Goal: Task Accomplishment & Management: Manage account settings

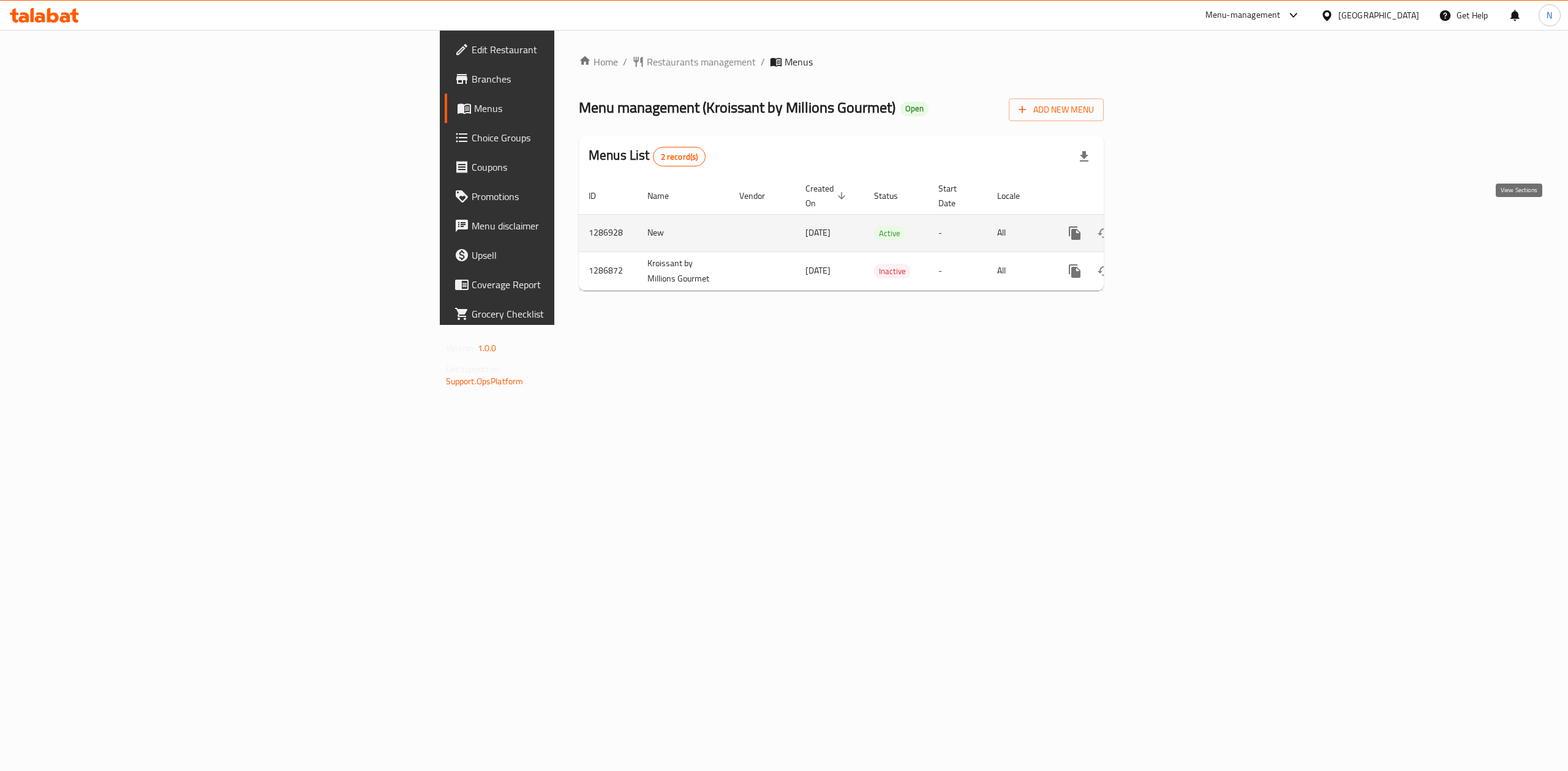
click at [1171, 226] on icon "enhanced table" at bounding box center [1163, 233] width 15 height 15
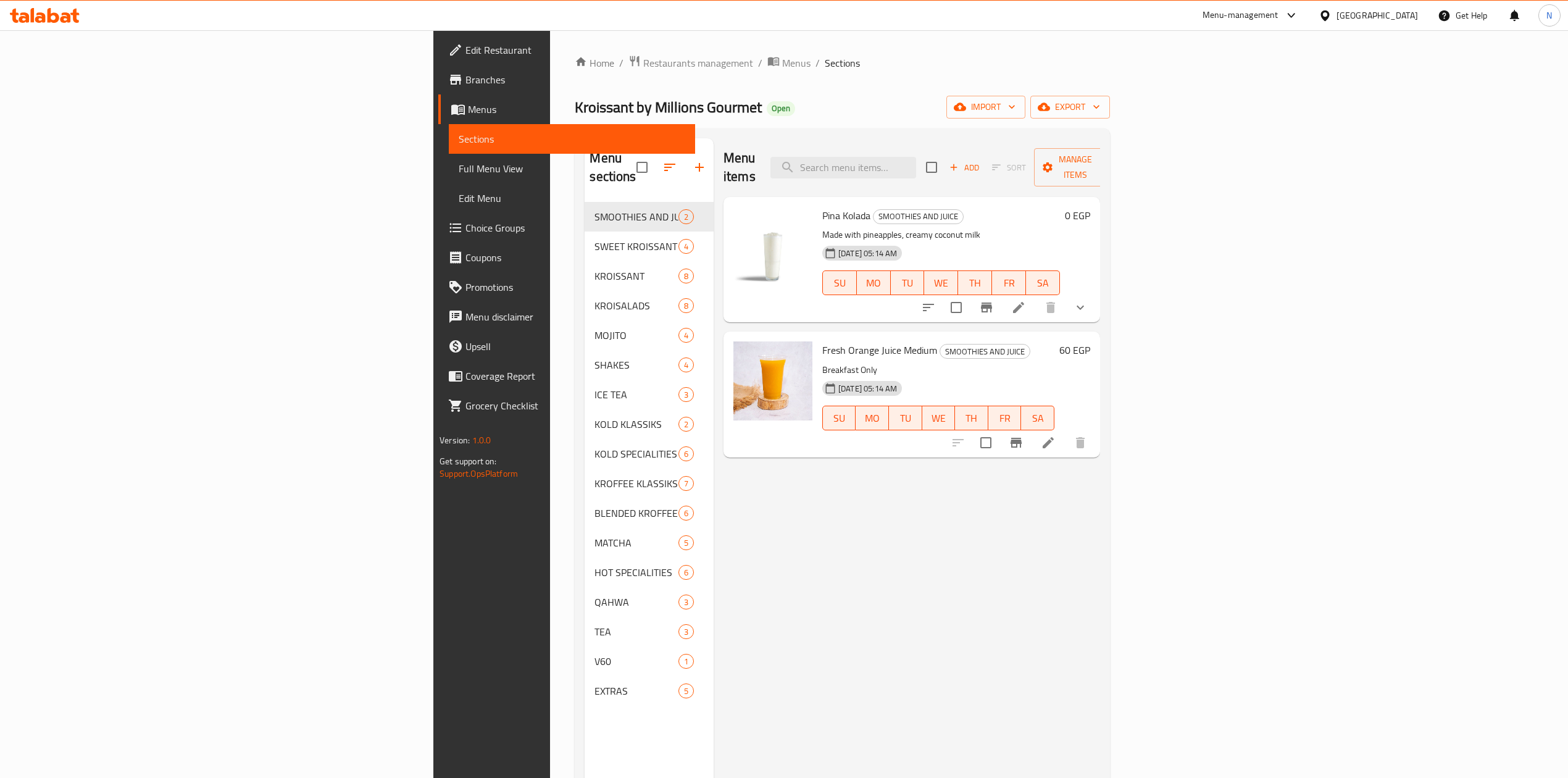
drag, startPoint x: 1094, startPoint y: 695, endPoint x: 1093, endPoint y: 687, distance: 8.1
click at [1094, 695] on div "Menu items Add Sort Manage items Pina Kolada SMOOTHIES AND JUICE Made with pine…" at bounding box center [907, 527] width 386 height 778
click at [916, 158] on input "search" at bounding box center [843, 168] width 146 height 22
paste input "Nutella Croissant"
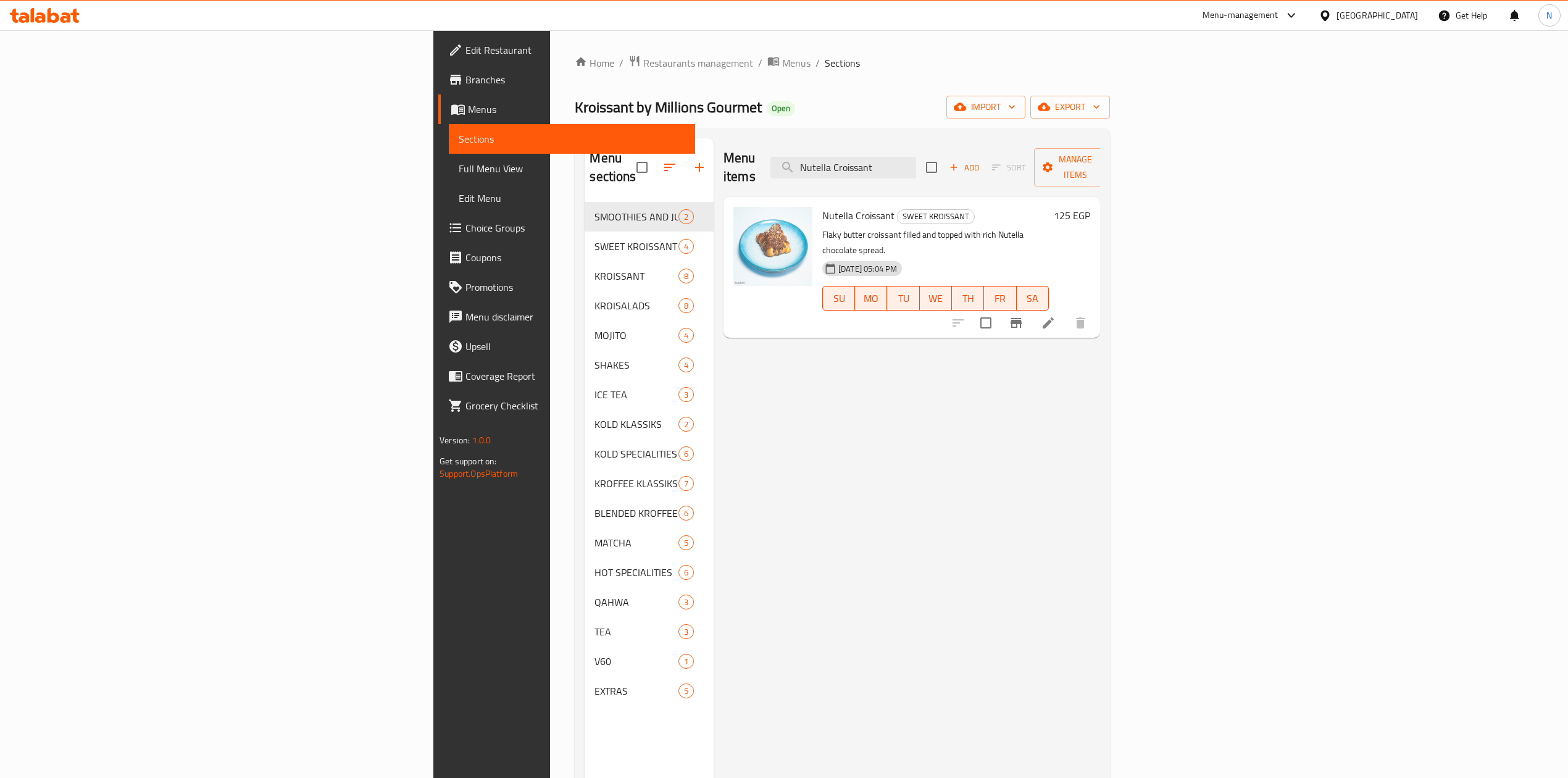
type input "Nutella Croissant"
click at [826, 658] on div "Menu items Nutella Croissant Add Sort Manage items Nutella Croissant SWEET KROI…" at bounding box center [907, 527] width 386 height 778
click at [981, 161] on span "Add" at bounding box center [964, 168] width 33 height 14
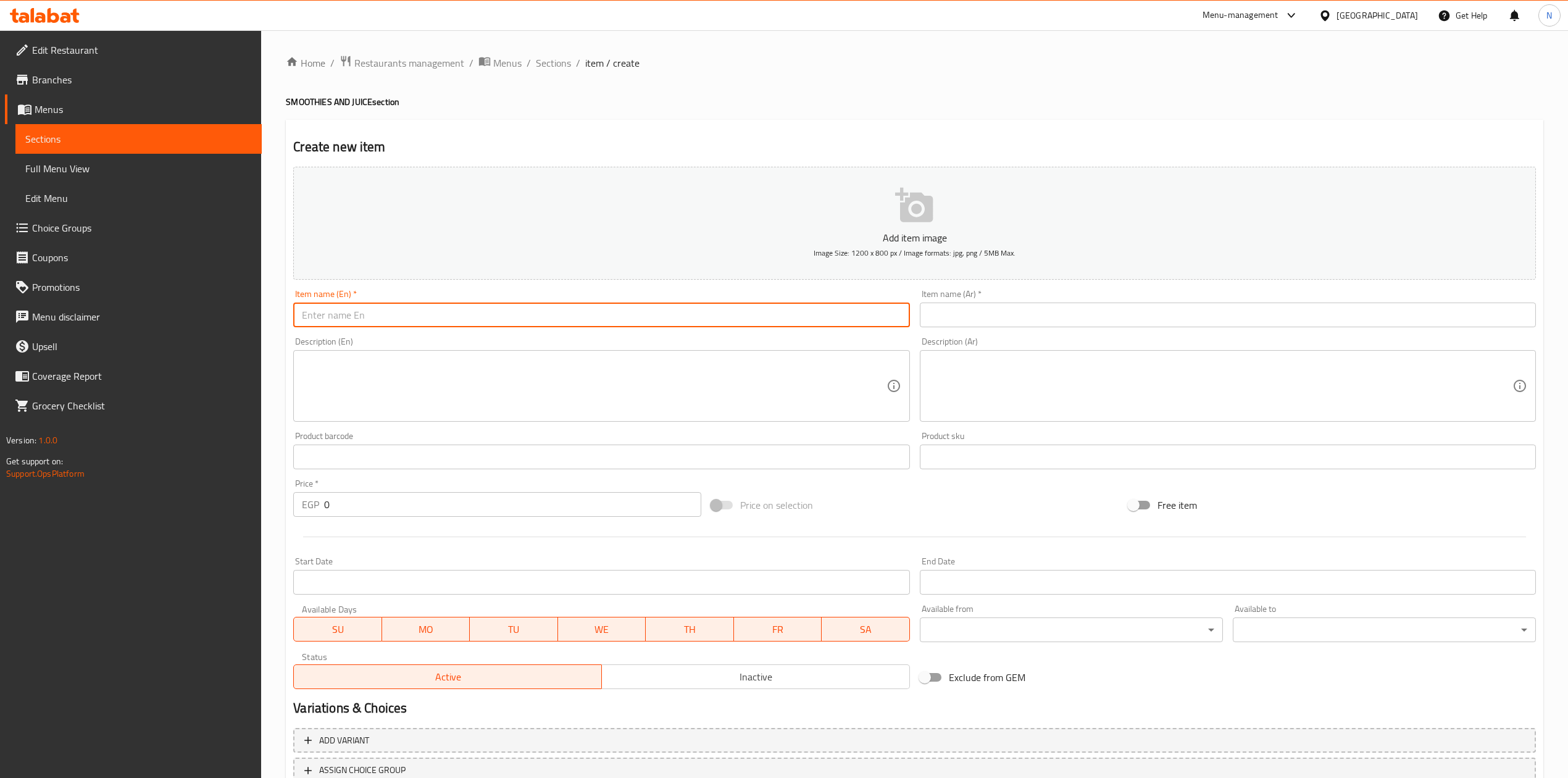
click at [616, 317] on input "text" at bounding box center [601, 315] width 616 height 25
paste input "Nutella Croissant"
type input "Nutella Croissant"
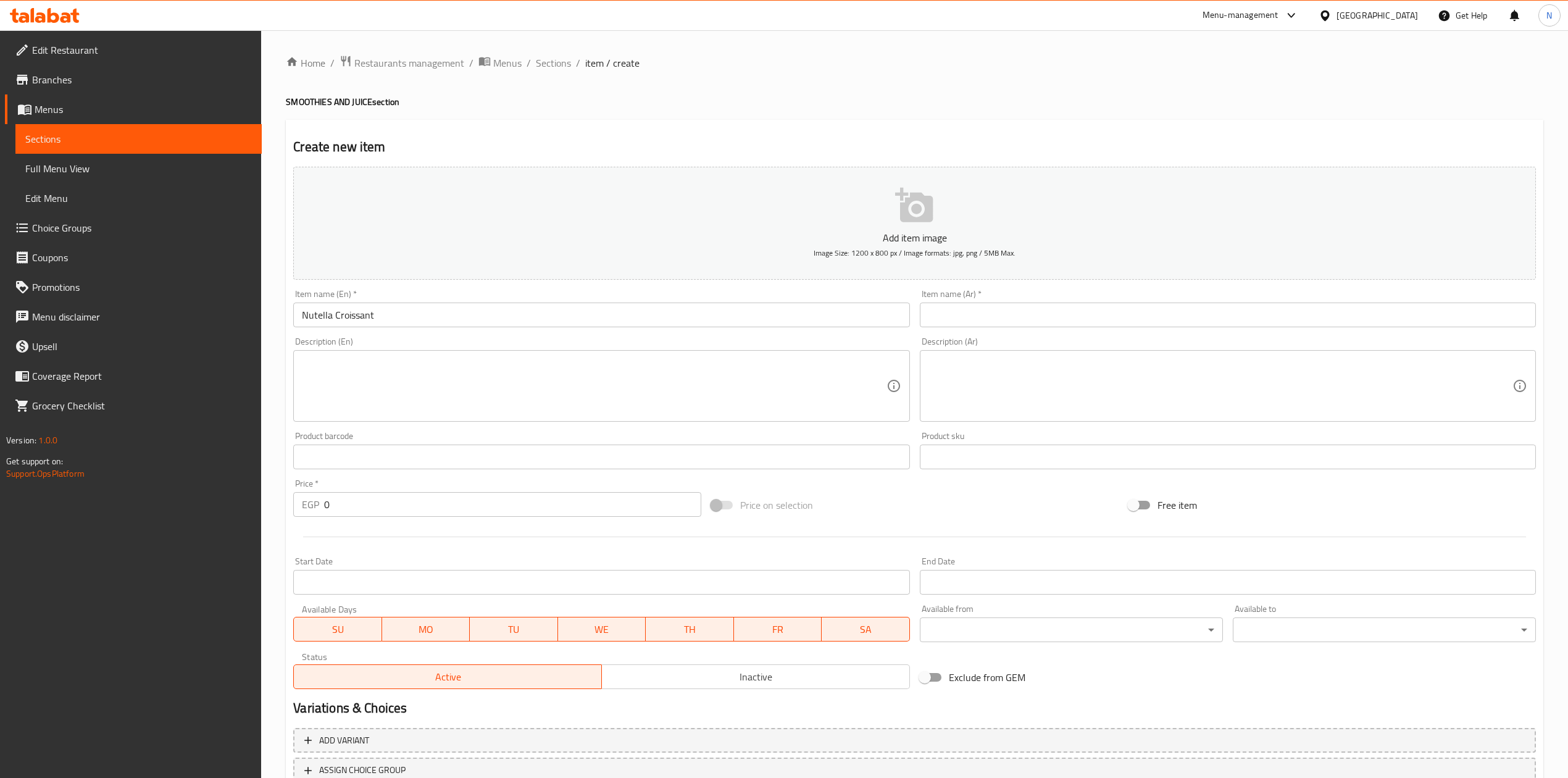
click at [301, 379] on div "Description (En)" at bounding box center [601, 386] width 616 height 71
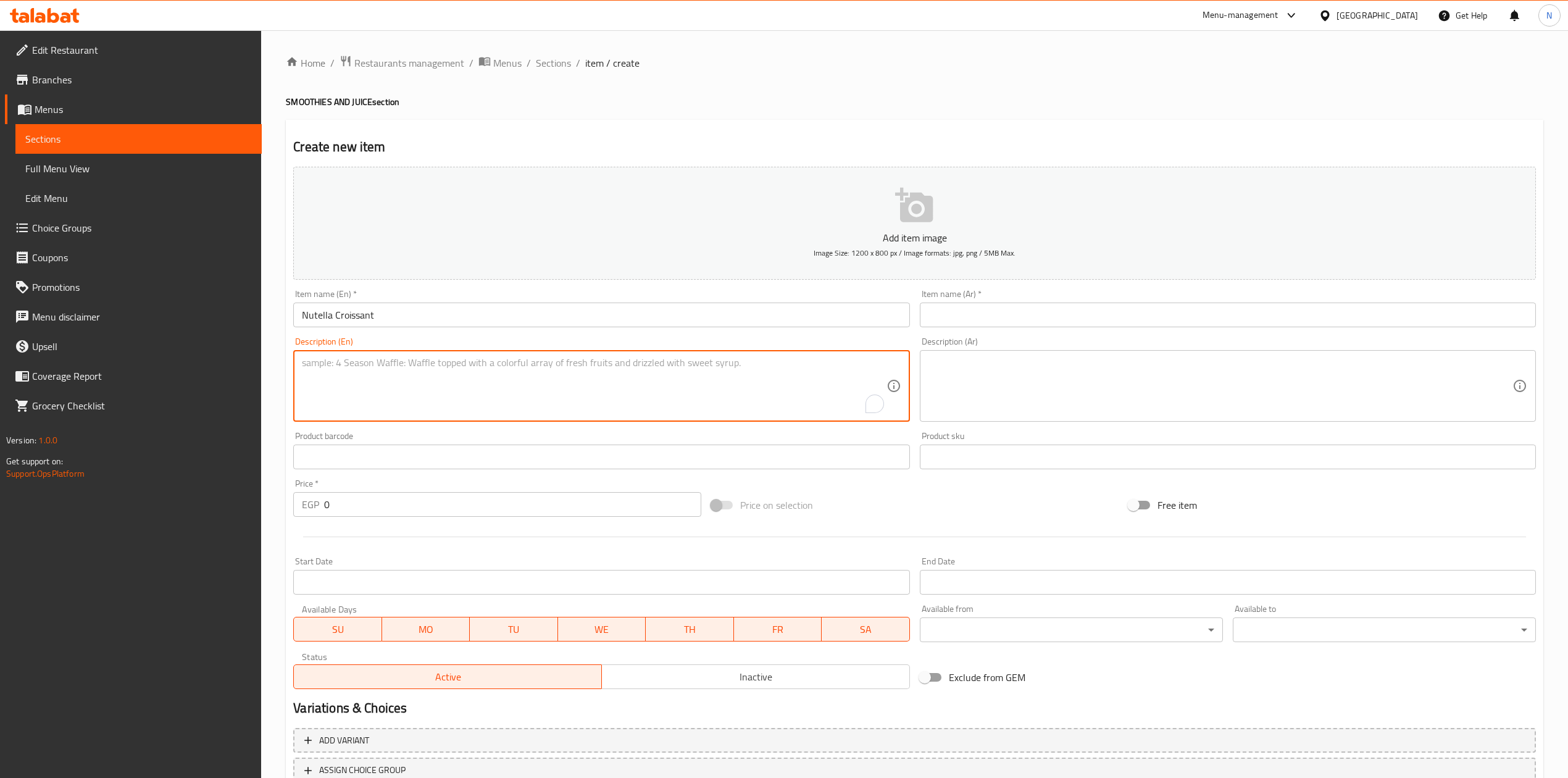
click at [989, 326] on input "text" at bounding box center [1228, 315] width 616 height 25
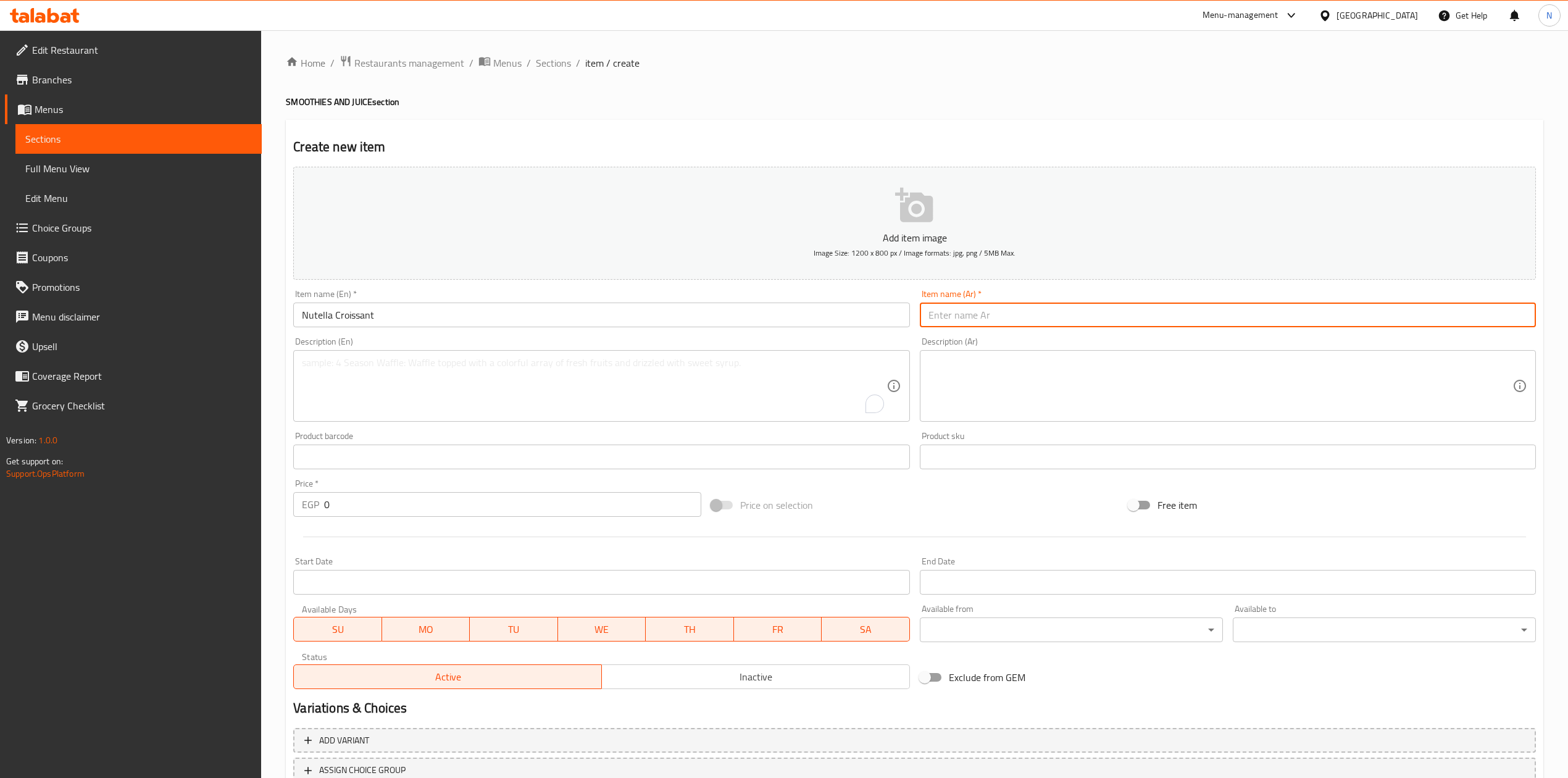
paste input "كرواسون نوتيلا"
type input "كرواسون نوتيلا"
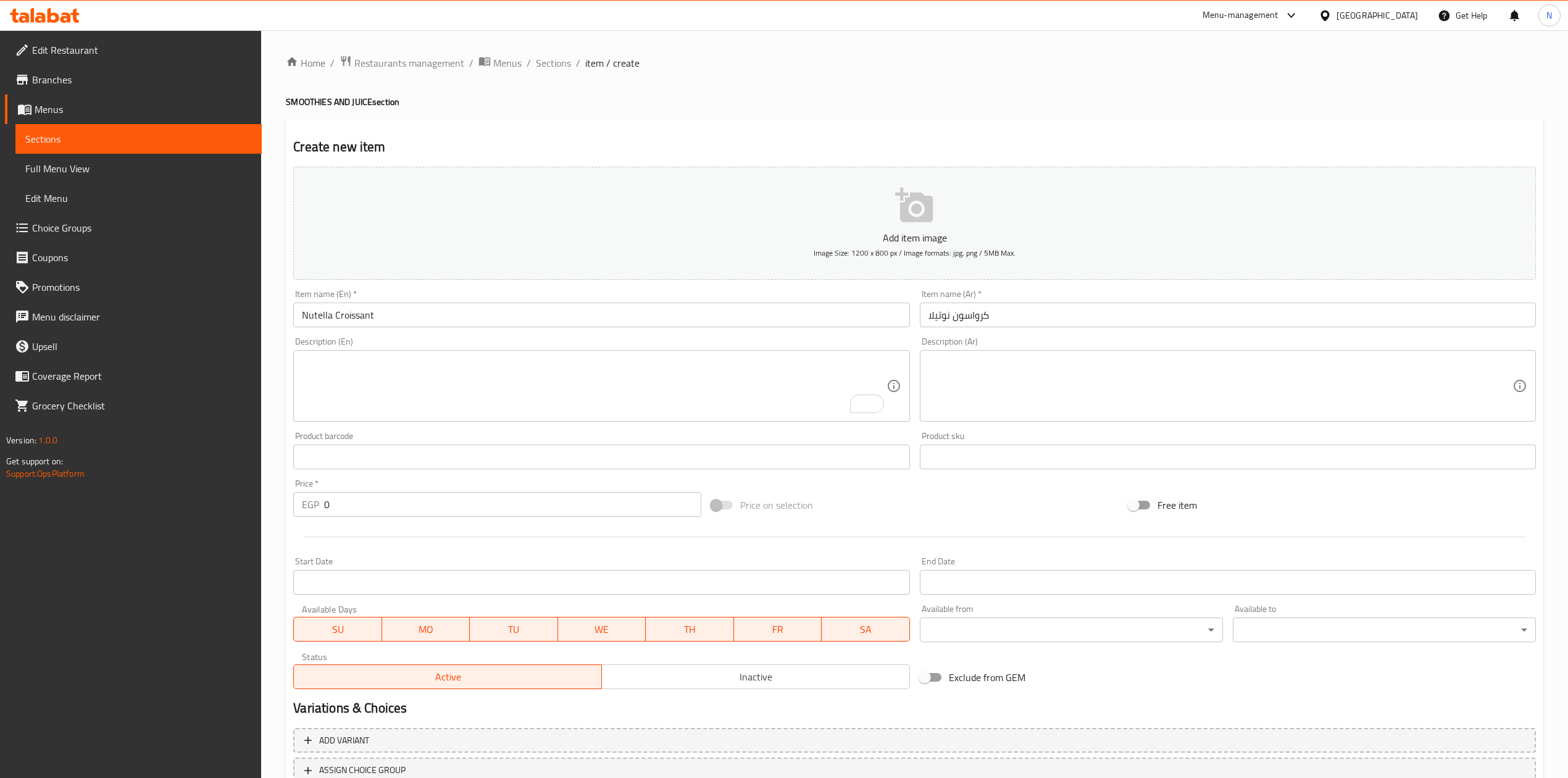
click at [330, 368] on textarea "To enrich screen reader interactions, please activate Accessibility in Grammarl…" at bounding box center [594, 386] width 584 height 59
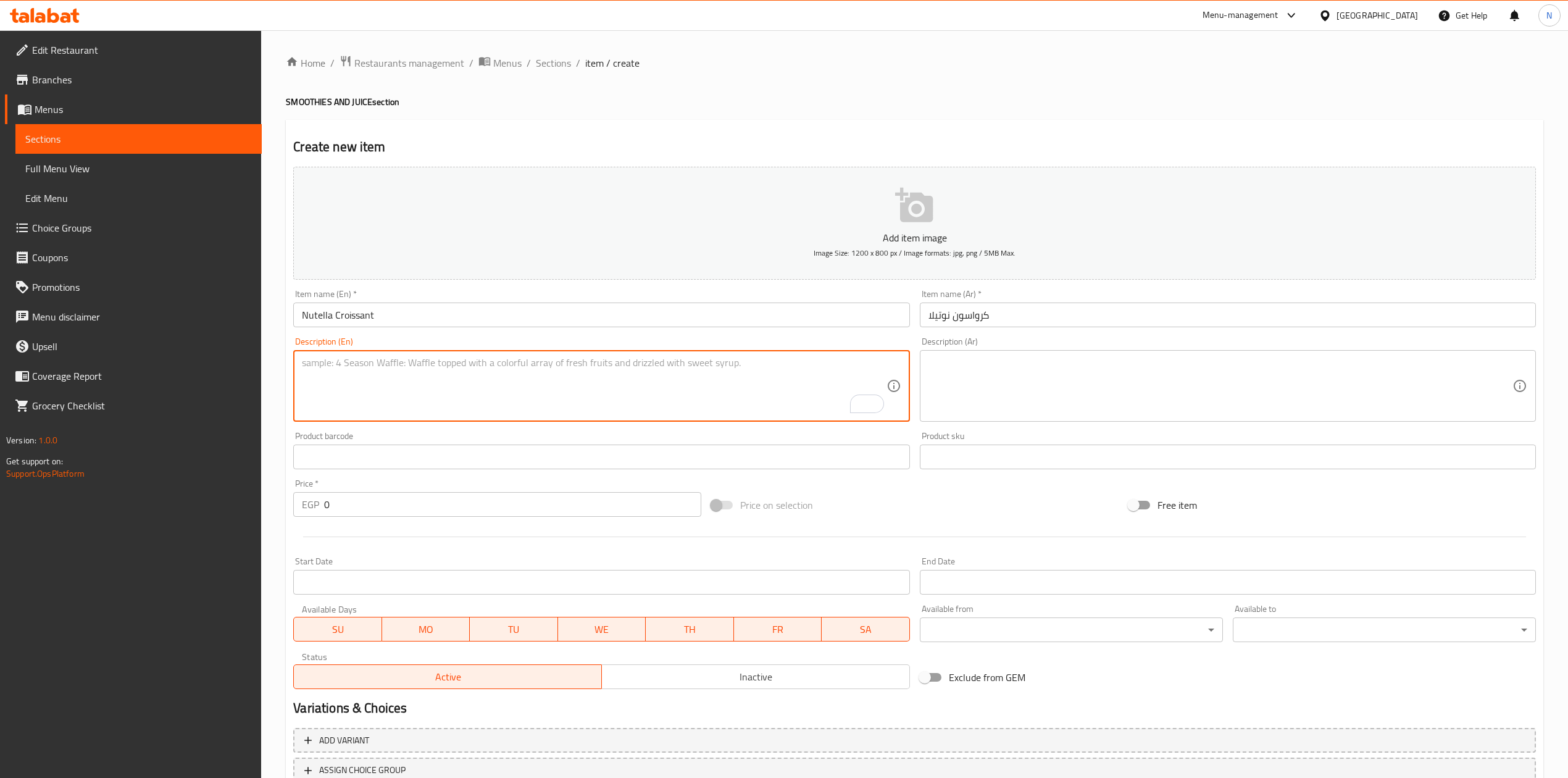
click at [1060, 370] on textarea at bounding box center [1220, 386] width 584 height 59
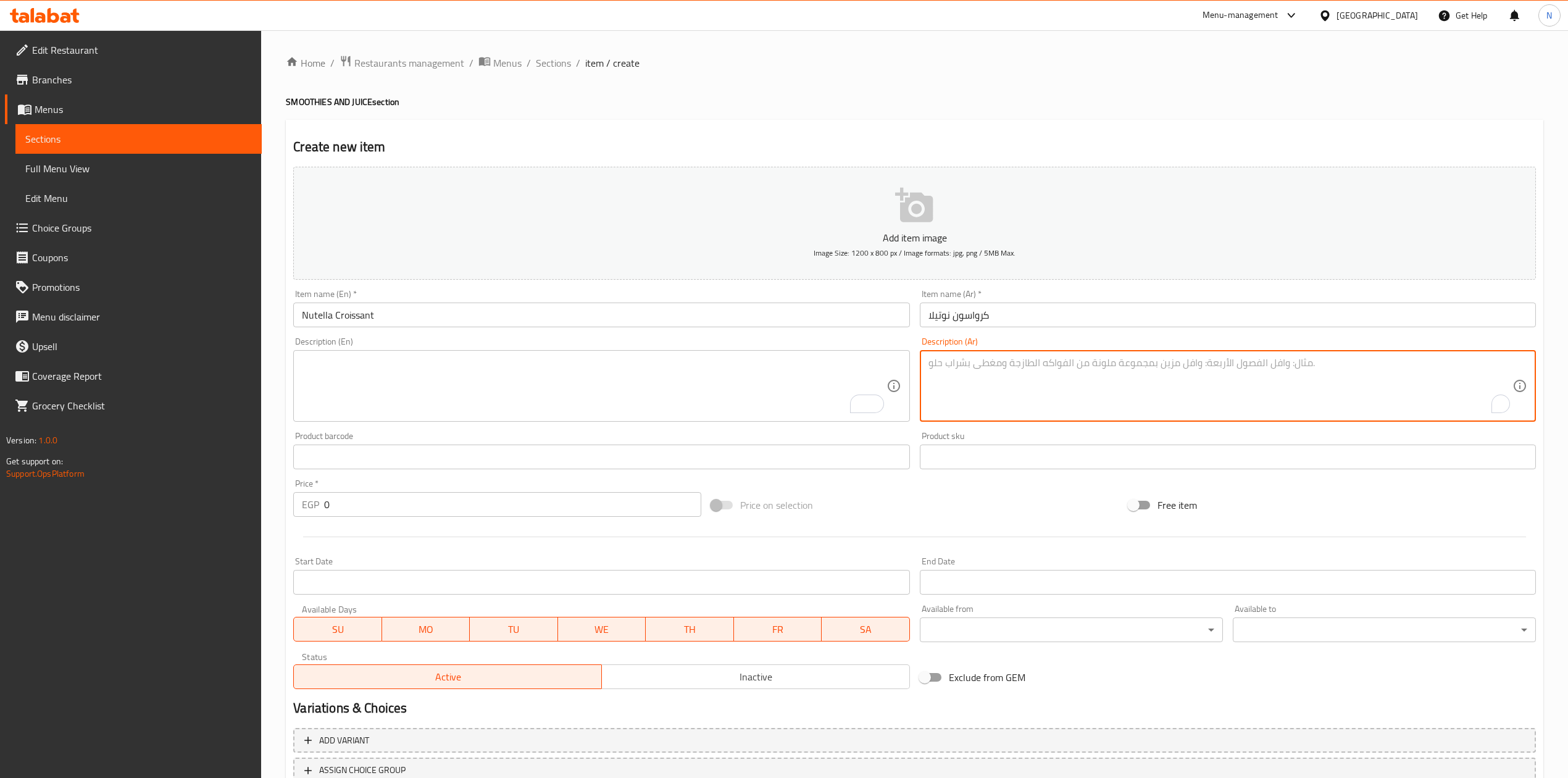
paste textarea "كرواسون زبدي ومقرمش محشو ومغطى بنوتيلا الغنية بالشوكولاتة."
type textarea "كرواسون زبدي ومقرمش محشو ومغطى بنوتيلا الغنية بالشوكولاتة."
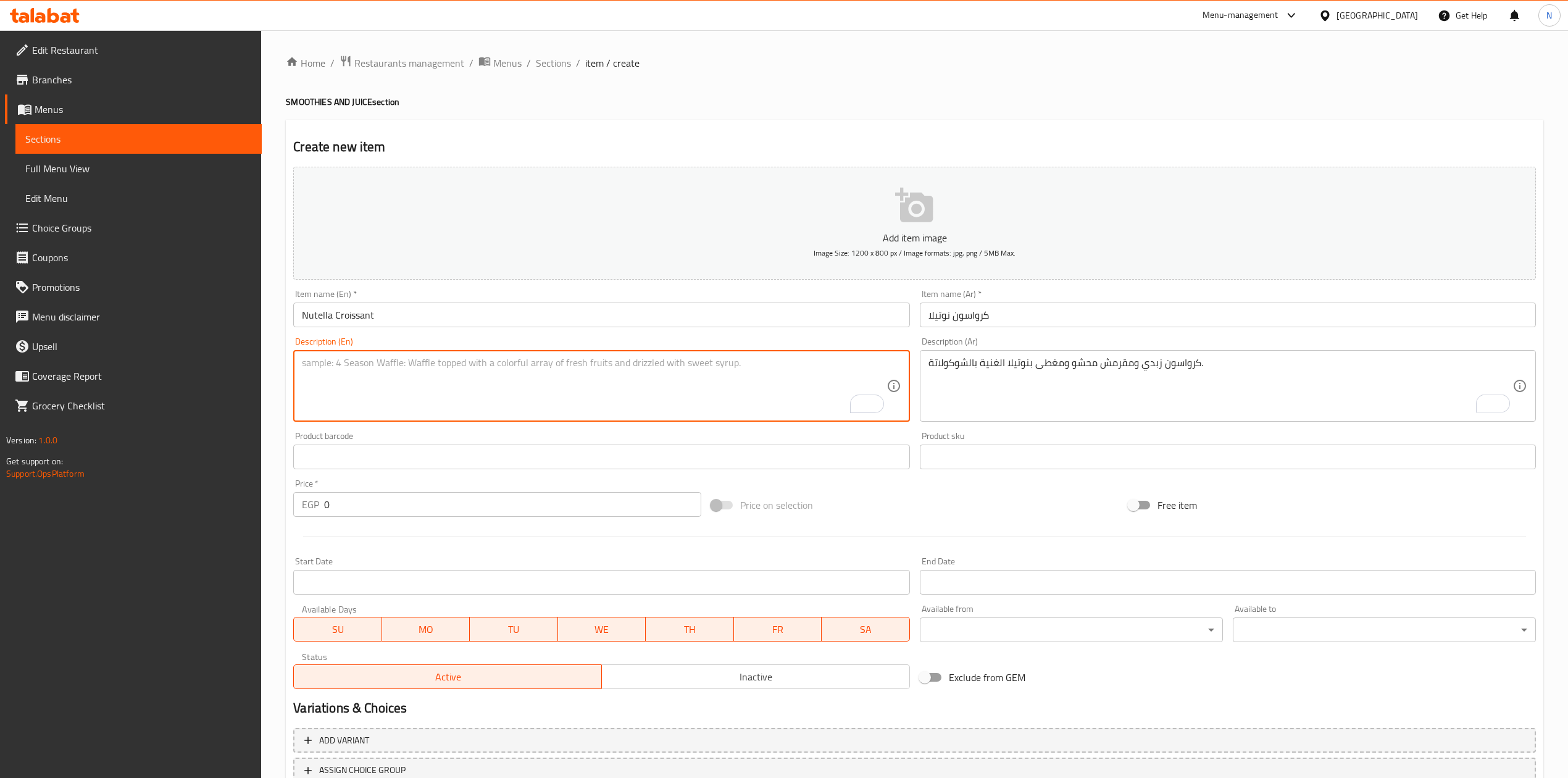
click at [342, 376] on textarea "To enrich screen reader interactions, please activate Accessibility in Grammarl…" at bounding box center [594, 386] width 584 height 59
paste textarea "Flaky butter croissant filled and topped with rich Nutella chocolate spread."
type textarea "Flaky butter croissant filled and topped with rich Nutella chocolate spread."
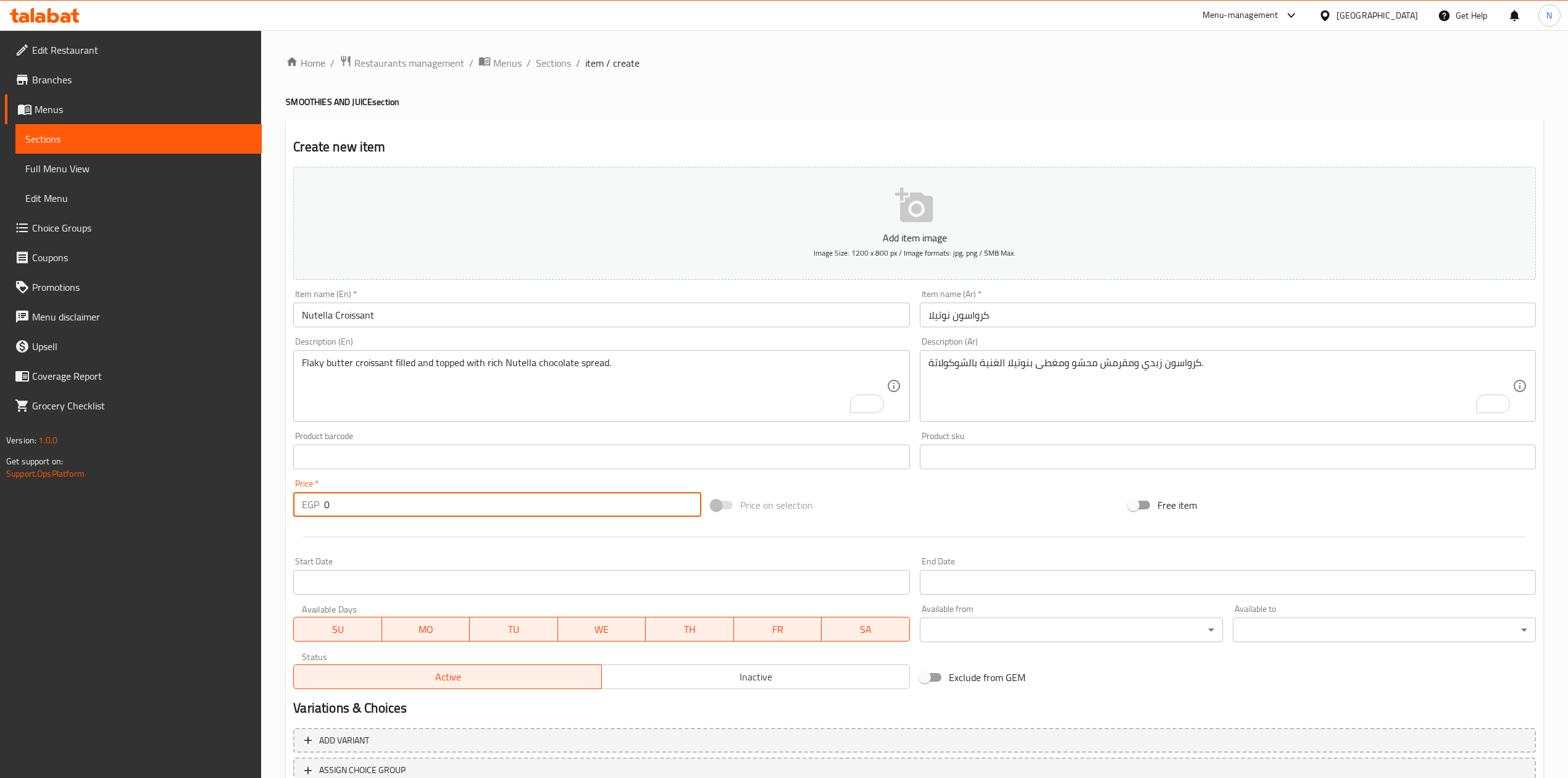
drag, startPoint x: 435, startPoint y: 500, endPoint x: 246, endPoint y: 498, distance: 189.0
click at [246, 498] on div "Edit Restaurant Branches Menus Sections Full Menu View Edit Menu Choice Groups …" at bounding box center [784, 452] width 1568 height 842
type input "125"
click at [413, 536] on div at bounding box center [914, 537] width 1252 height 30
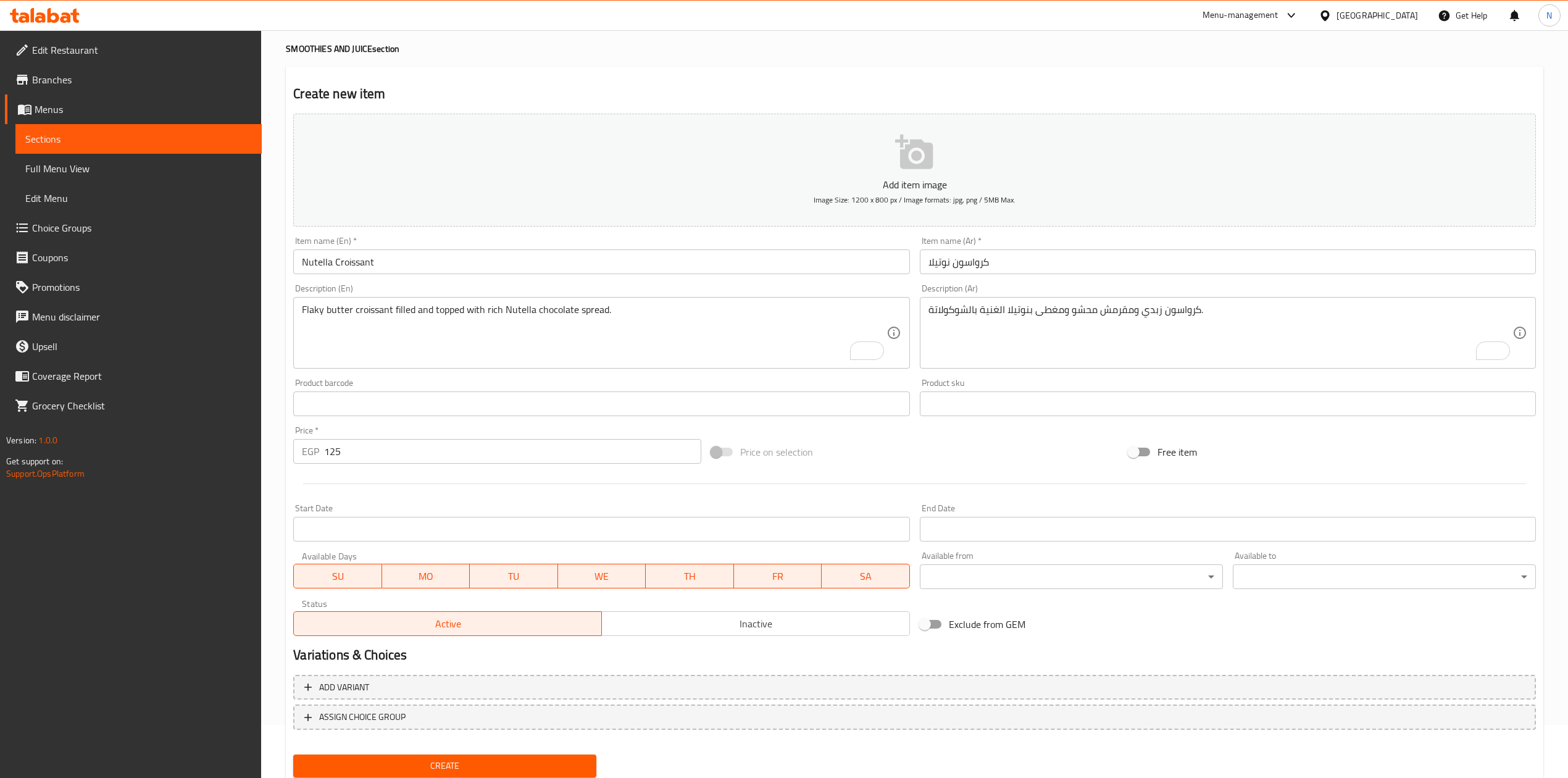
scroll to position [82, 0]
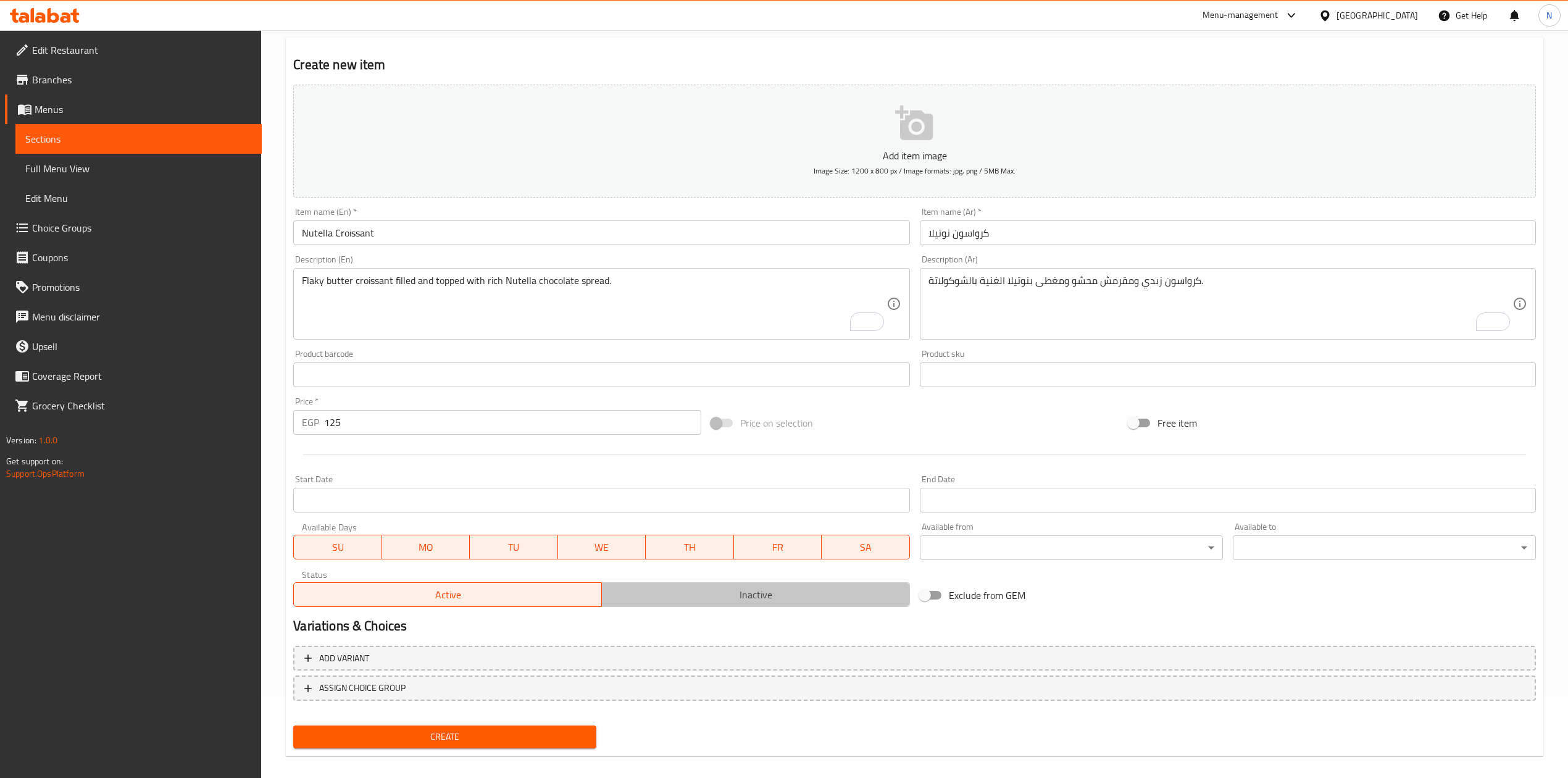
click at [779, 592] on span "Inactive" at bounding box center [756, 595] width 298 height 18
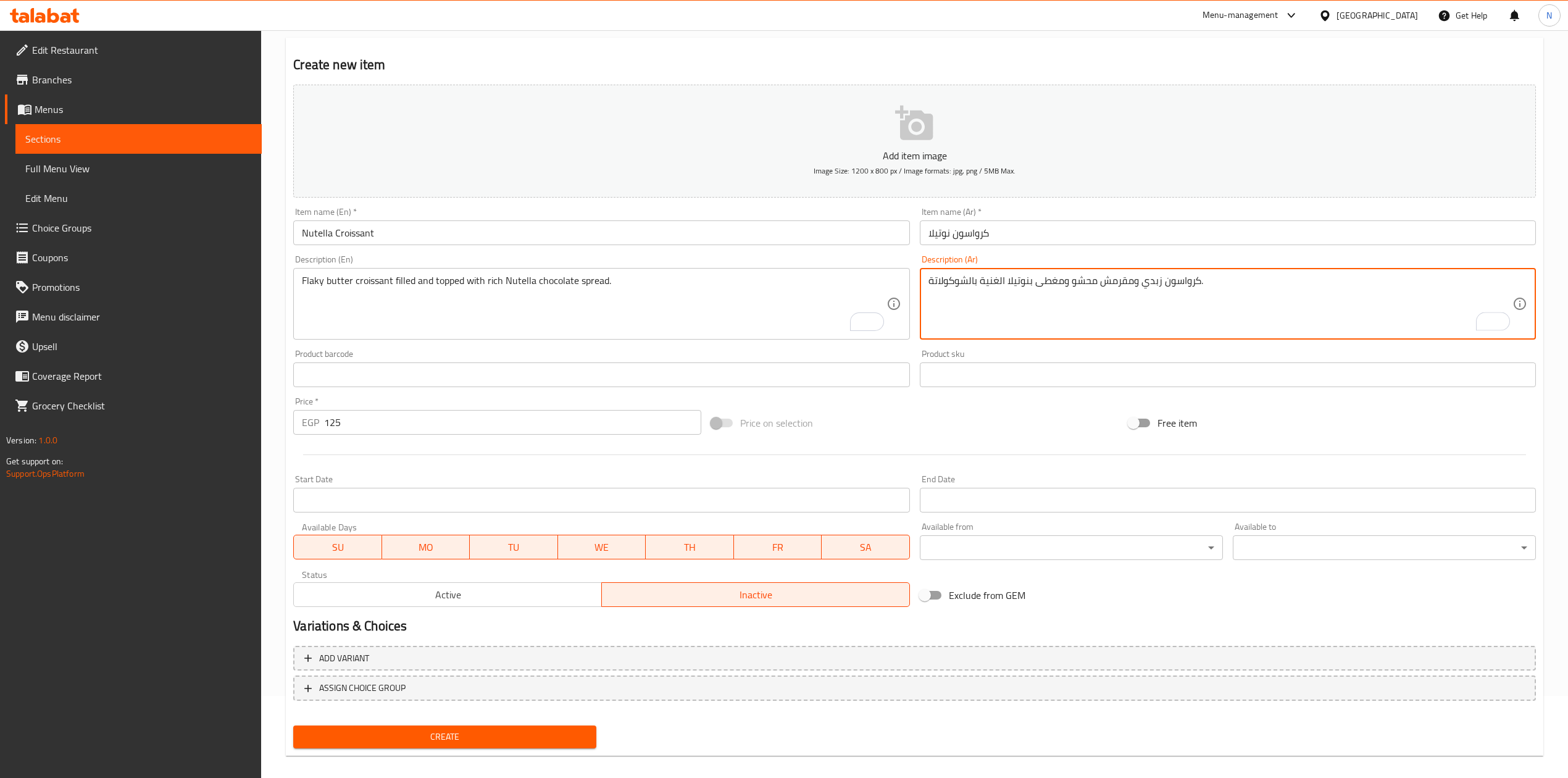
type textarea "كرواسون زبدي ومقرمش محشو ومغطى بنوتيلا الغنية بالشوكولاتة."
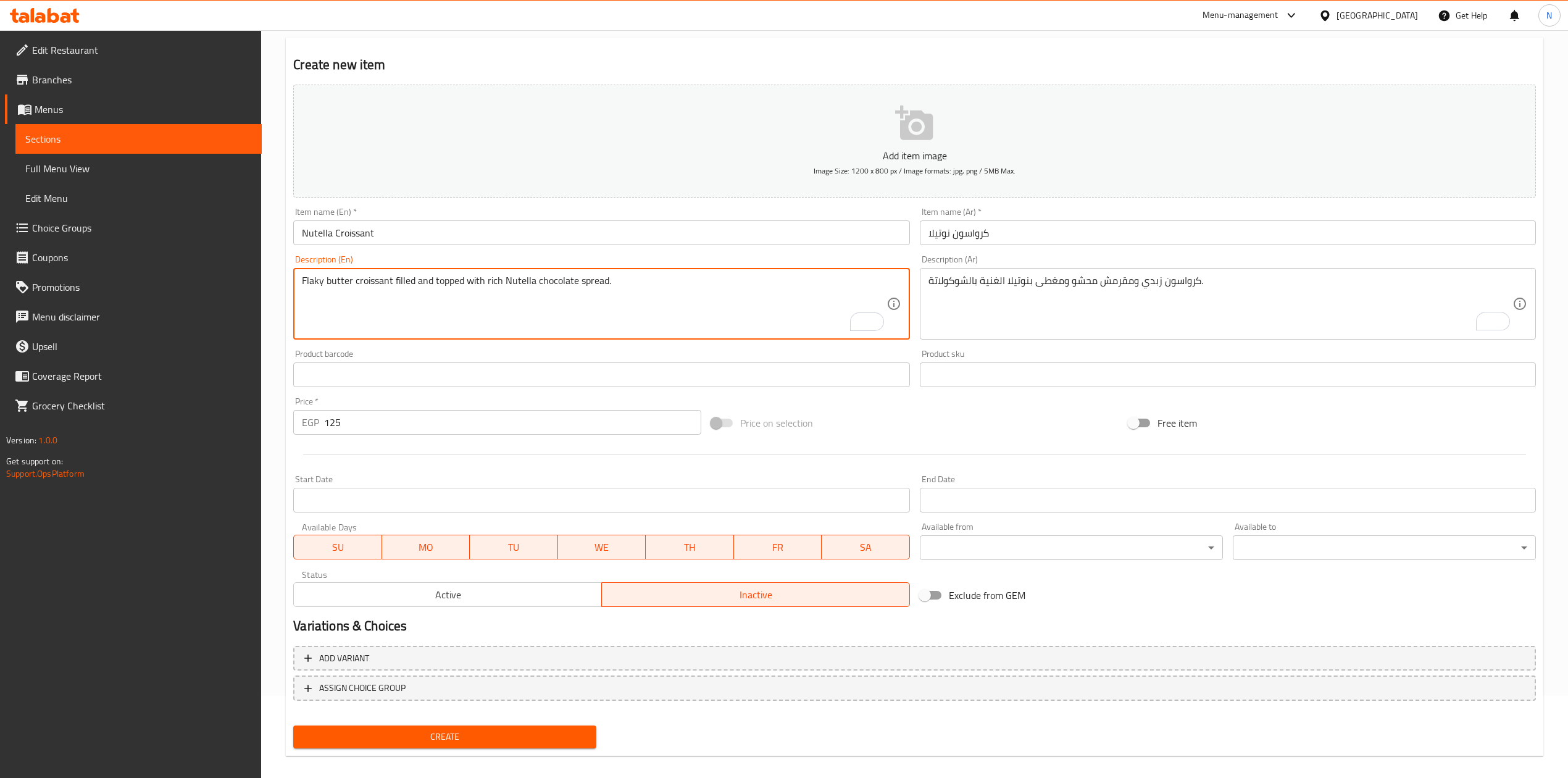
click at [556, 313] on textarea "Flaky butter croissant filled and topped with rich Nutella chocolate spread." at bounding box center [594, 304] width 584 height 59
type textarea "Flaky butter croissant filled and topped with rich Nutella chocolate spread."
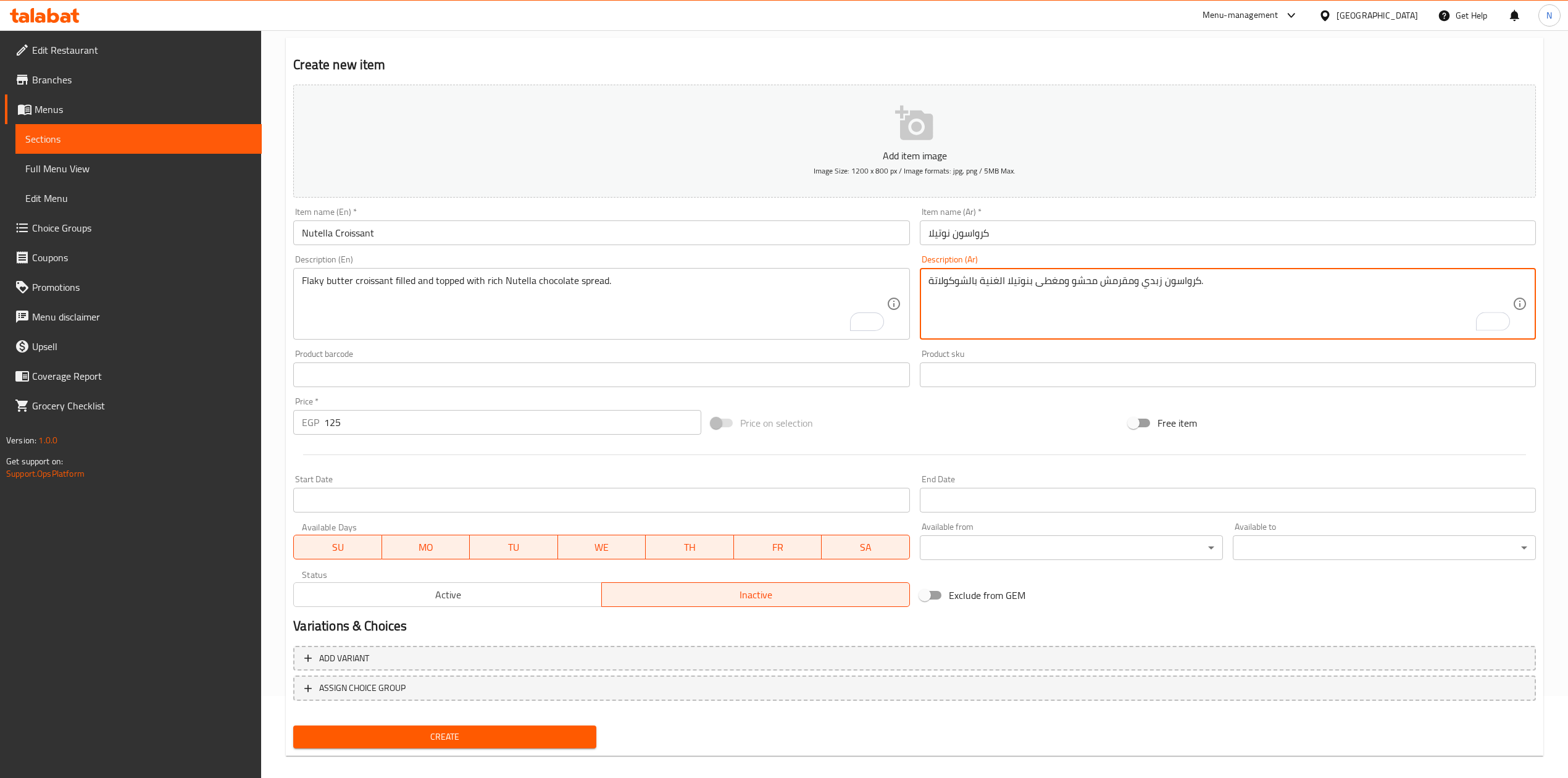
click at [1173, 293] on textarea "كرواسون زبدي ومقرمش محشو ومغطى بنوتيلا الغنية بالشوكولاتة." at bounding box center [1220, 304] width 584 height 59
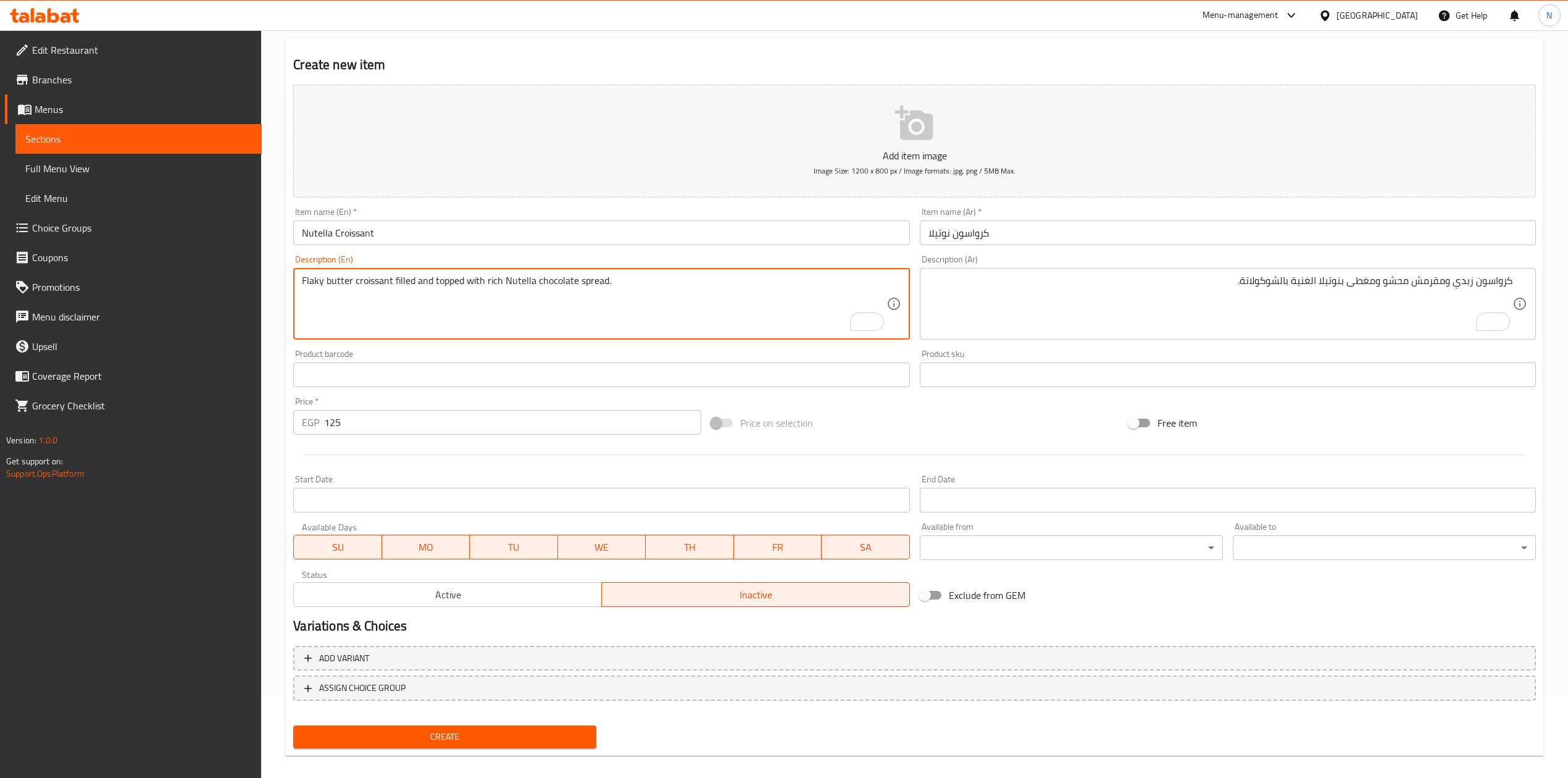
click at [524, 282] on textarea "Flaky butter croissant filled and topped with rich Nutella chocolate spread." at bounding box center [594, 304] width 584 height 59
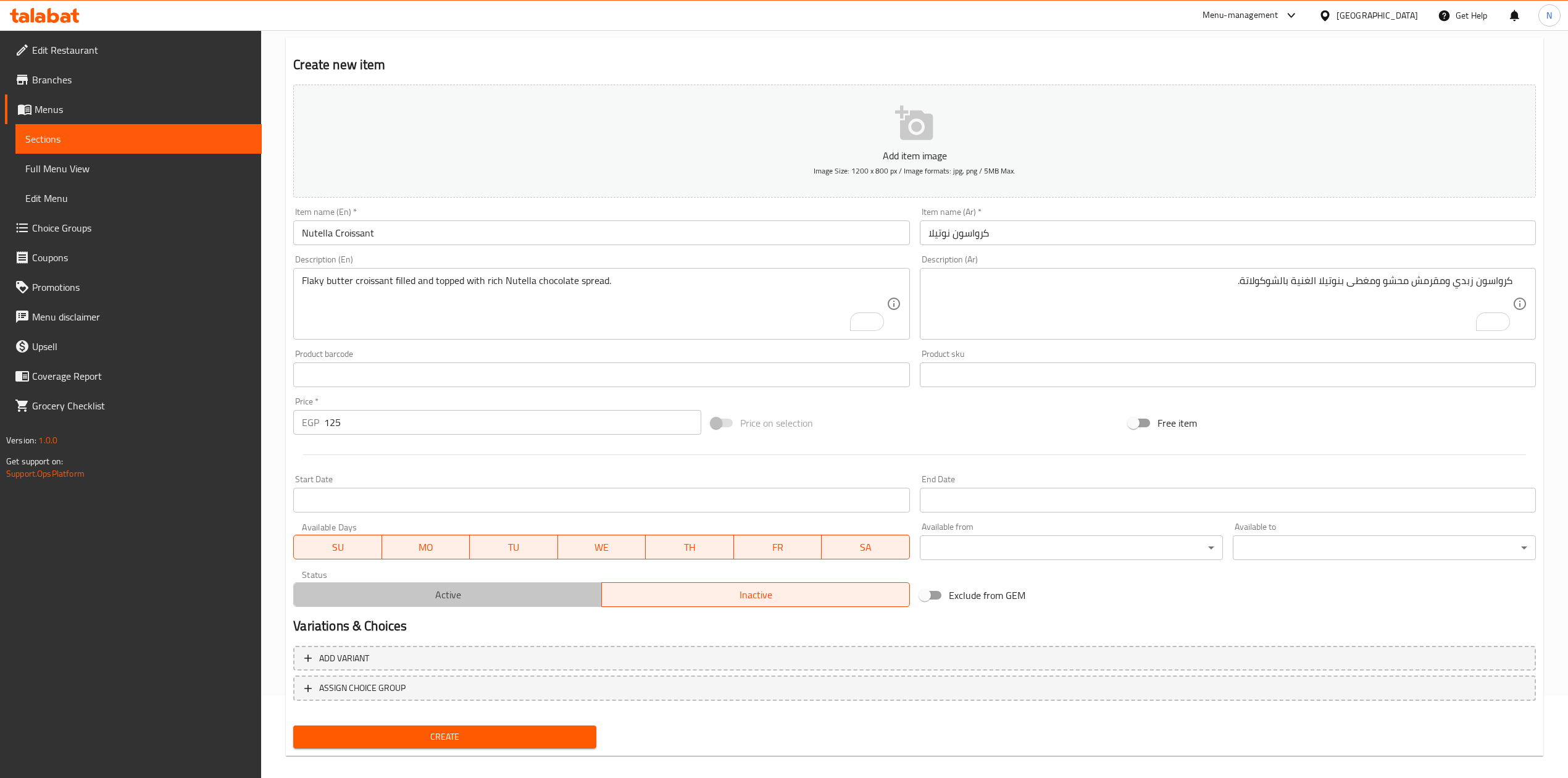
click at [492, 598] on span "Active" at bounding box center [447, 595] width 298 height 18
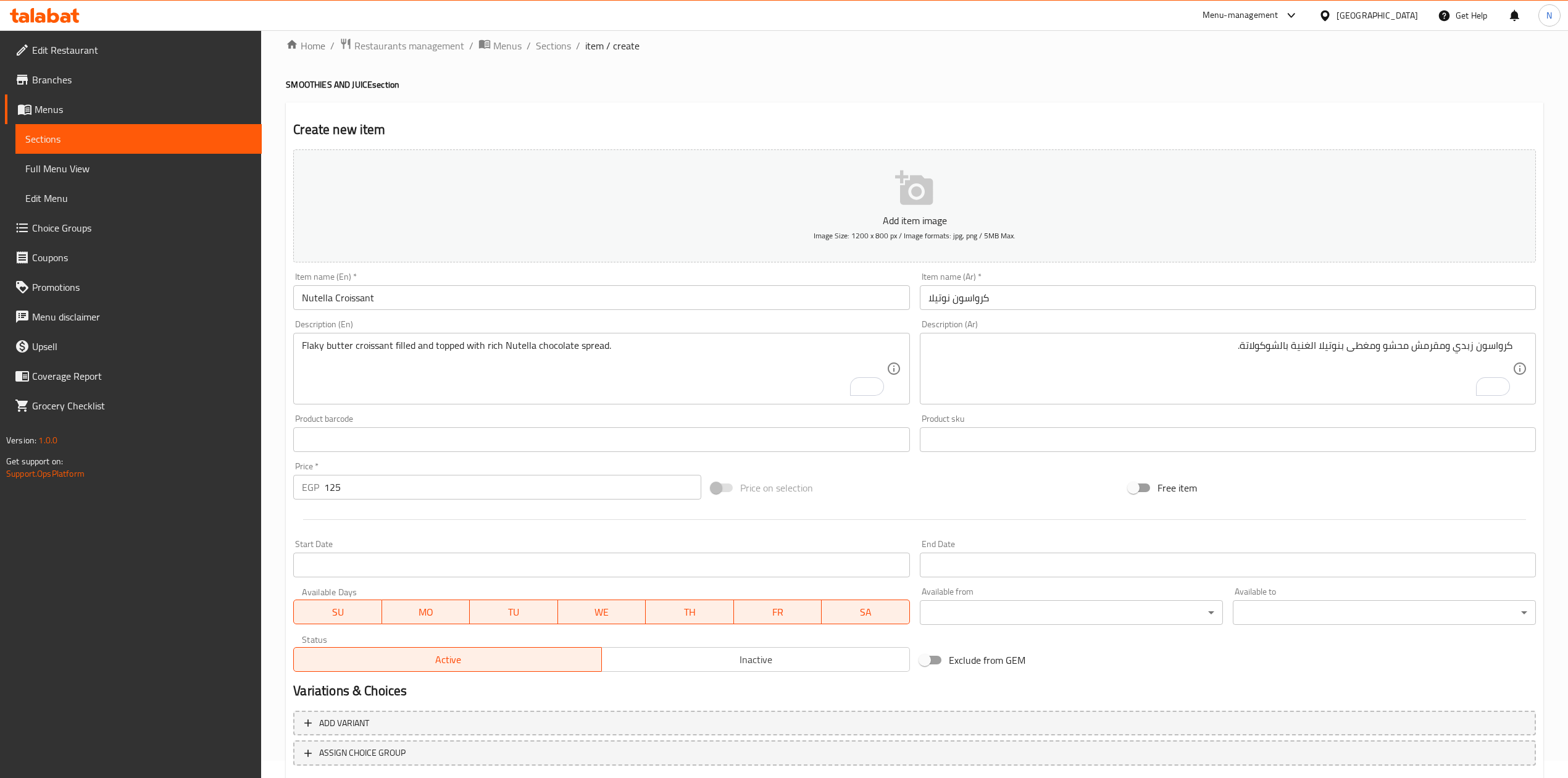
scroll to position [0, 0]
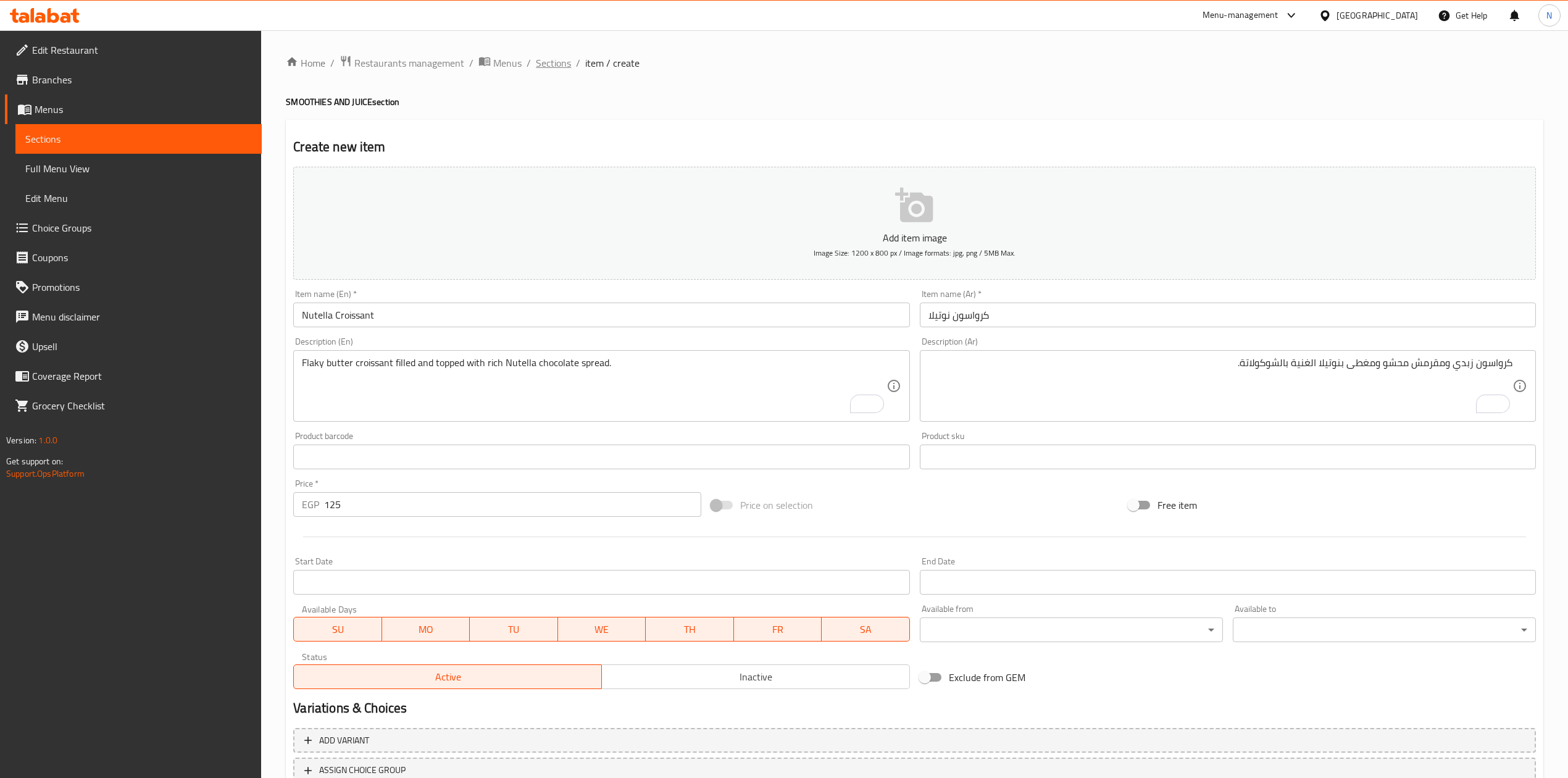
click at [557, 70] on span "Sections" at bounding box center [553, 63] width 35 height 15
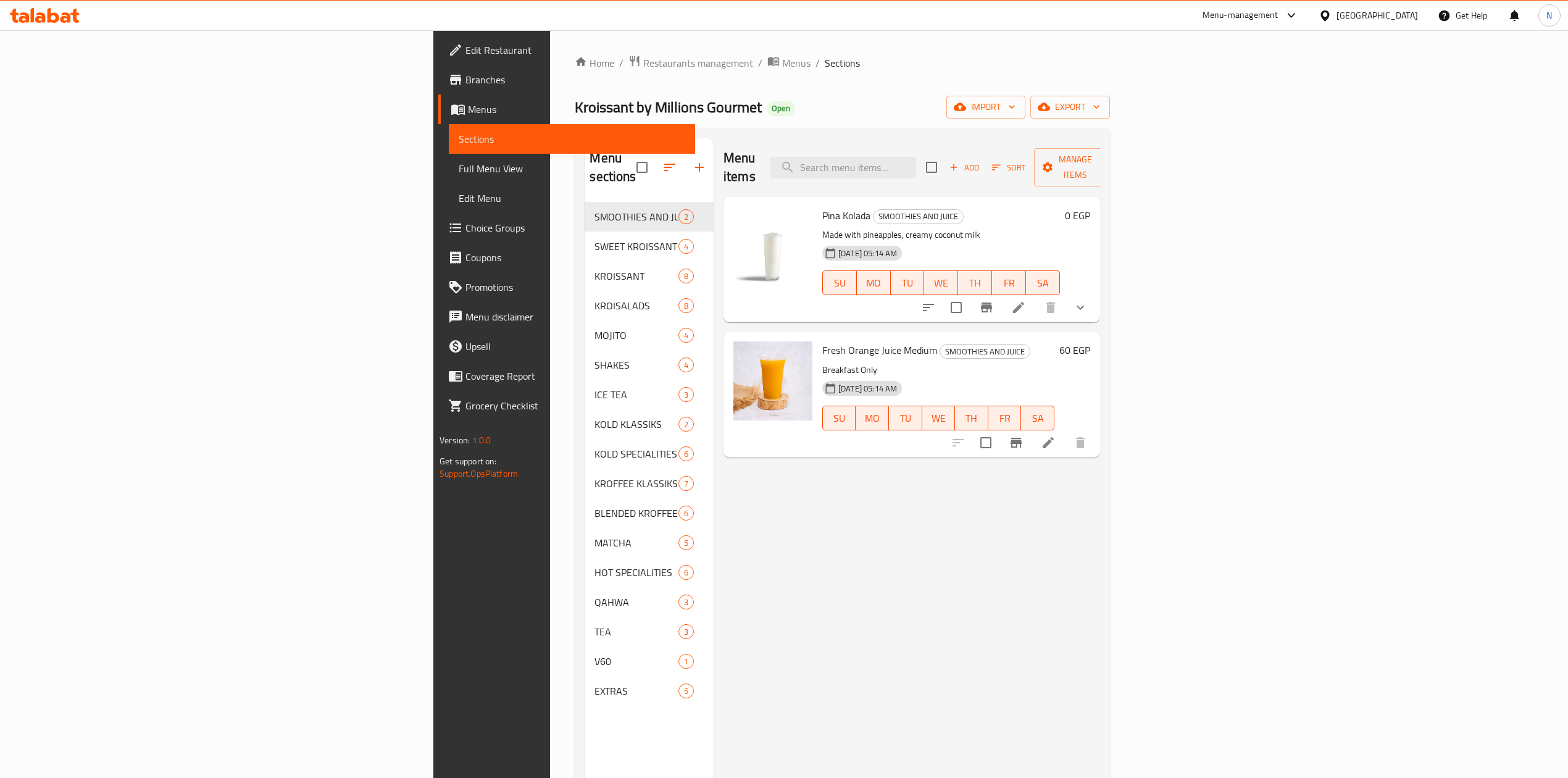
click at [972, 670] on div "Menu items Add Sort Manage items Pina Kolada SMOOTHIES AND JUICE Made with pine…" at bounding box center [907, 527] width 386 height 778
click at [969, 294] on input "checkbox" at bounding box center [956, 307] width 26 height 26
checkbox input "true"
click at [1107, 156] on span "Manage items" at bounding box center [1076, 168] width 63 height 31
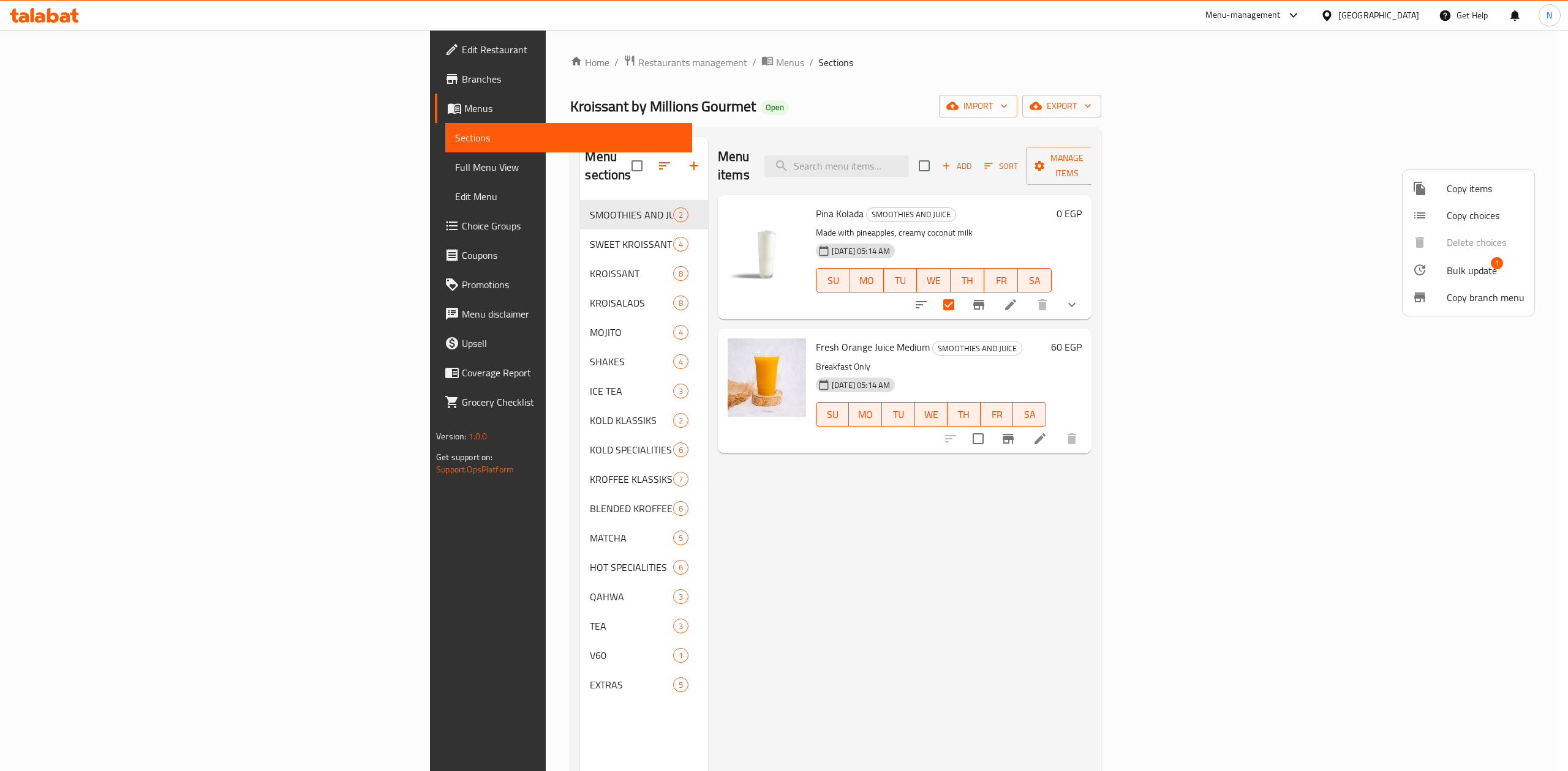
click at [1453, 267] on span "Bulk update" at bounding box center [1472, 270] width 51 height 15
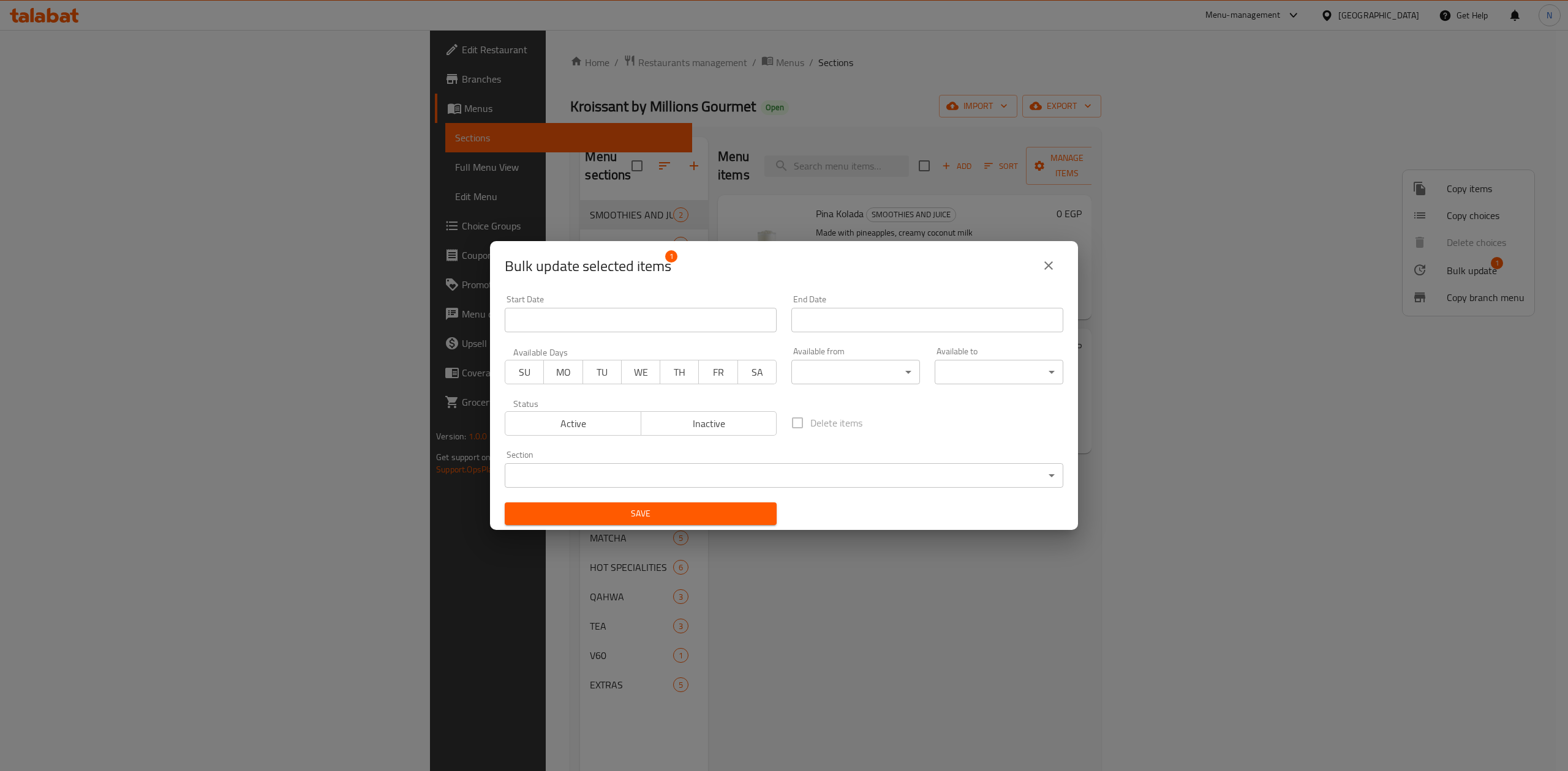
click at [711, 431] on span "Inactive" at bounding box center [710, 424] width 126 height 18
click at [1051, 276] on button "close" at bounding box center [1049, 266] width 29 height 29
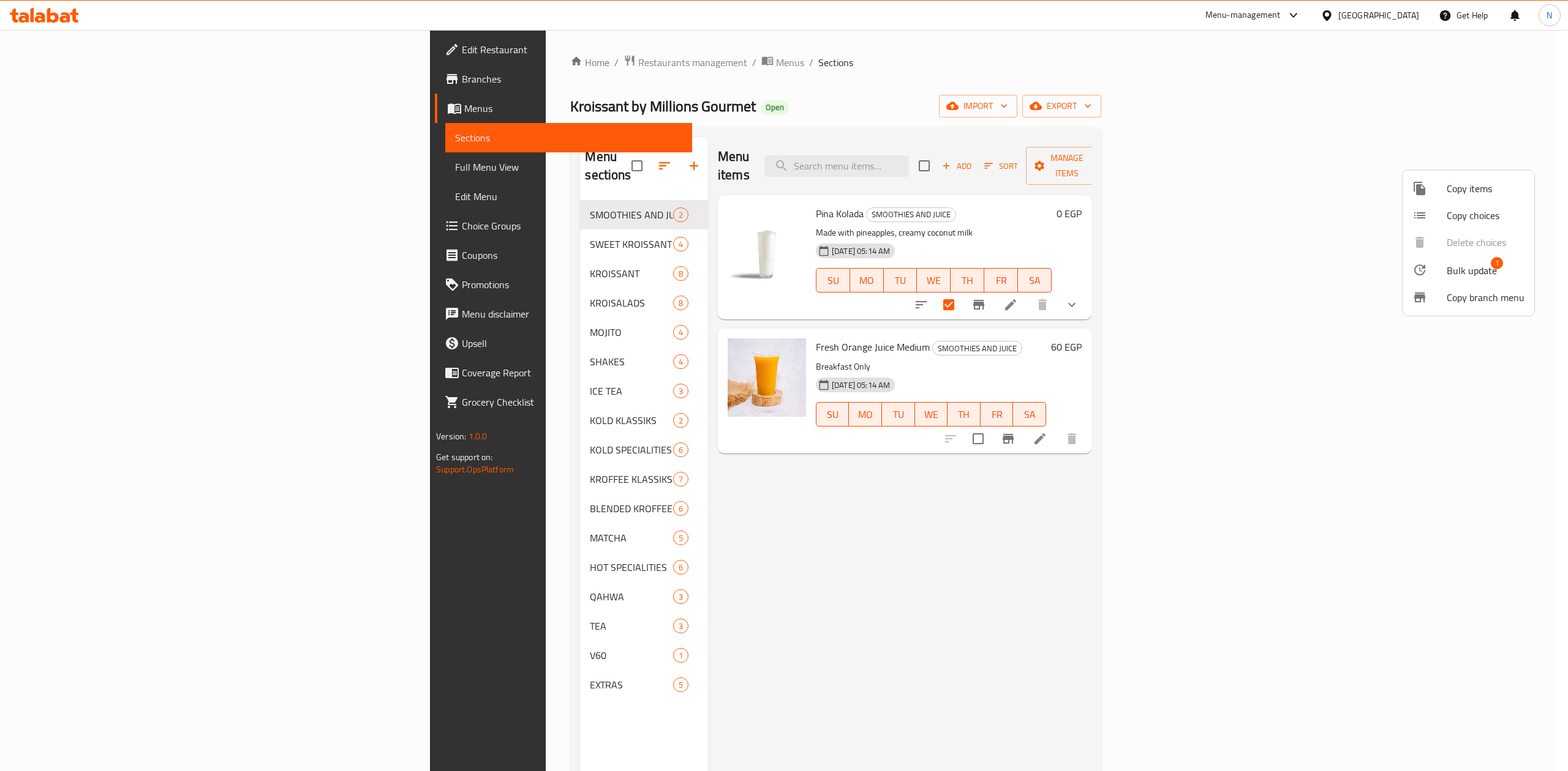
click at [1042, 156] on div at bounding box center [784, 385] width 1568 height 771
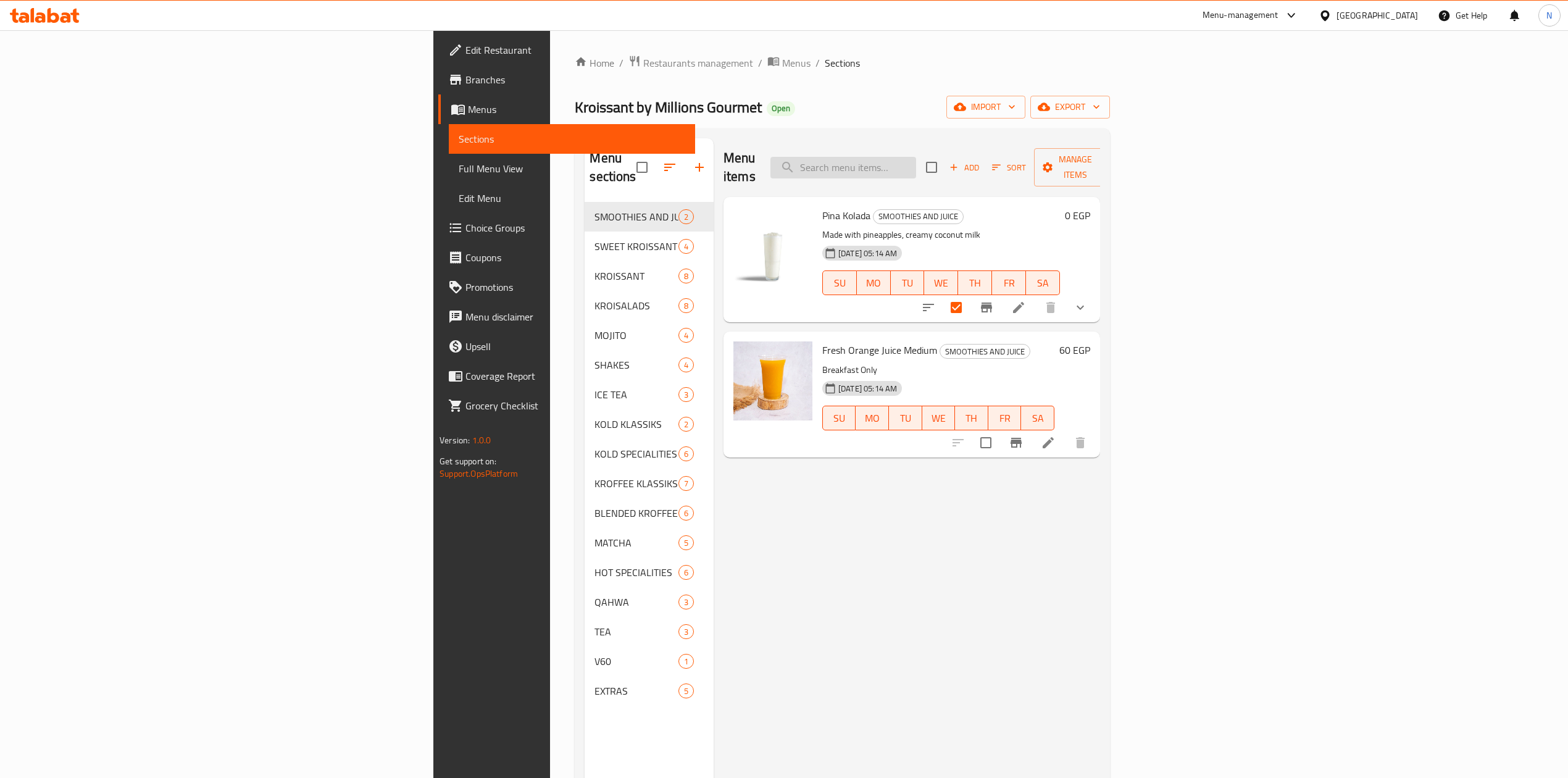
click at [916, 157] on input "search" at bounding box center [843, 168] width 146 height 22
click at [1100, 104] on span "export" at bounding box center [1070, 107] width 60 height 16
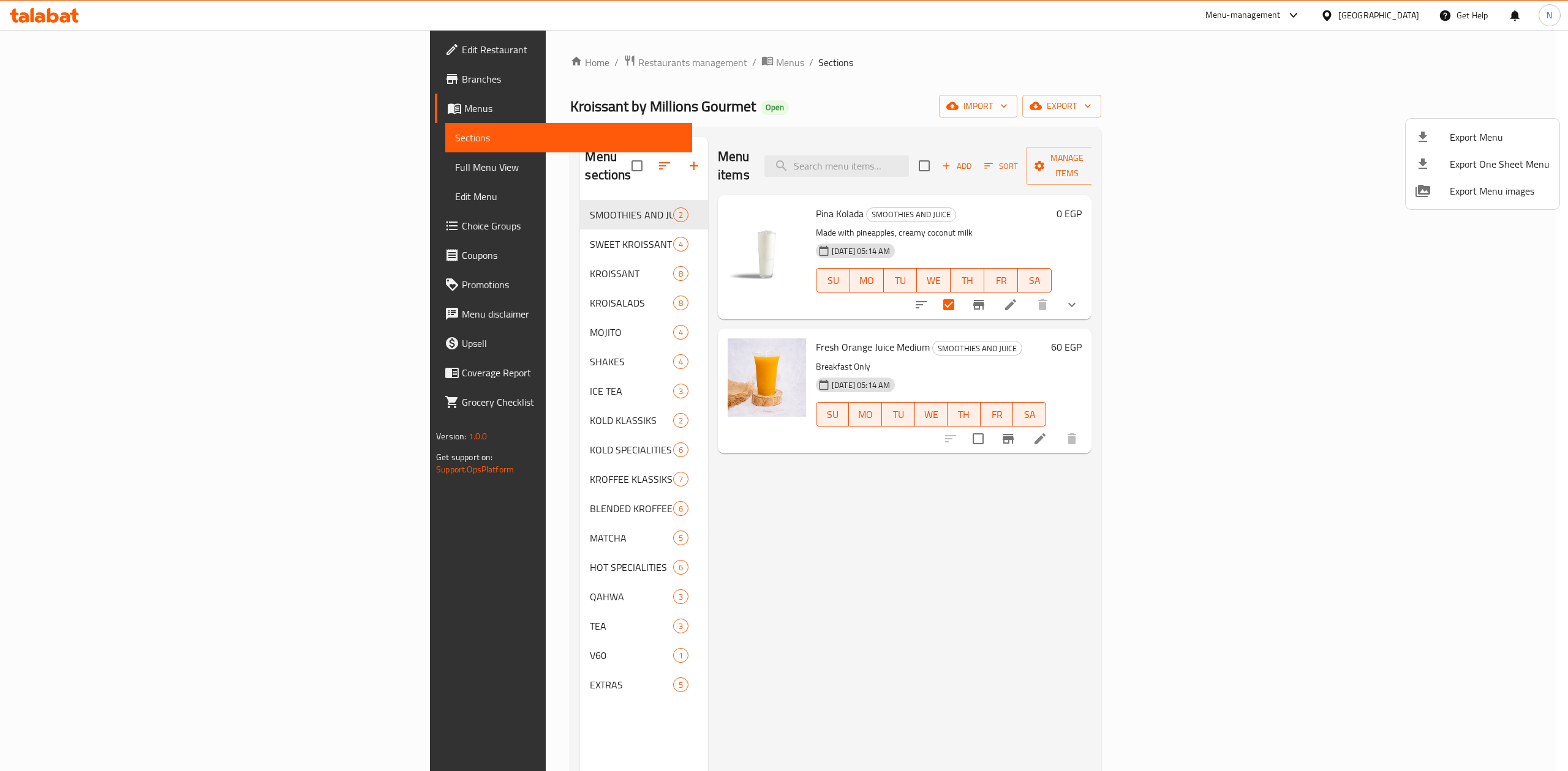
click at [1487, 130] on span "Export Menu" at bounding box center [1499, 137] width 100 height 15
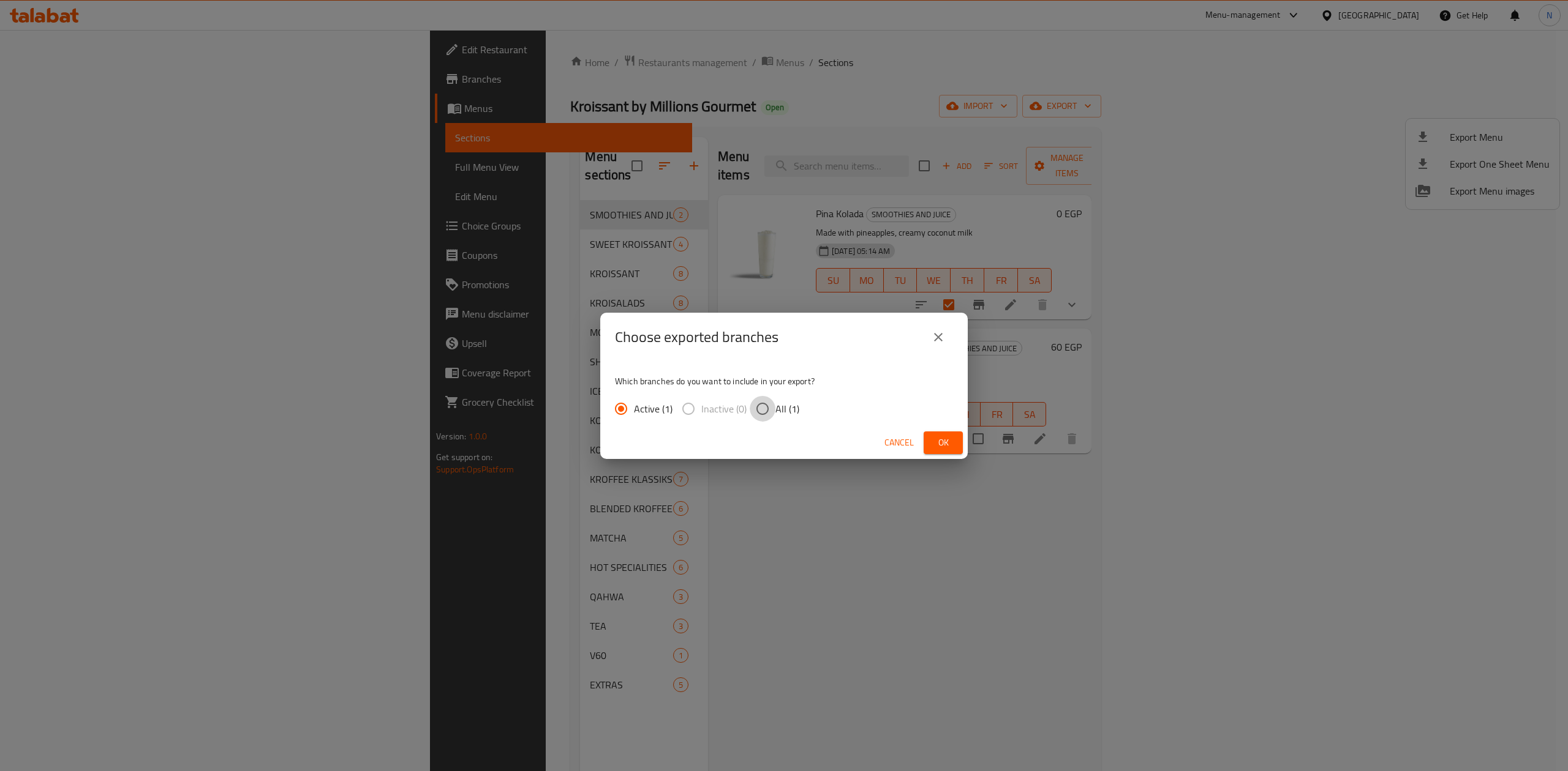
click at [750, 406] on input "All (1)" at bounding box center [762, 409] width 26 height 26
radio input "true"
click at [941, 449] on span "Ok" at bounding box center [943, 443] width 20 height 15
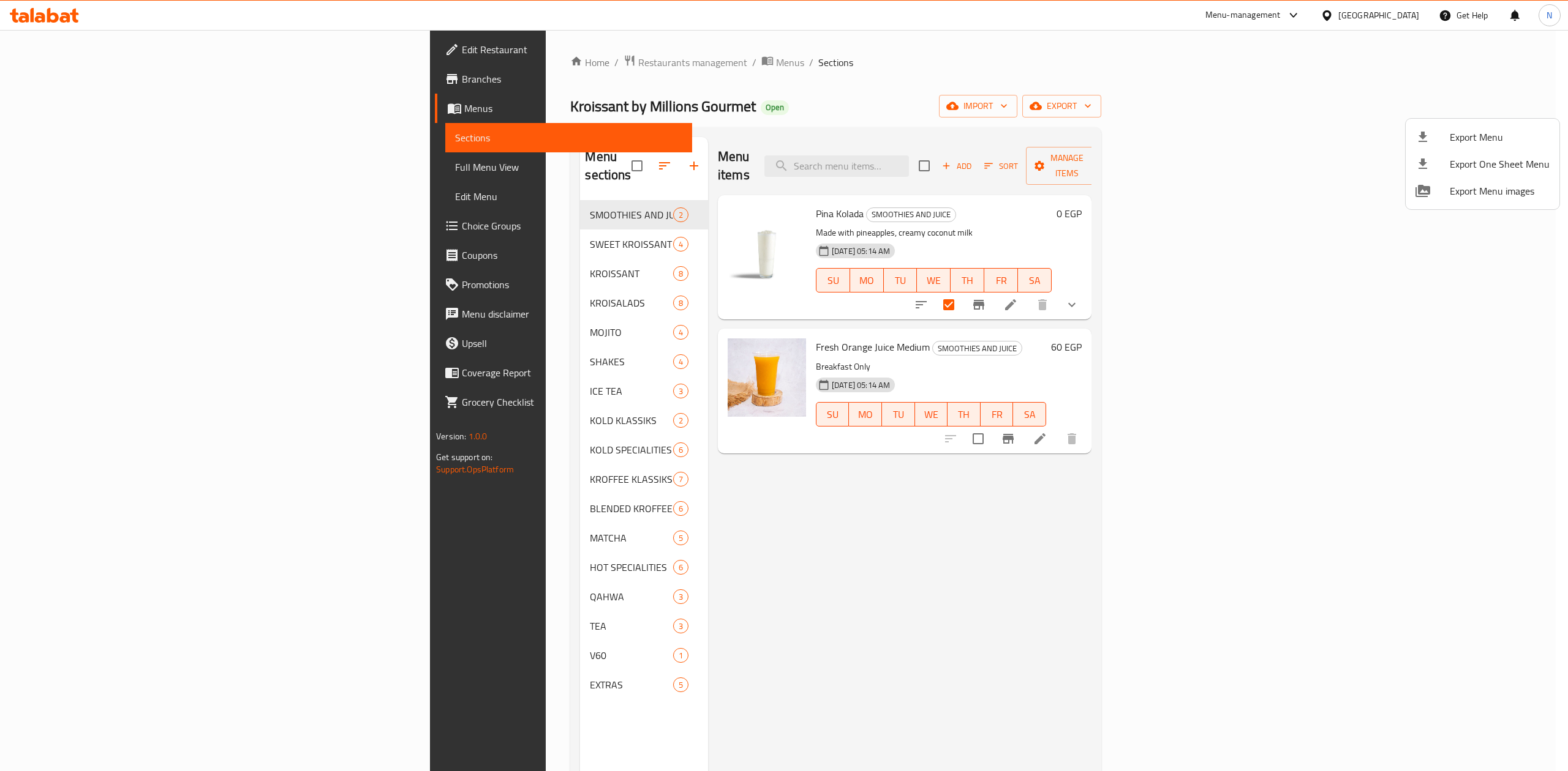
click at [82, 170] on div at bounding box center [784, 385] width 1568 height 771
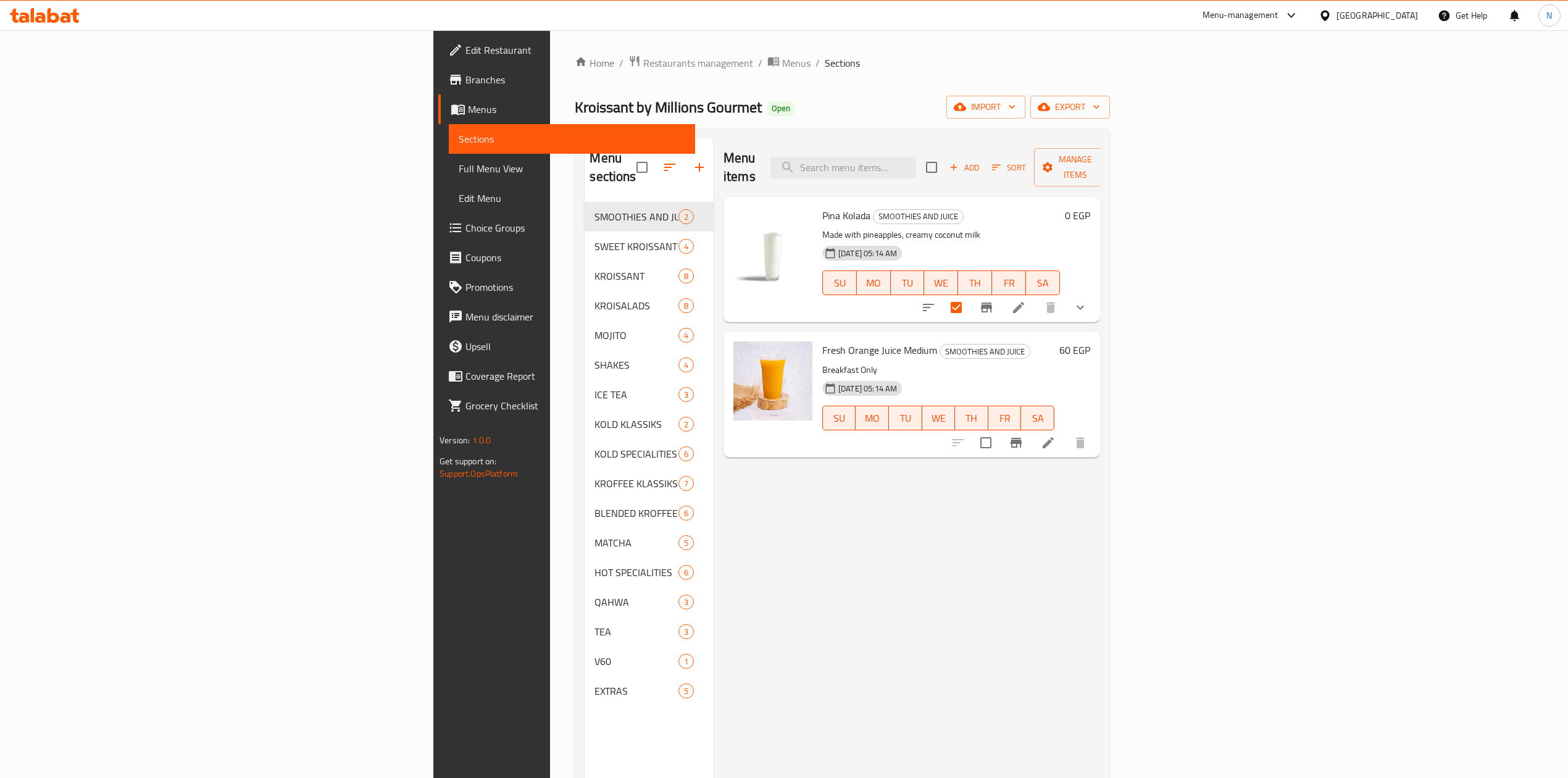
click at [459, 172] on span "Full Menu View" at bounding box center [572, 168] width 226 height 15
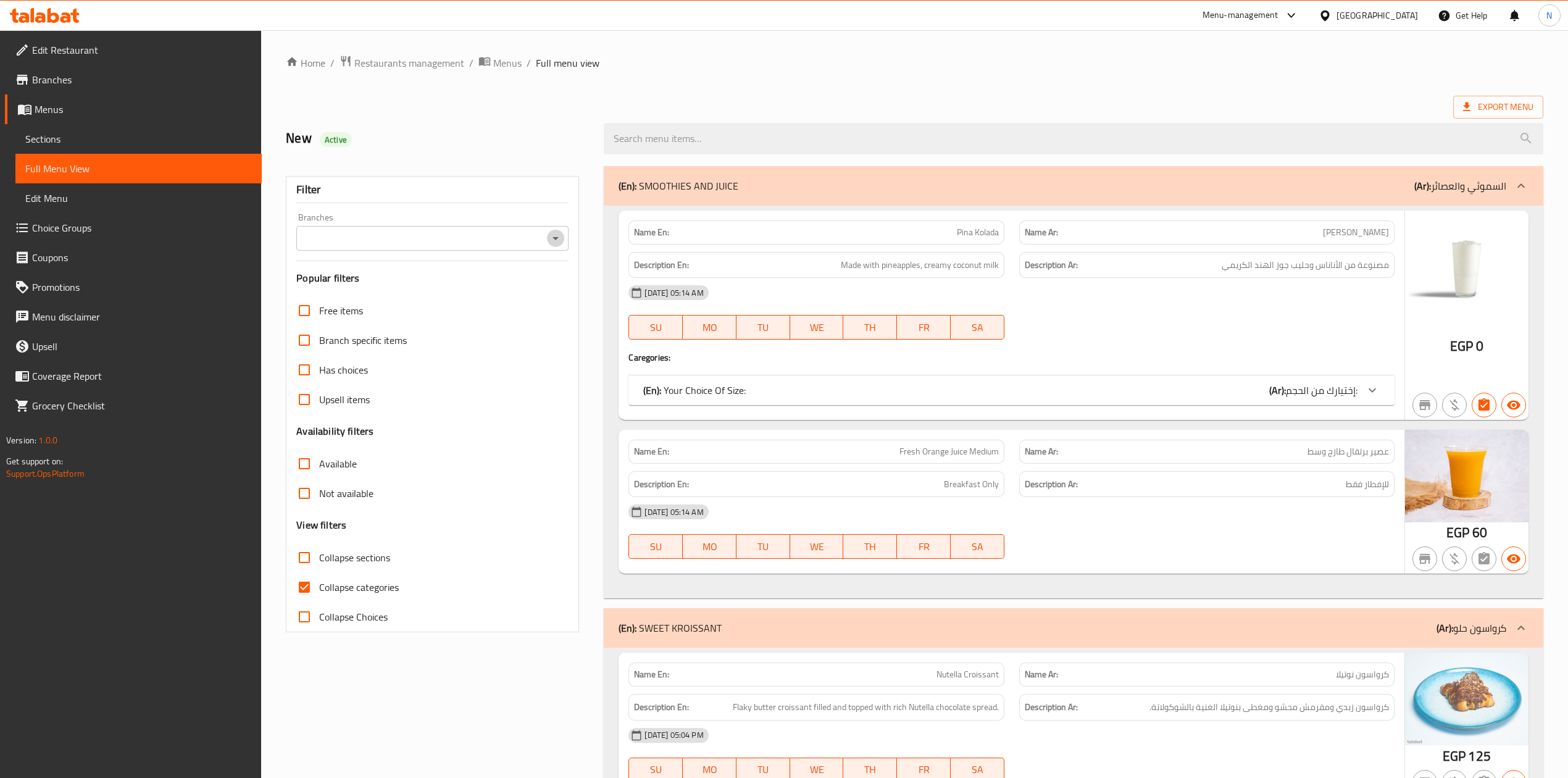
click at [556, 237] on icon "Open" at bounding box center [555, 238] width 15 height 15
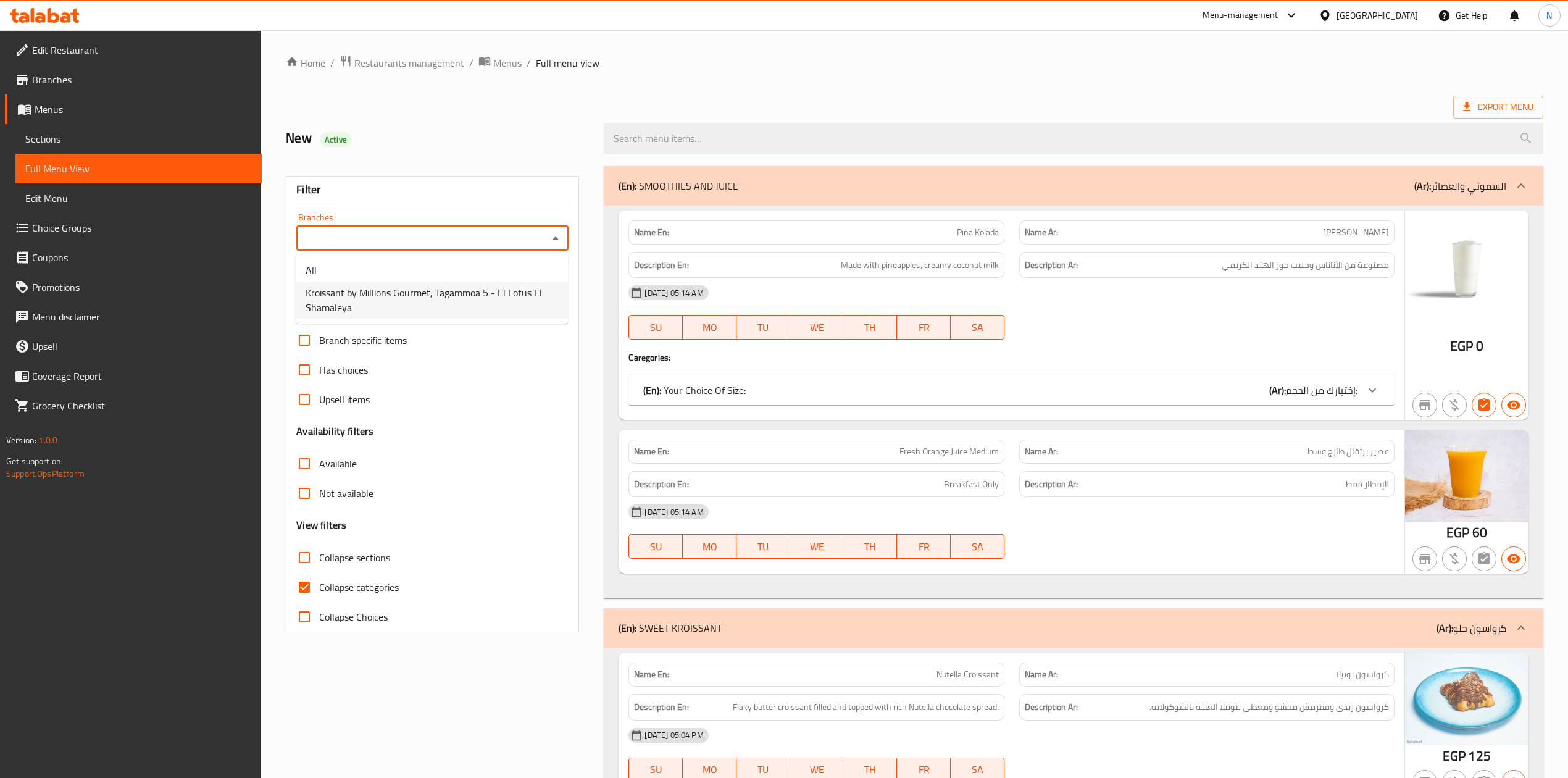
click at [455, 304] on span "Kroissant by Millions Gourmet, Tagammoa 5 - El Lotus El Shamaleya" at bounding box center [432, 300] width 253 height 30
type input "Kroissant by Millions Gourmet, Tagammoa 5 - El Lotus El Shamaleya"
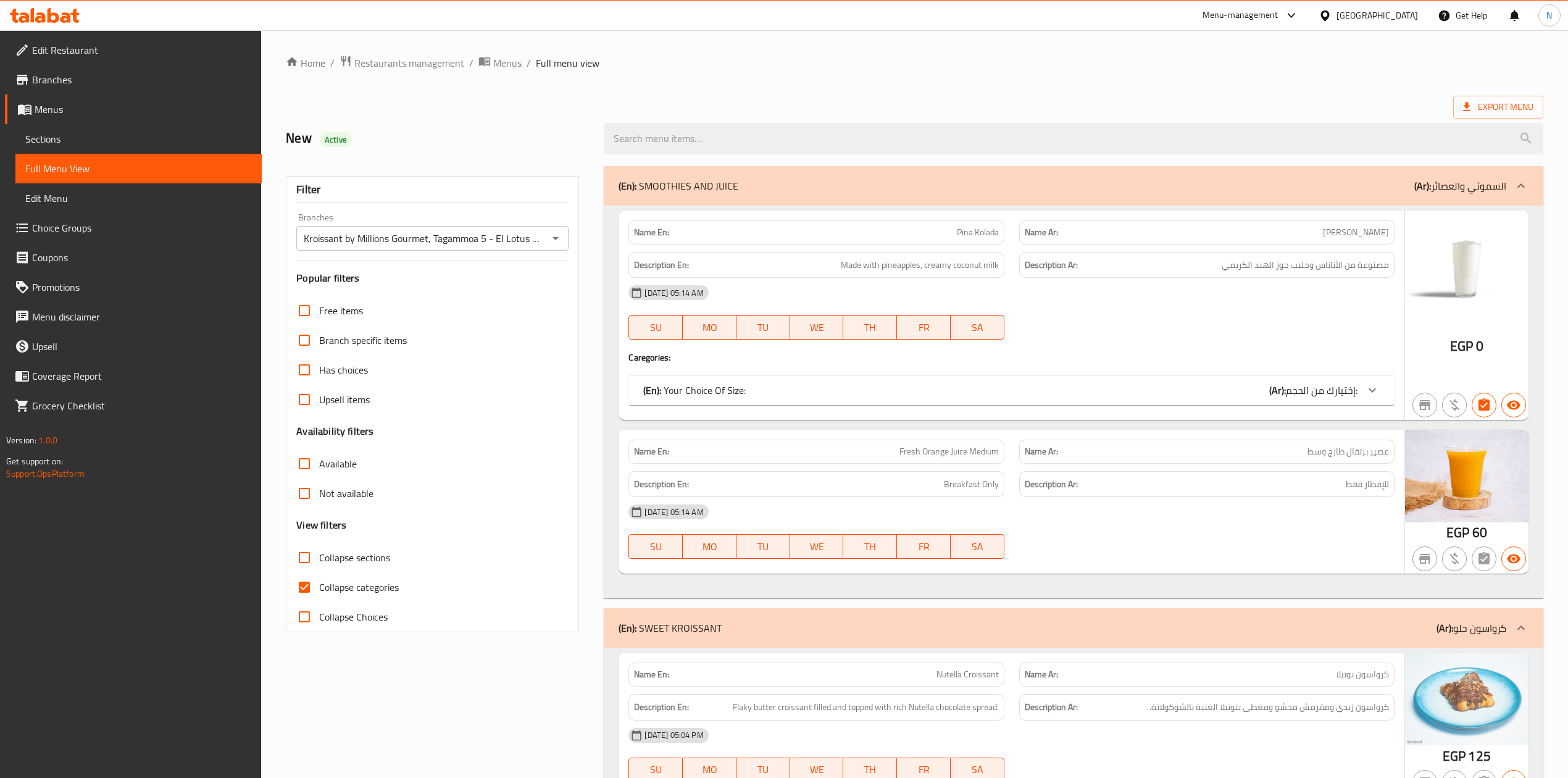
click at [369, 592] on span "Collapse categories" at bounding box center [359, 587] width 80 height 15
click at [319, 592] on input "Collapse categories" at bounding box center [304, 588] width 30 height 30
checkbox input "false"
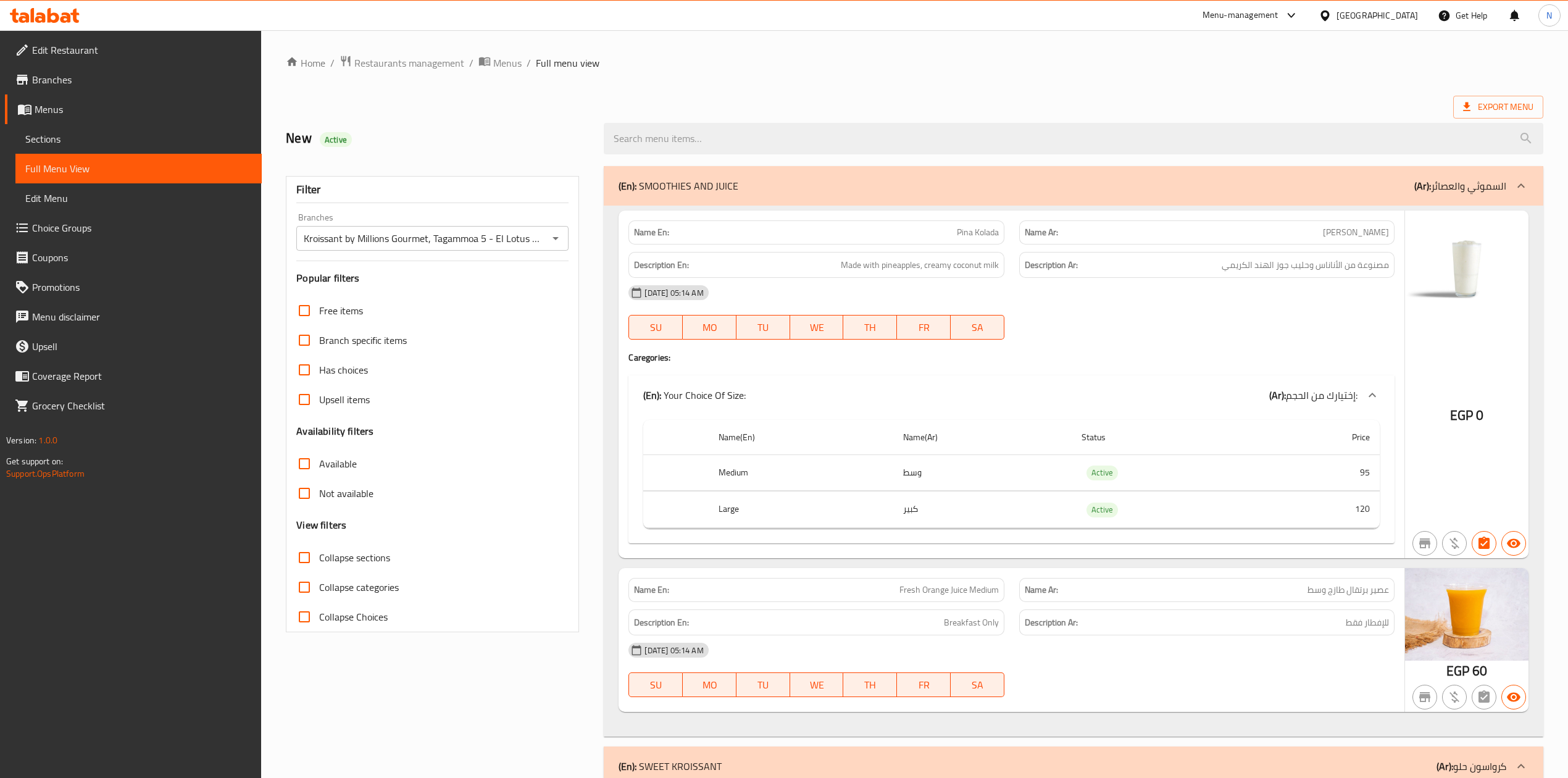
click at [1401, 16] on div "[GEOGRAPHIC_DATA]" at bounding box center [1377, 15] width 81 height 13
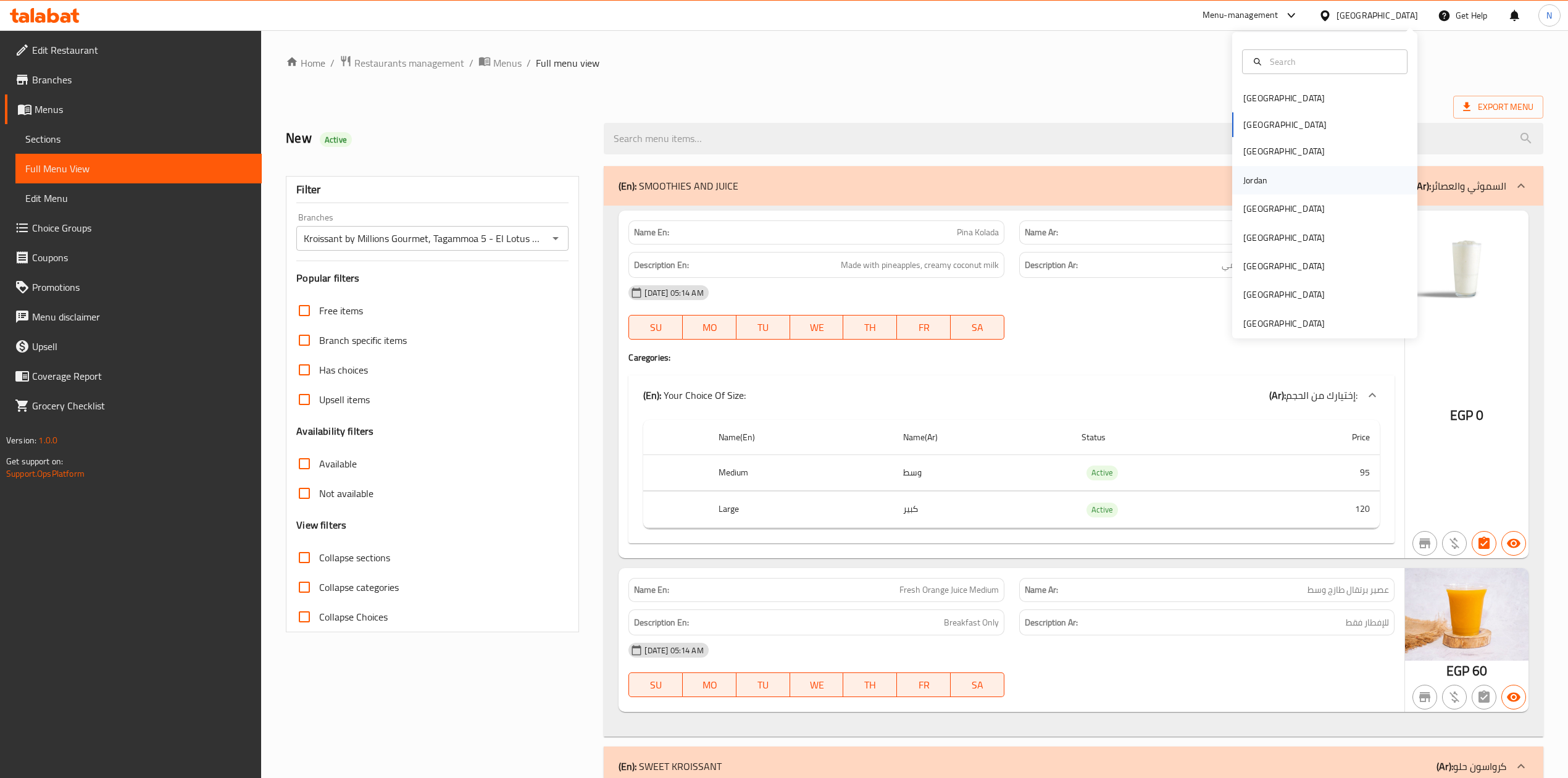
click at [1283, 186] on div "Jordan" at bounding box center [1325, 181] width 185 height 28
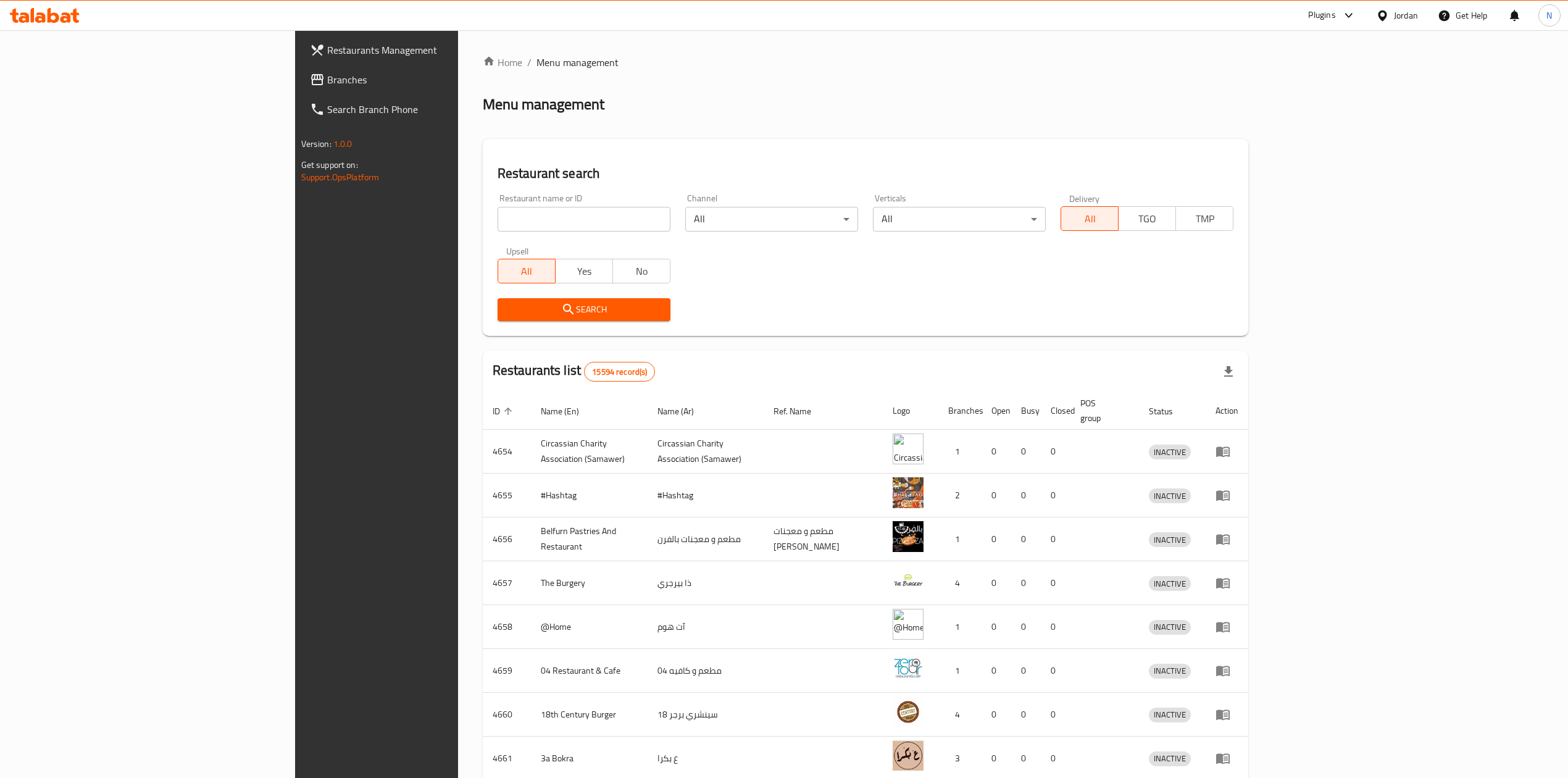
click at [300, 92] on link "Branches" at bounding box center [428, 80] width 257 height 30
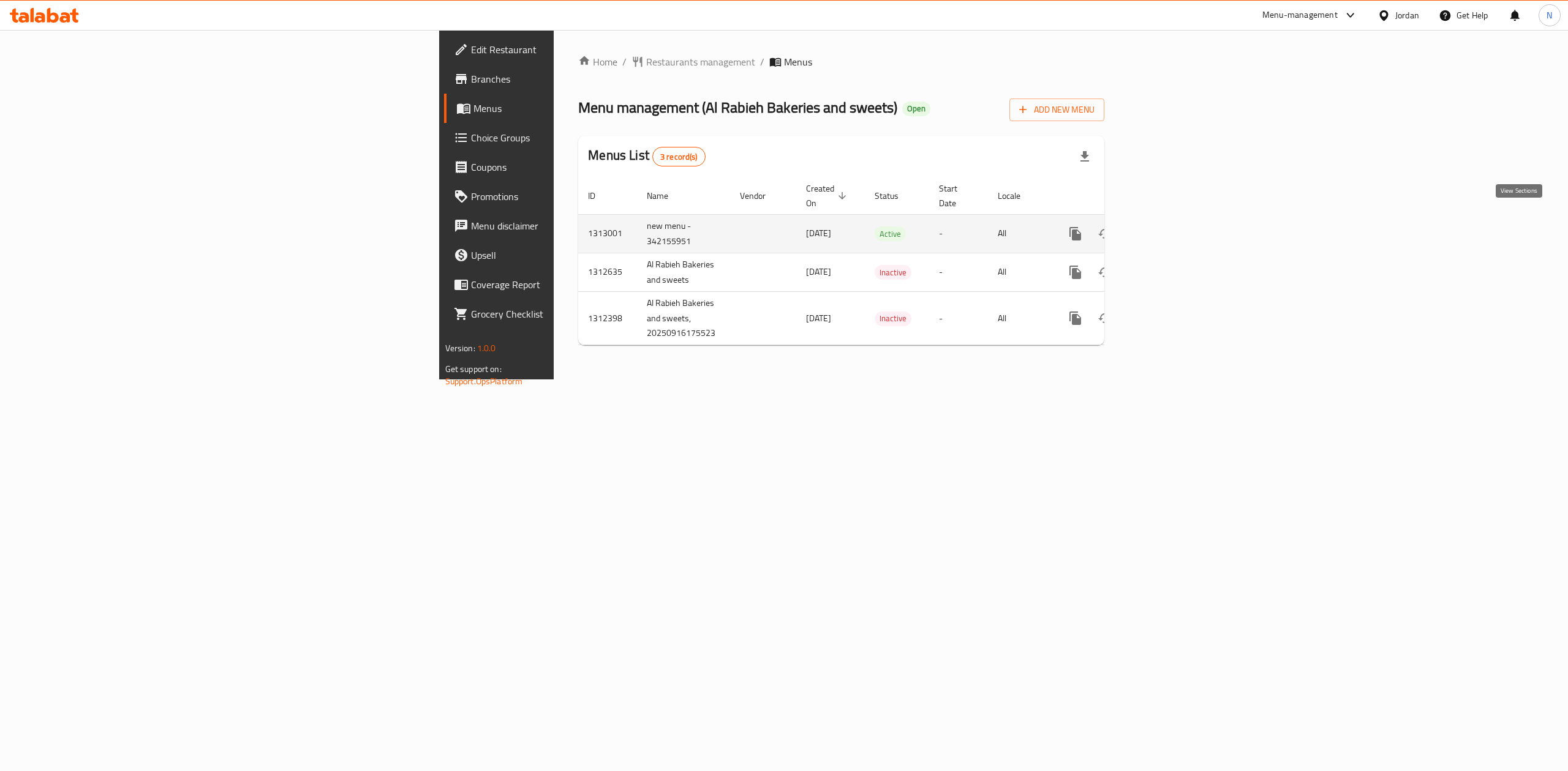
click at [1171, 227] on icon "enhanced table" at bounding box center [1163, 234] width 15 height 15
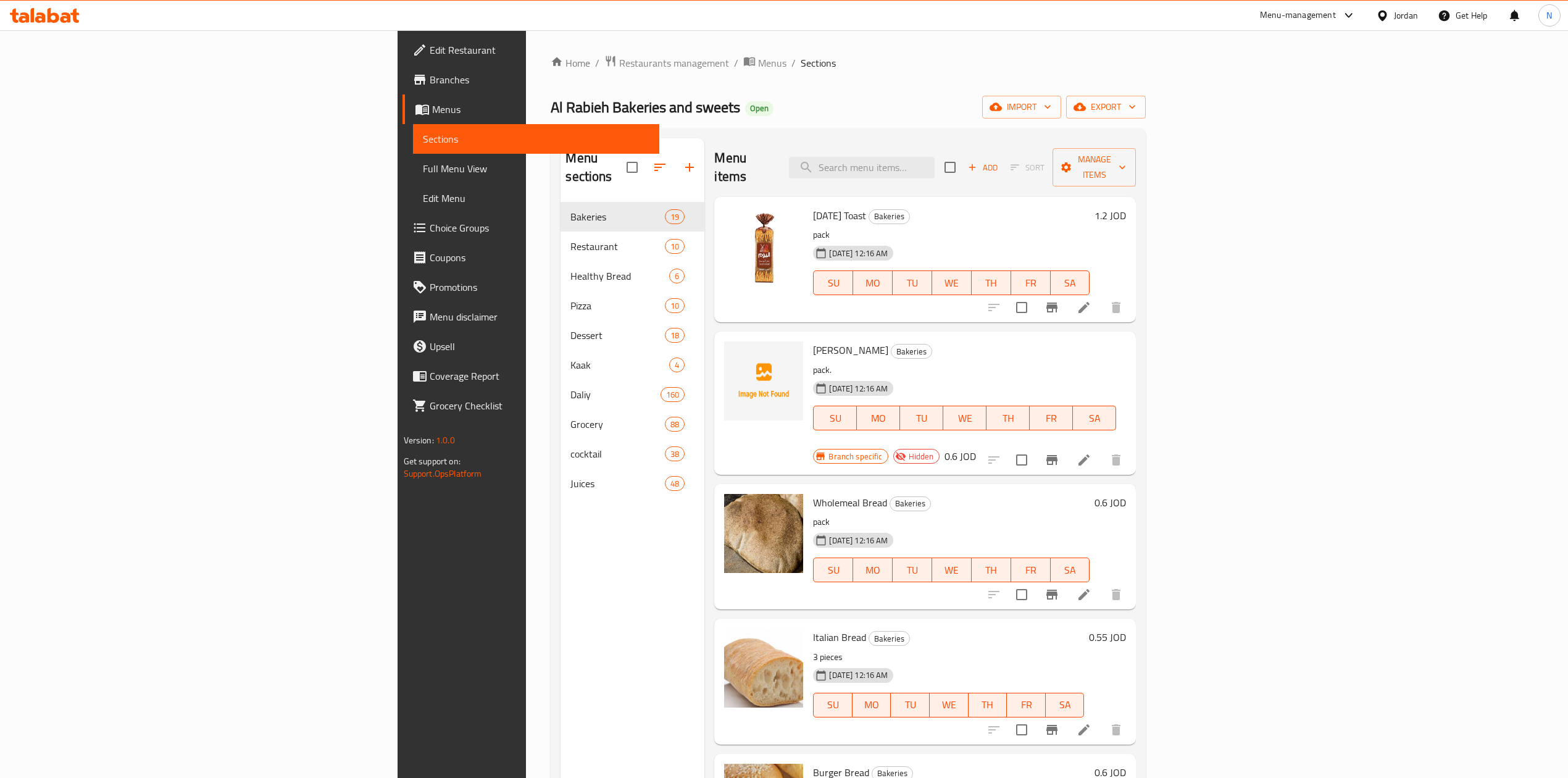
click at [813, 341] on span "Allie Bread" at bounding box center [851, 350] width 75 height 18
click at [1058, 455] on icon "Branch-specific-item" at bounding box center [1052, 460] width 11 height 10
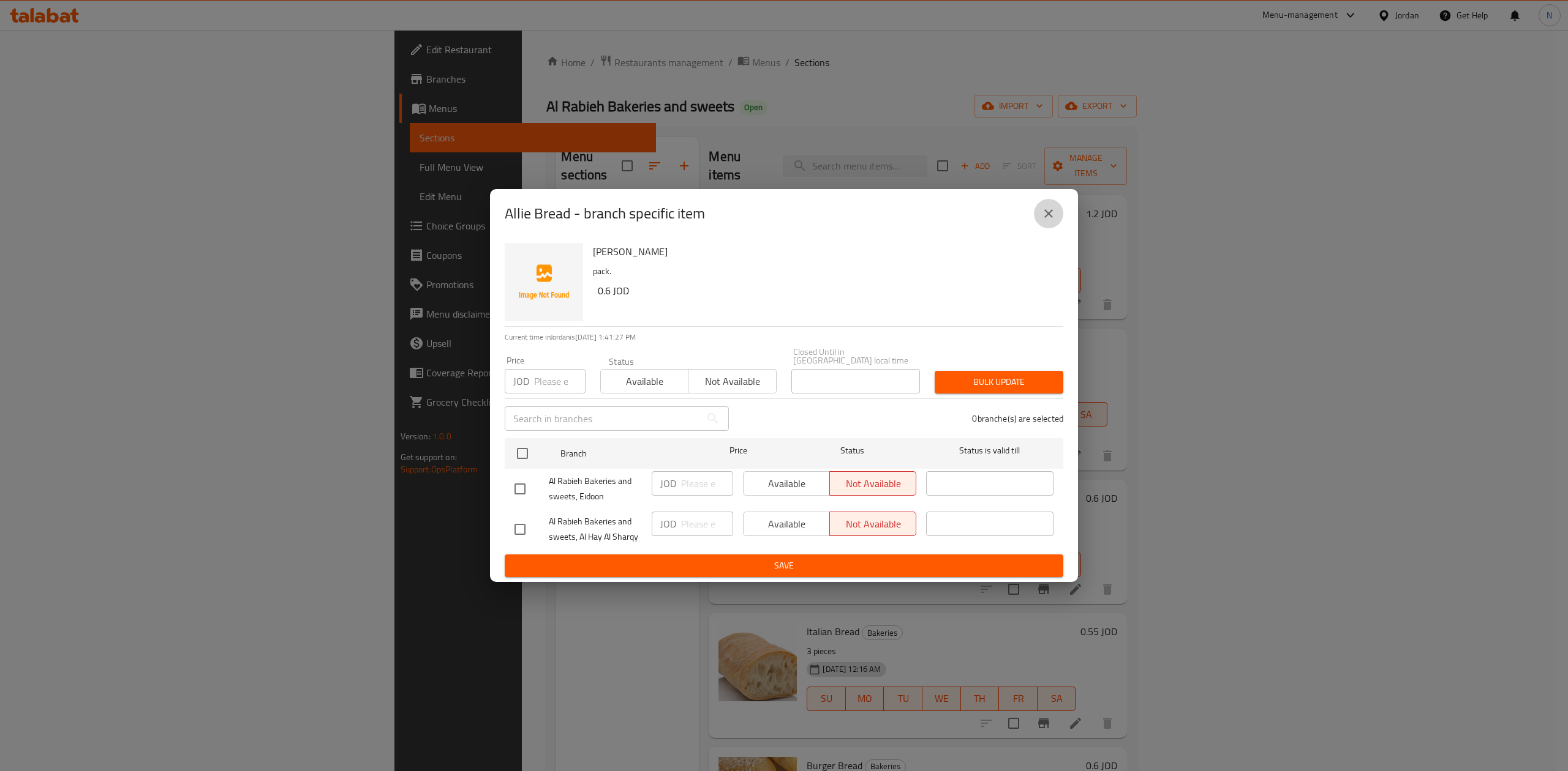
click at [1047, 214] on icon "close" at bounding box center [1048, 213] width 15 height 15
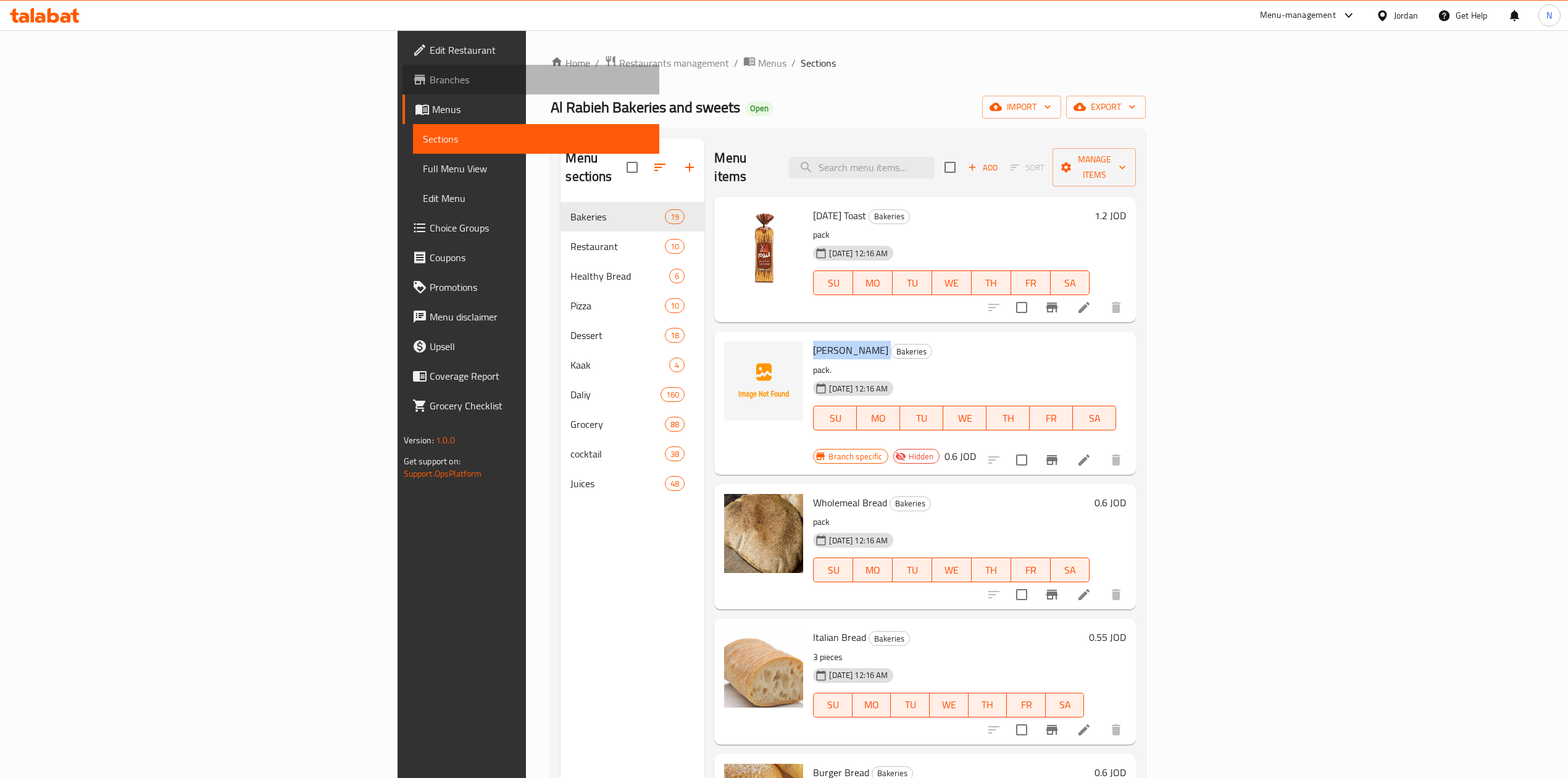
click at [403, 67] on link "Branches" at bounding box center [531, 80] width 257 height 30
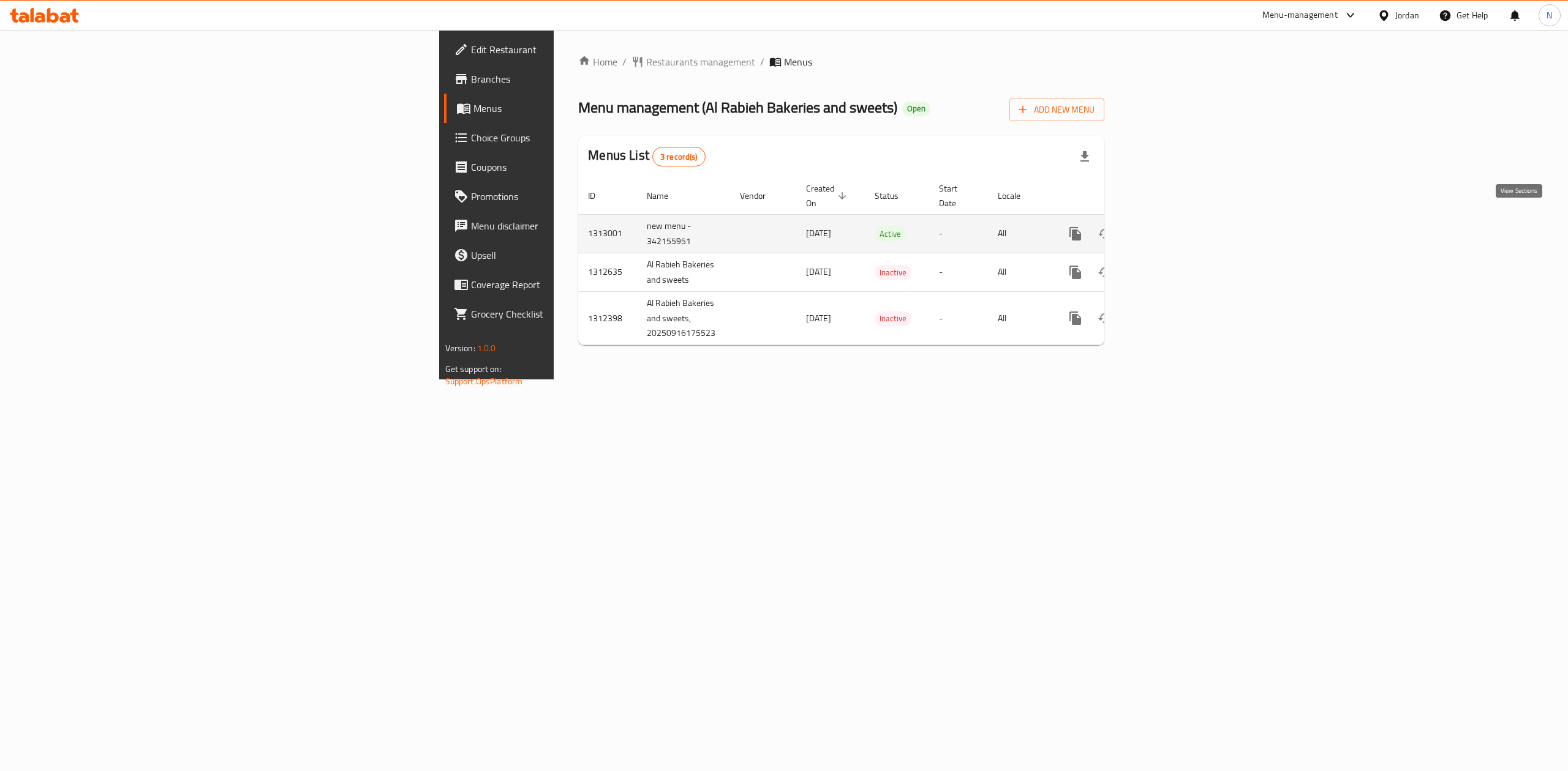
click at [1171, 228] on icon "enhanced table" at bounding box center [1163, 234] width 15 height 15
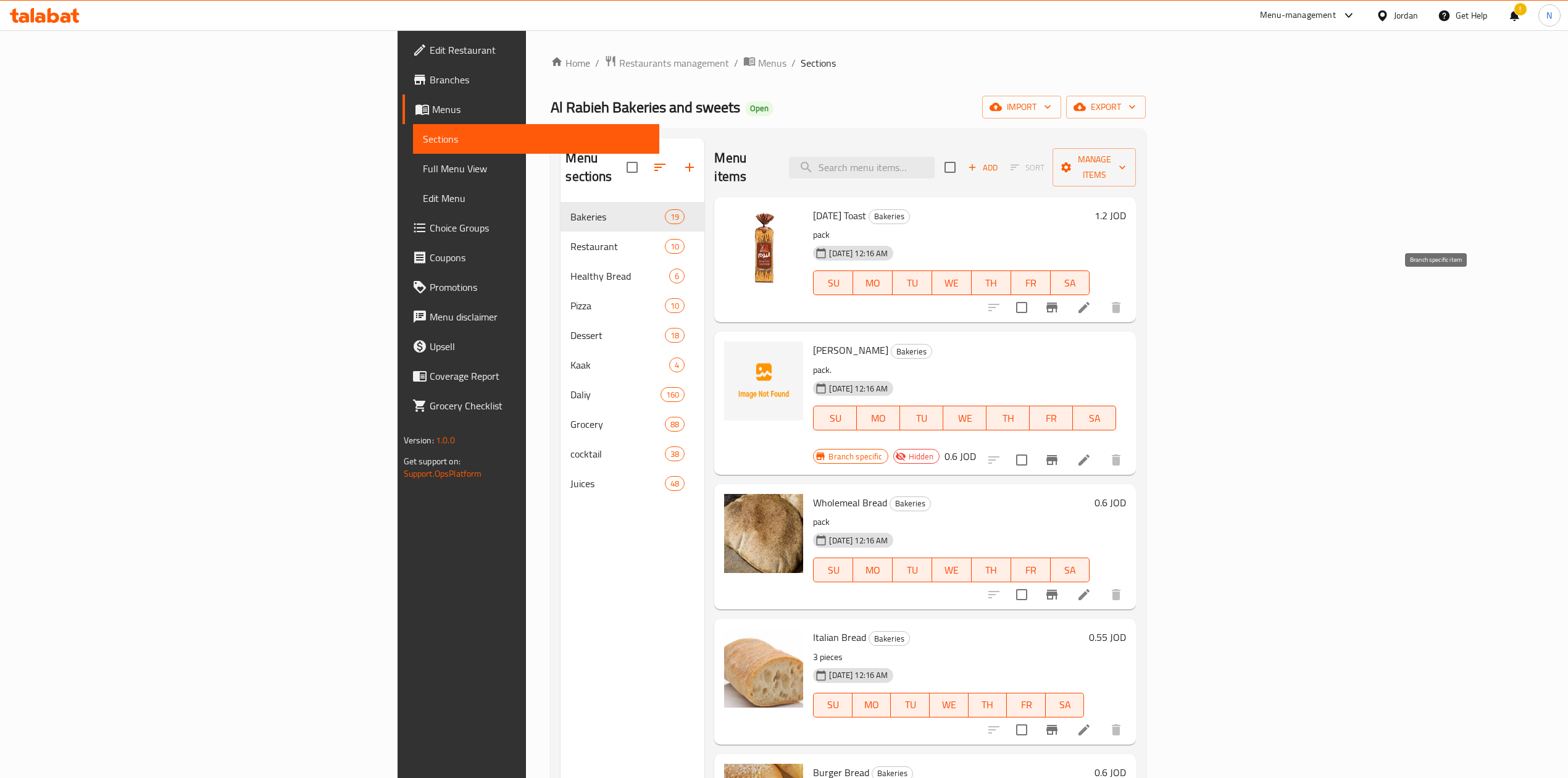
click at [1067, 293] on button "Branch-specific-item" at bounding box center [1052, 308] width 30 height 30
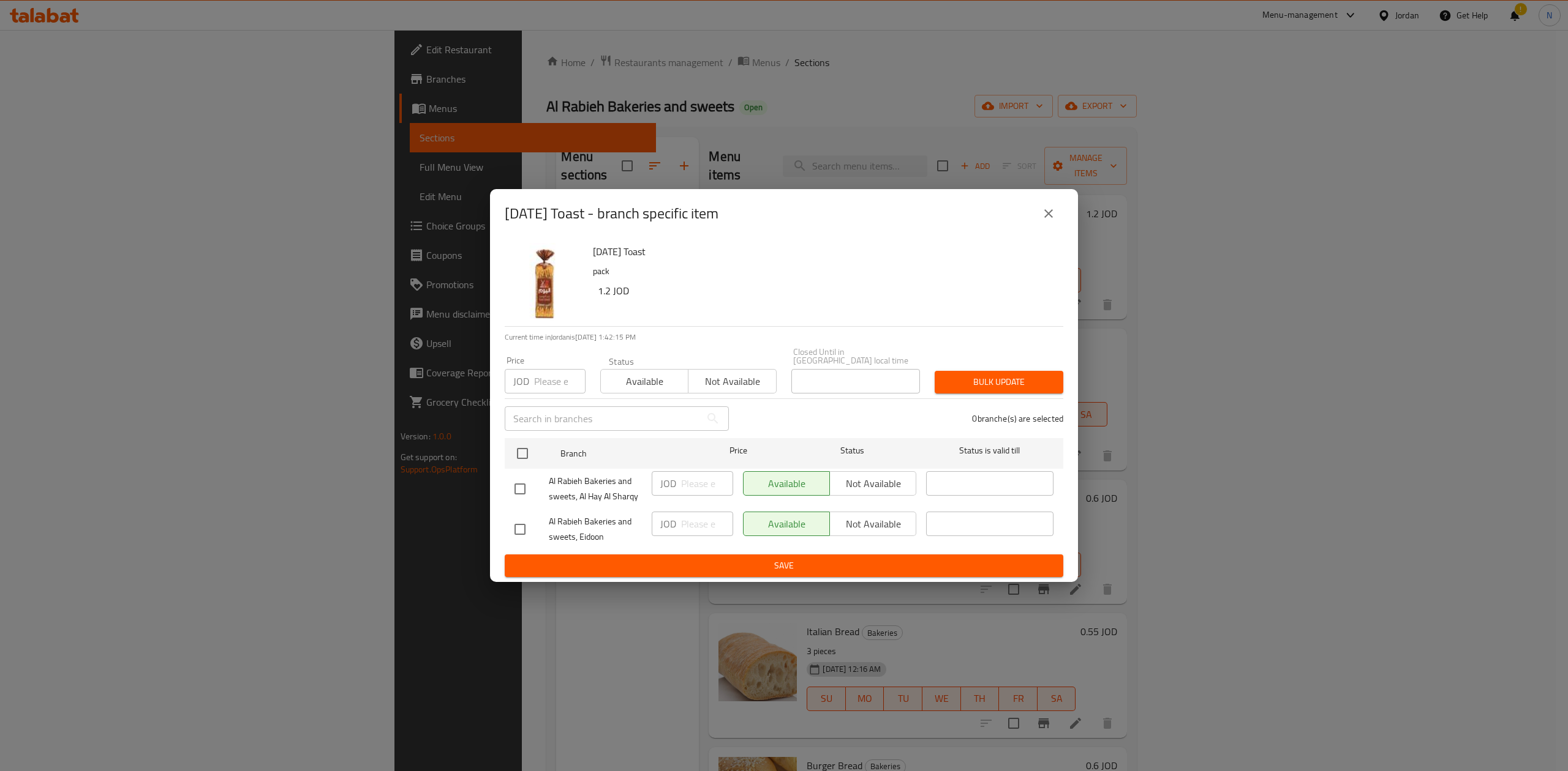
click at [531, 521] on input "checkbox" at bounding box center [519, 529] width 26 height 26
checkbox input "true"
click at [748, 377] on span "Not available" at bounding box center [732, 381] width 78 height 18
click at [1045, 228] on div "Today's Toast - branch specific item" at bounding box center [784, 214] width 559 height 29
click at [1056, 202] on div "Today's Toast - branch specific item" at bounding box center [784, 214] width 588 height 49
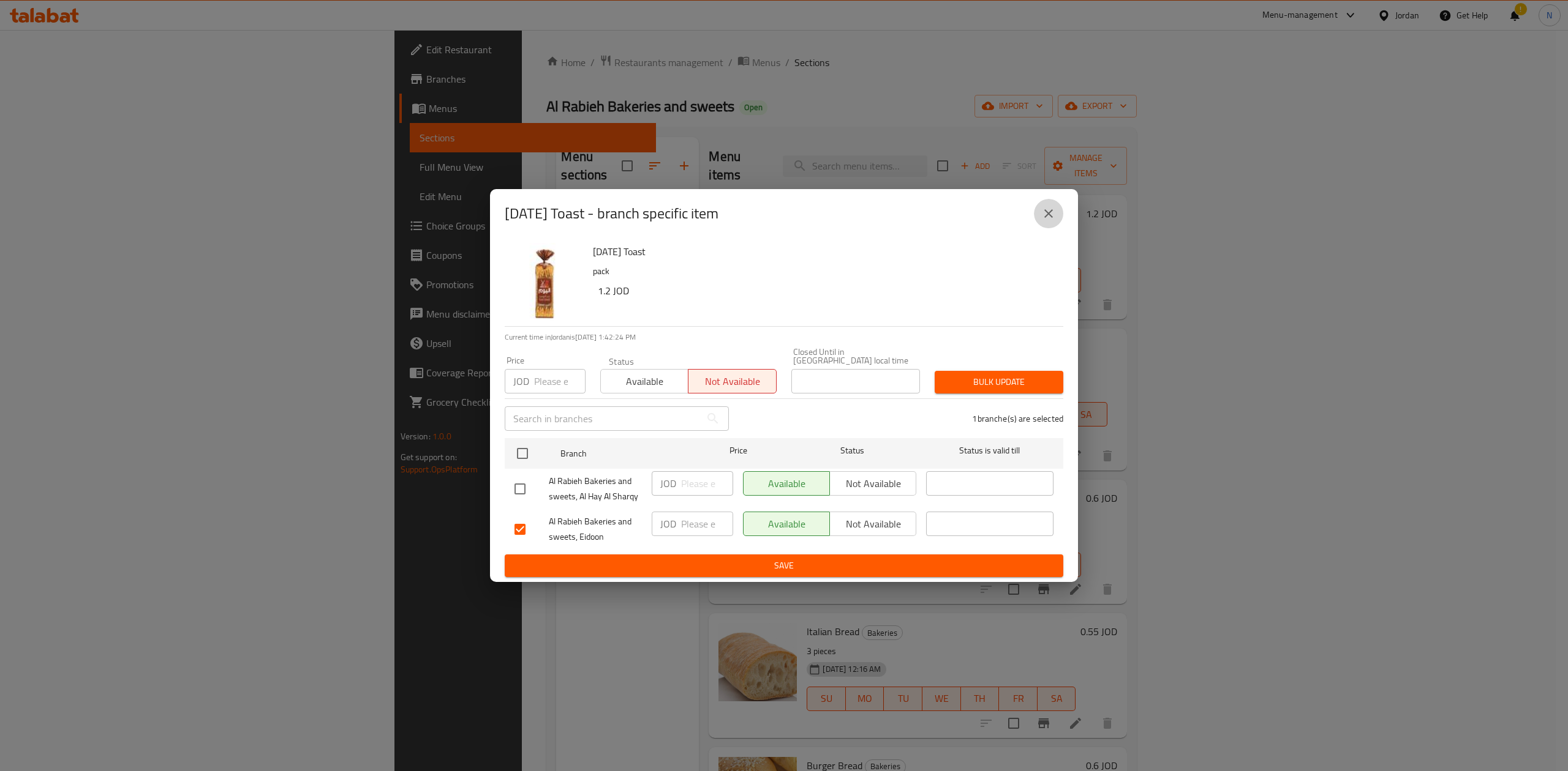
click at [1054, 221] on icon "close" at bounding box center [1048, 213] width 15 height 15
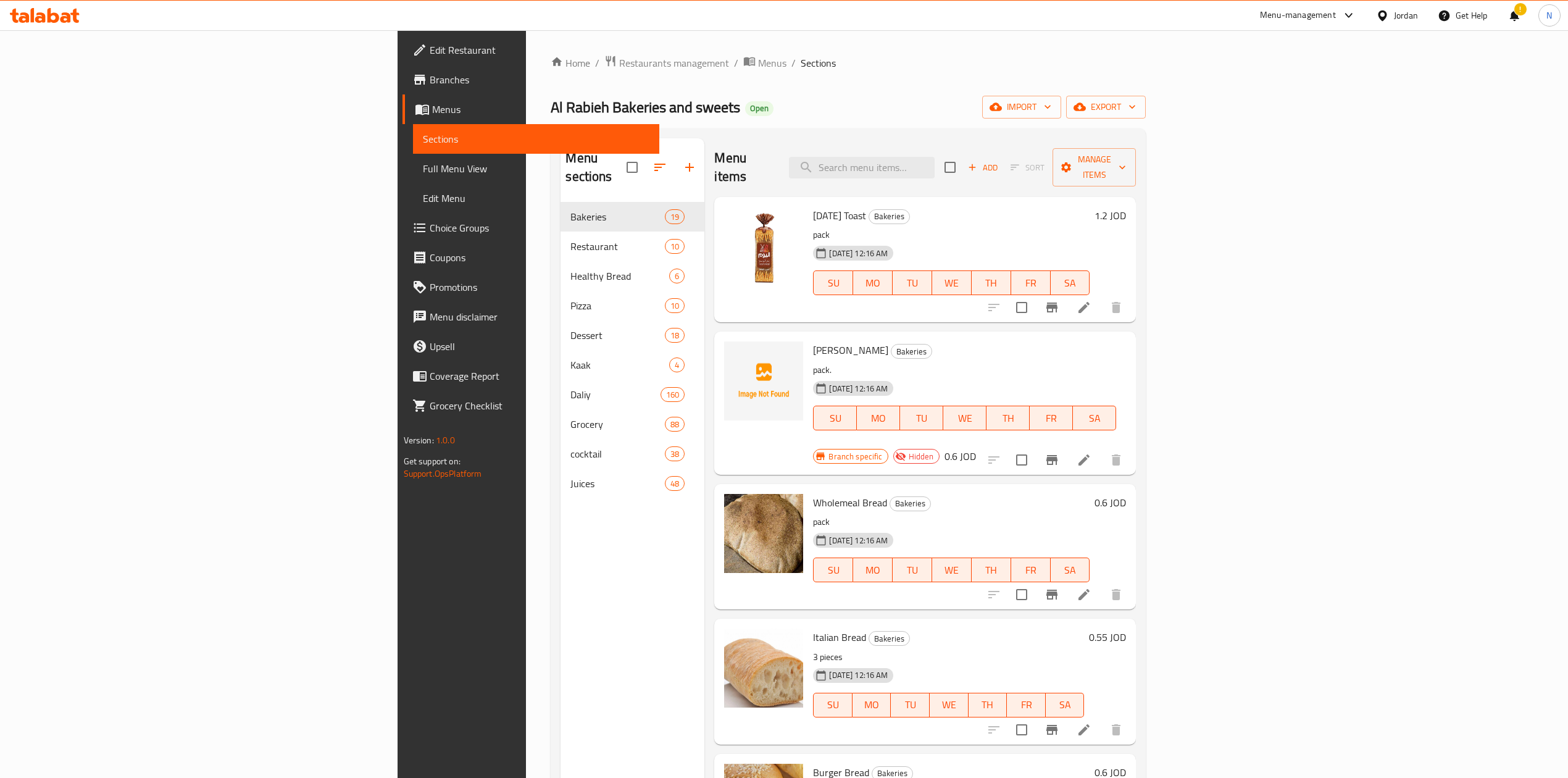
click at [1034, 447] on input "checkbox" at bounding box center [1022, 460] width 26 height 26
checkbox input "true"
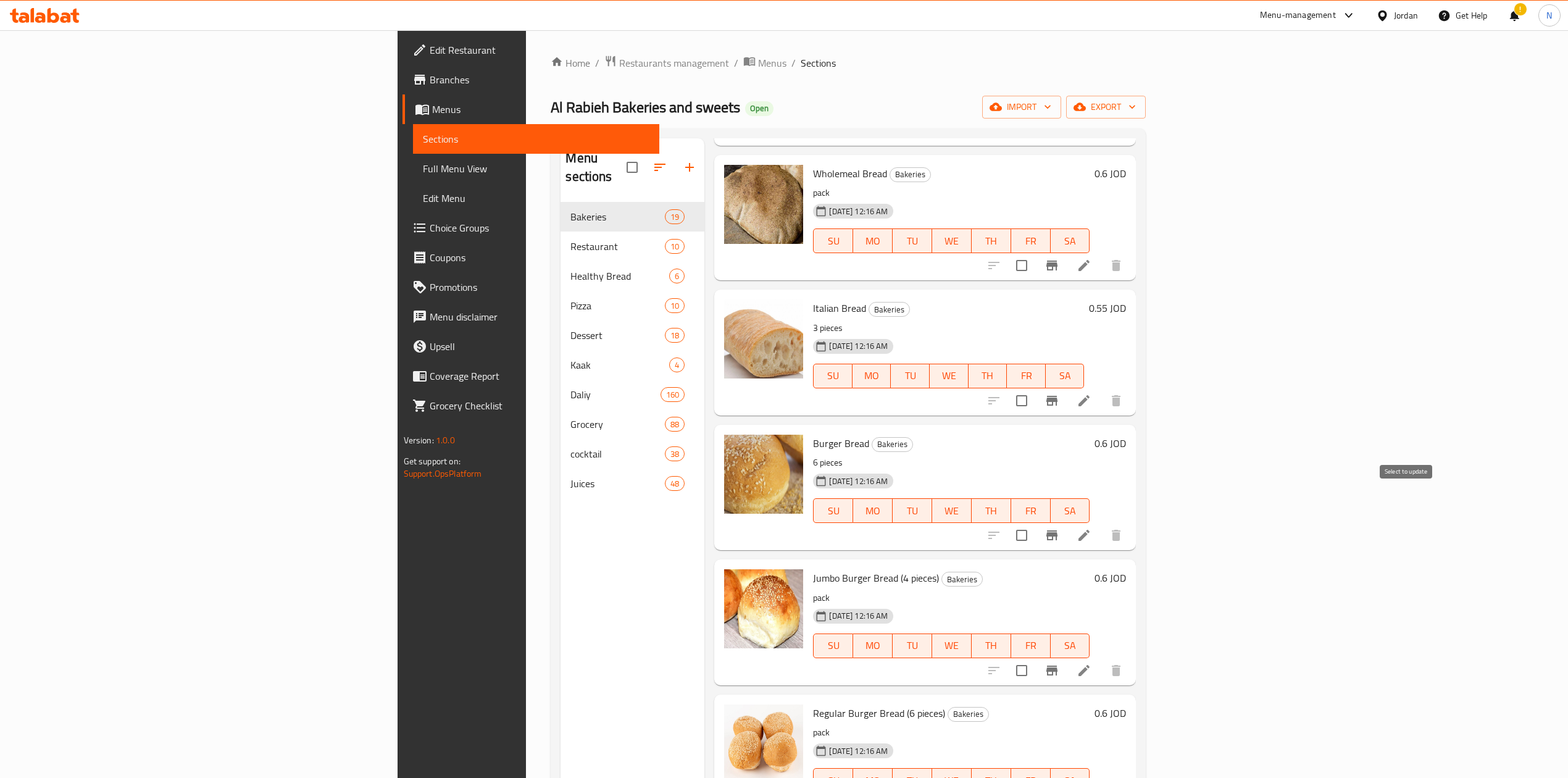
click at [1034, 522] on input "checkbox" at bounding box center [1022, 535] width 26 height 26
checkbox input "true"
click at [1034, 658] on input "checkbox" at bounding box center [1022, 670] width 26 height 26
checkbox input "true"
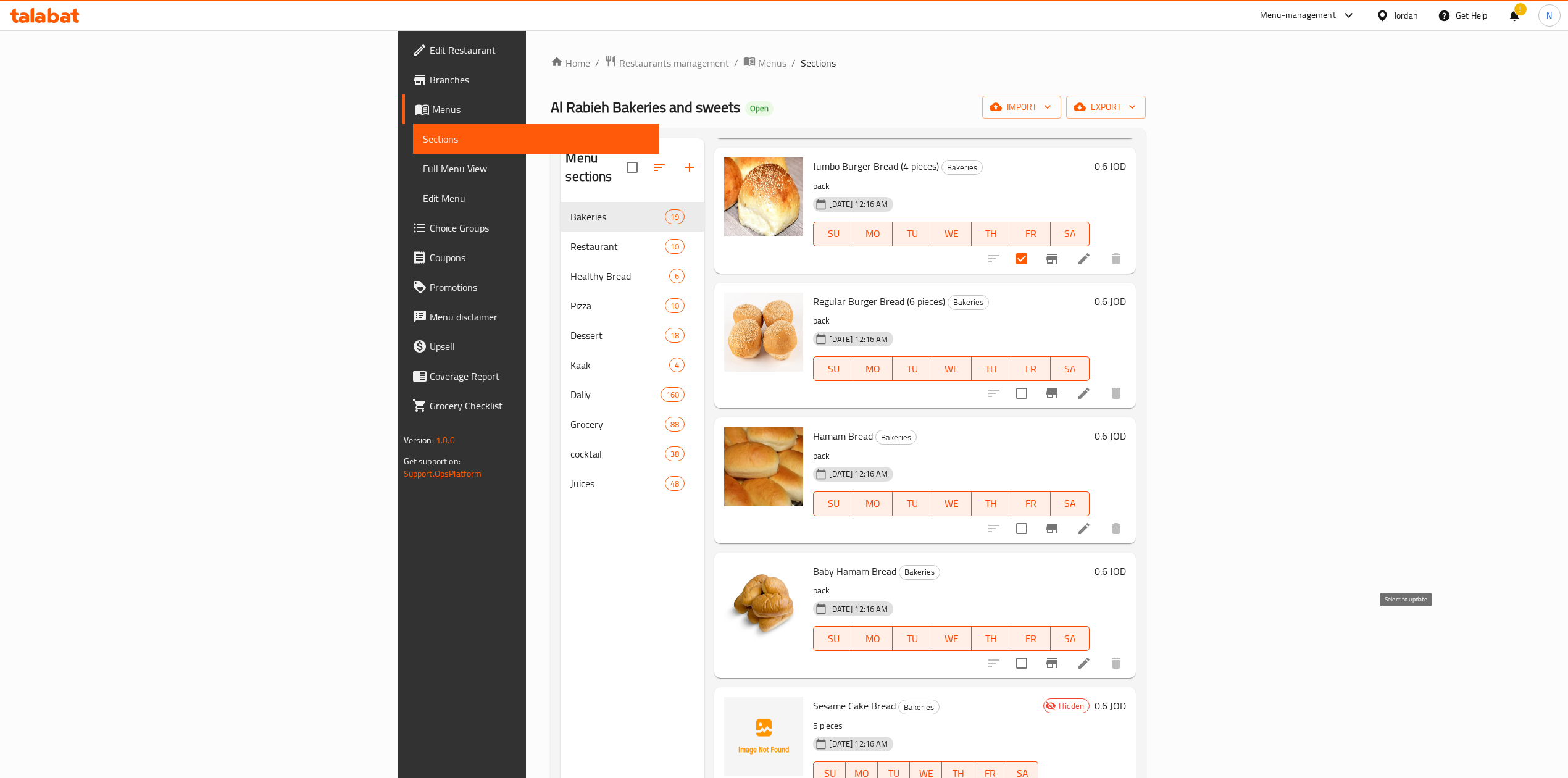
click at [1034, 651] on input "checkbox" at bounding box center [1022, 663] width 26 height 26
checkbox input "true"
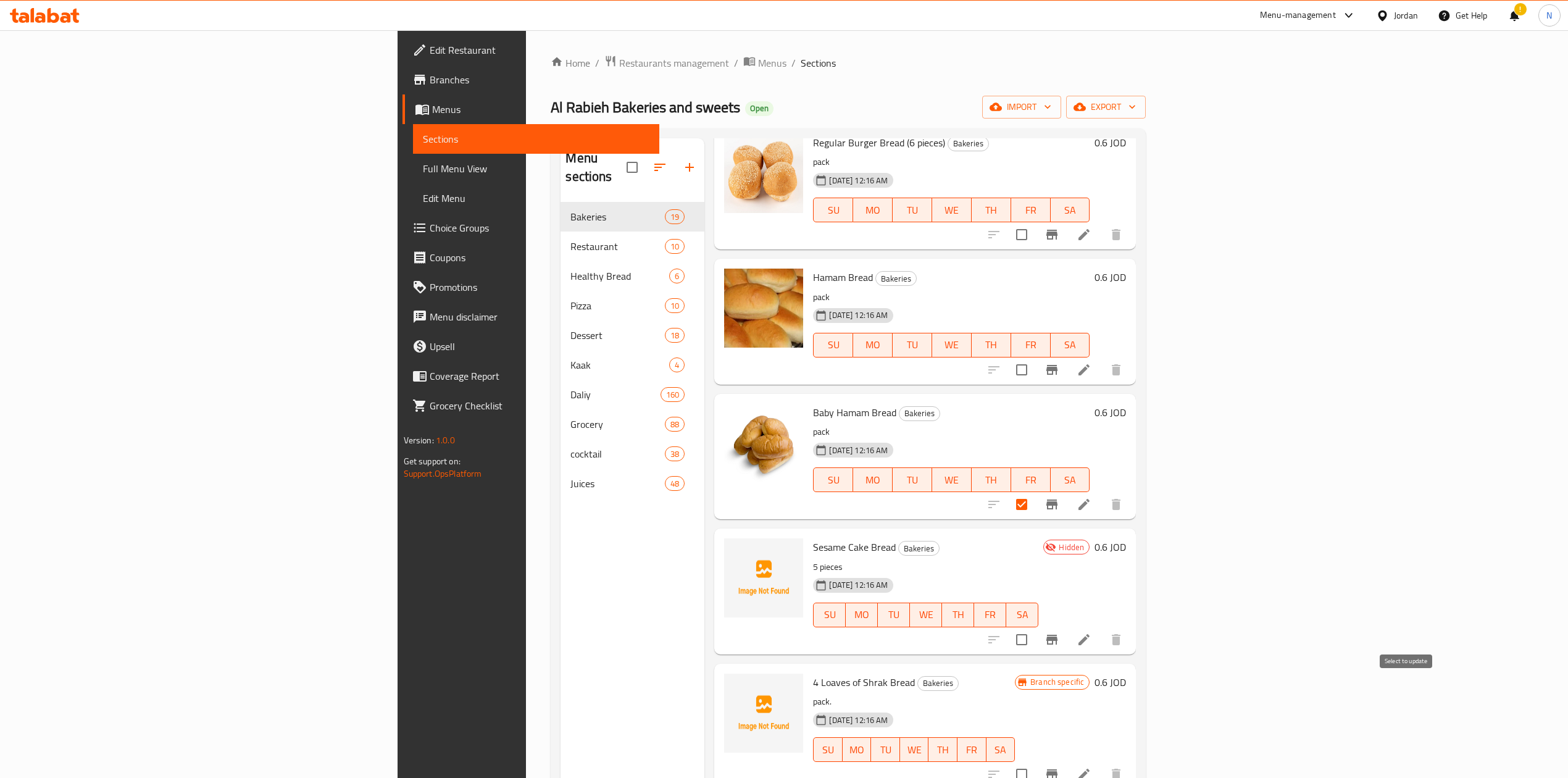
scroll to position [988, 0]
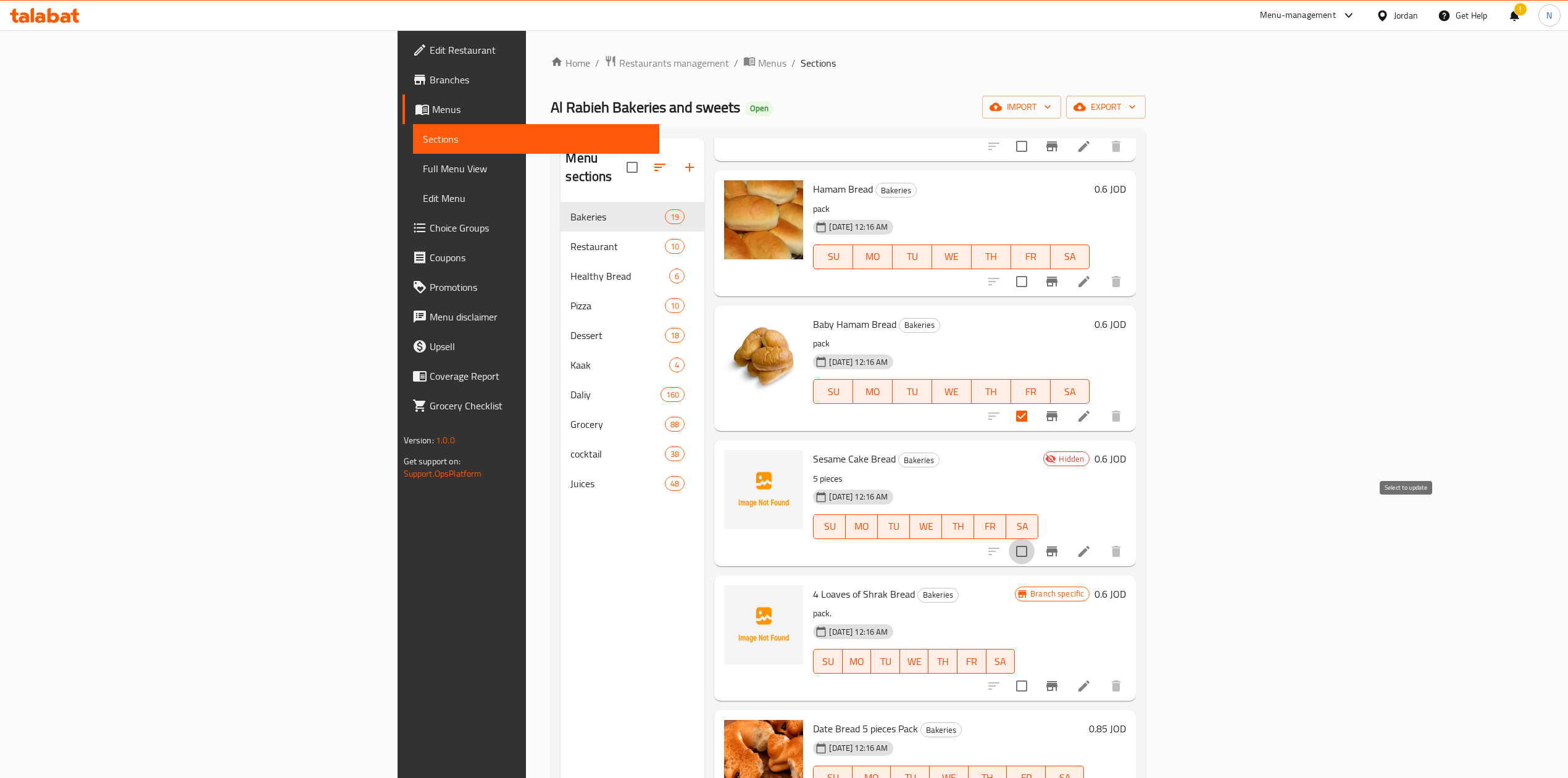
drag, startPoint x: 1411, startPoint y: 507, endPoint x: 1412, endPoint y: 517, distance: 10.0
click at [1034, 539] on input "checkbox" at bounding box center [1022, 551] width 26 height 26
checkbox input "true"
click at [1034, 673] on input "checkbox" at bounding box center [1022, 686] width 26 height 26
checkbox input "true"
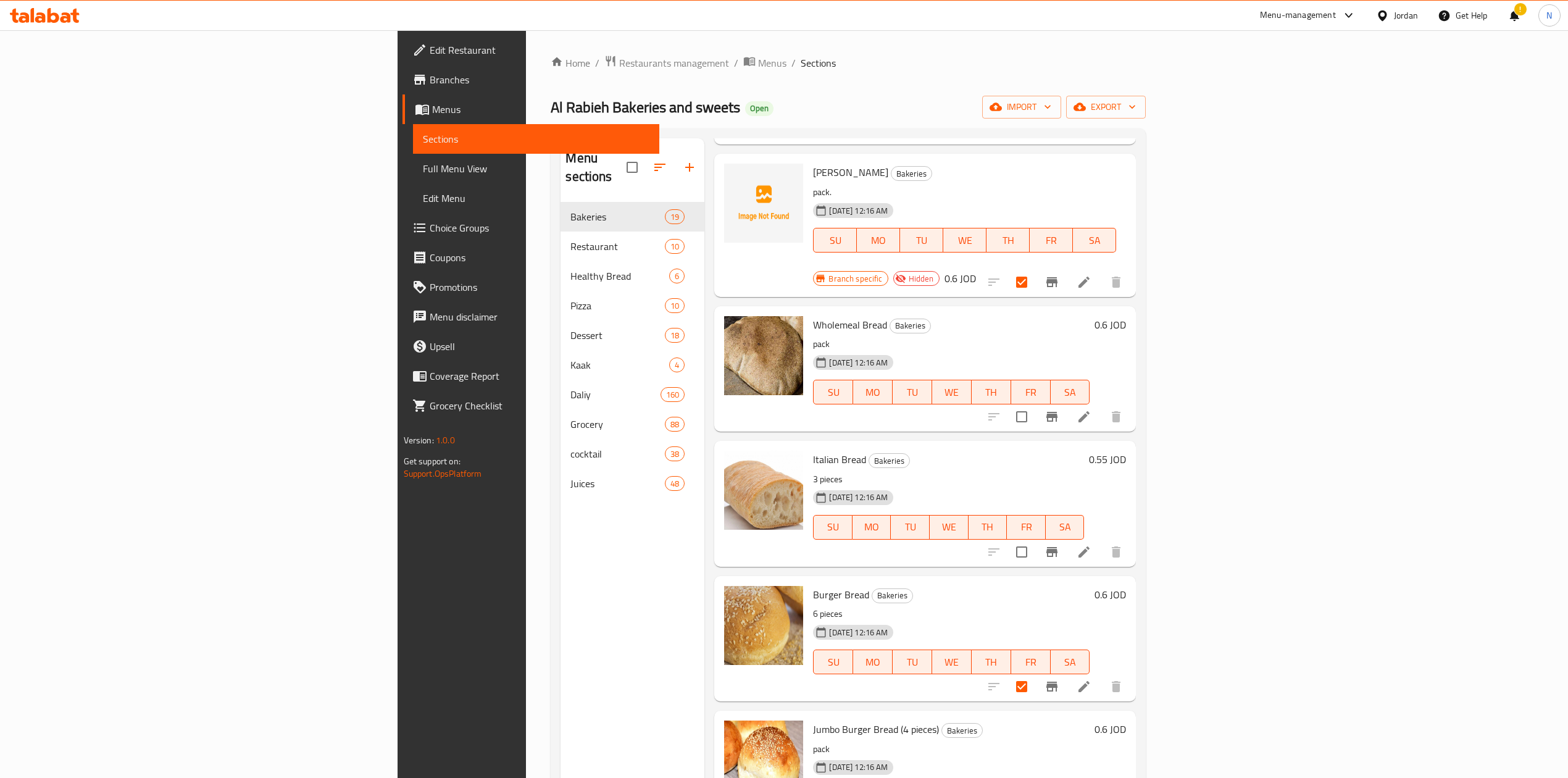
scroll to position [0, 0]
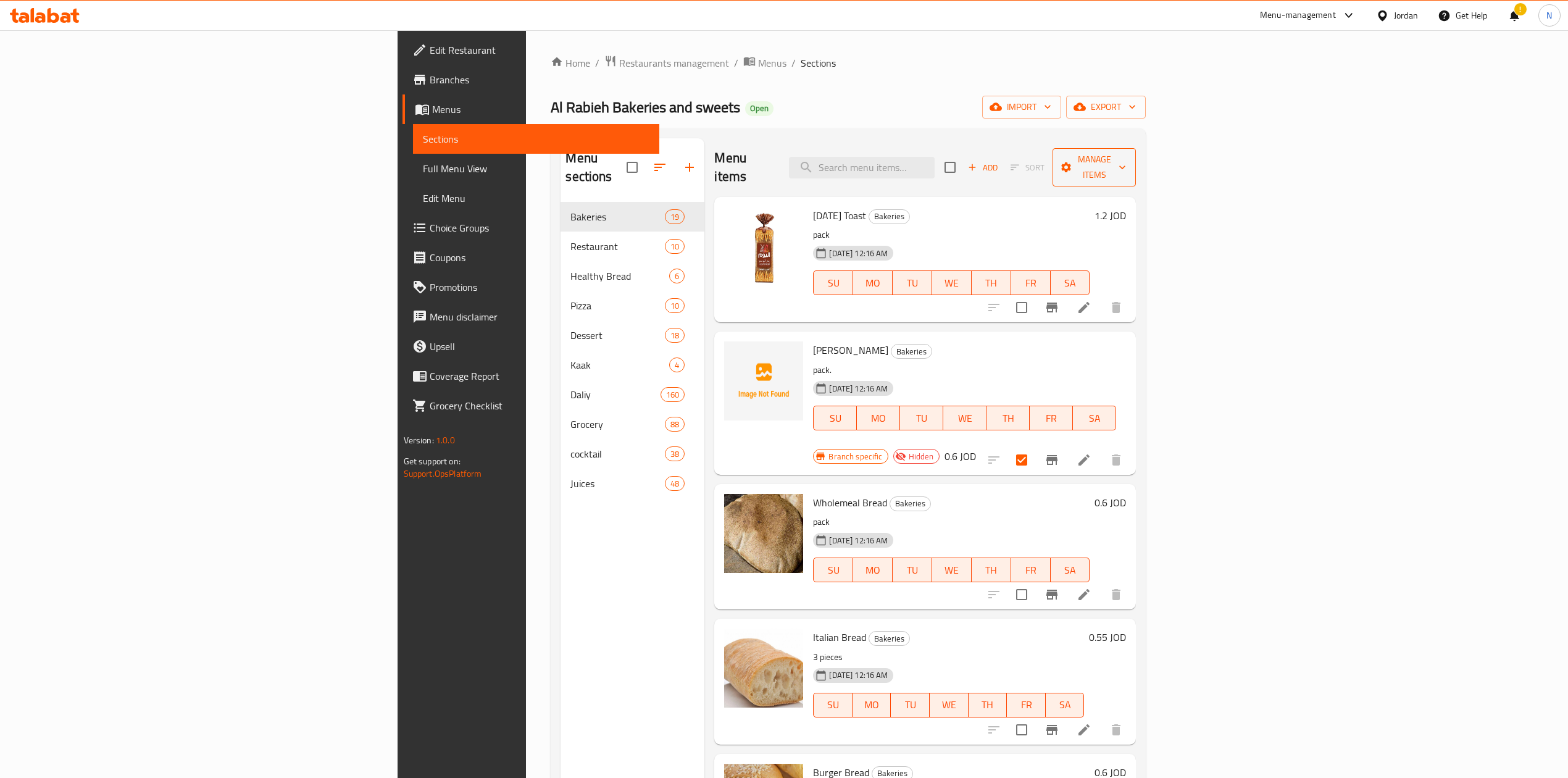
click at [1126, 166] on span "Manage items" at bounding box center [1095, 168] width 64 height 31
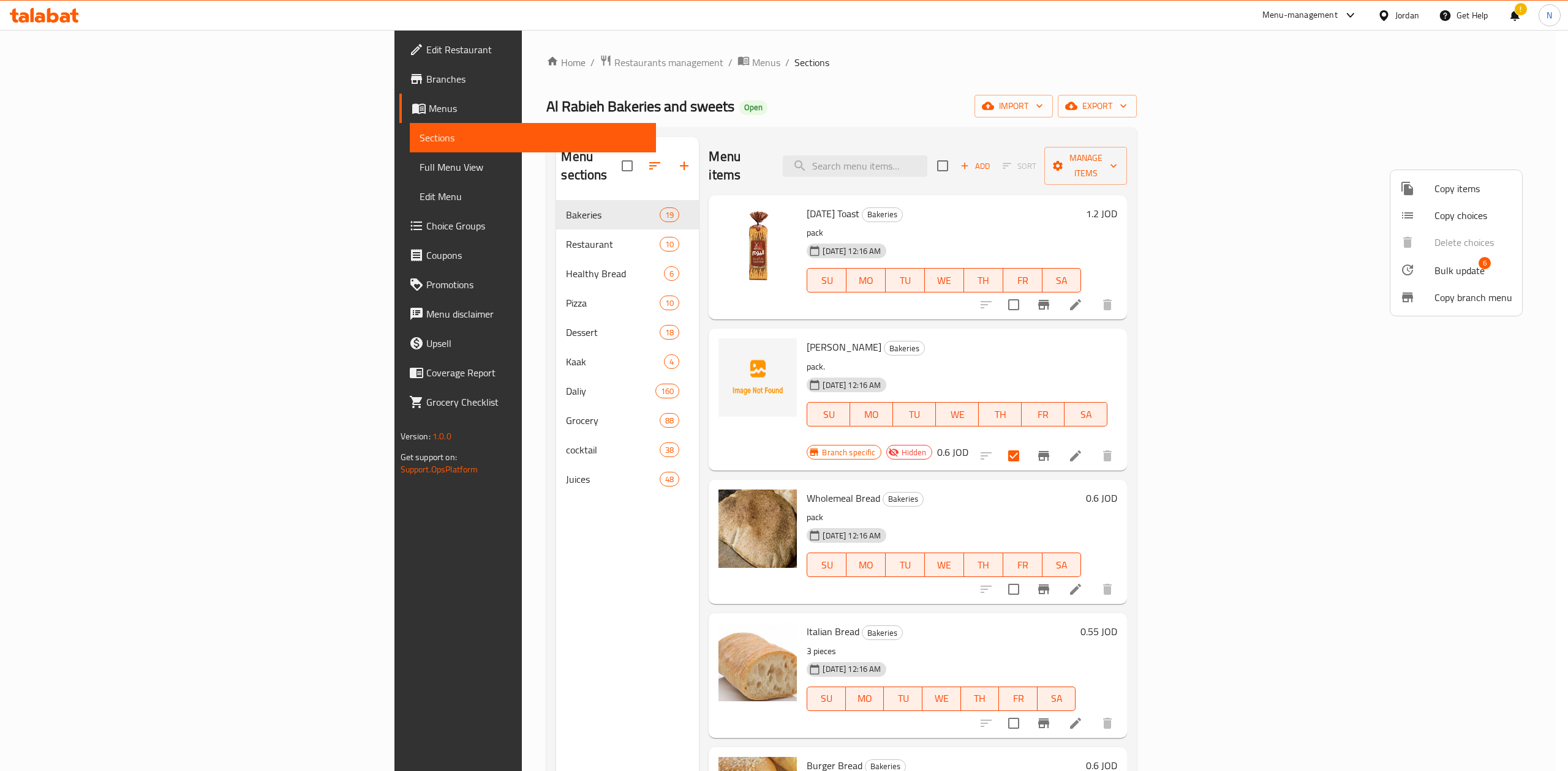
click at [1466, 272] on span "Bulk update" at bounding box center [1460, 270] width 51 height 15
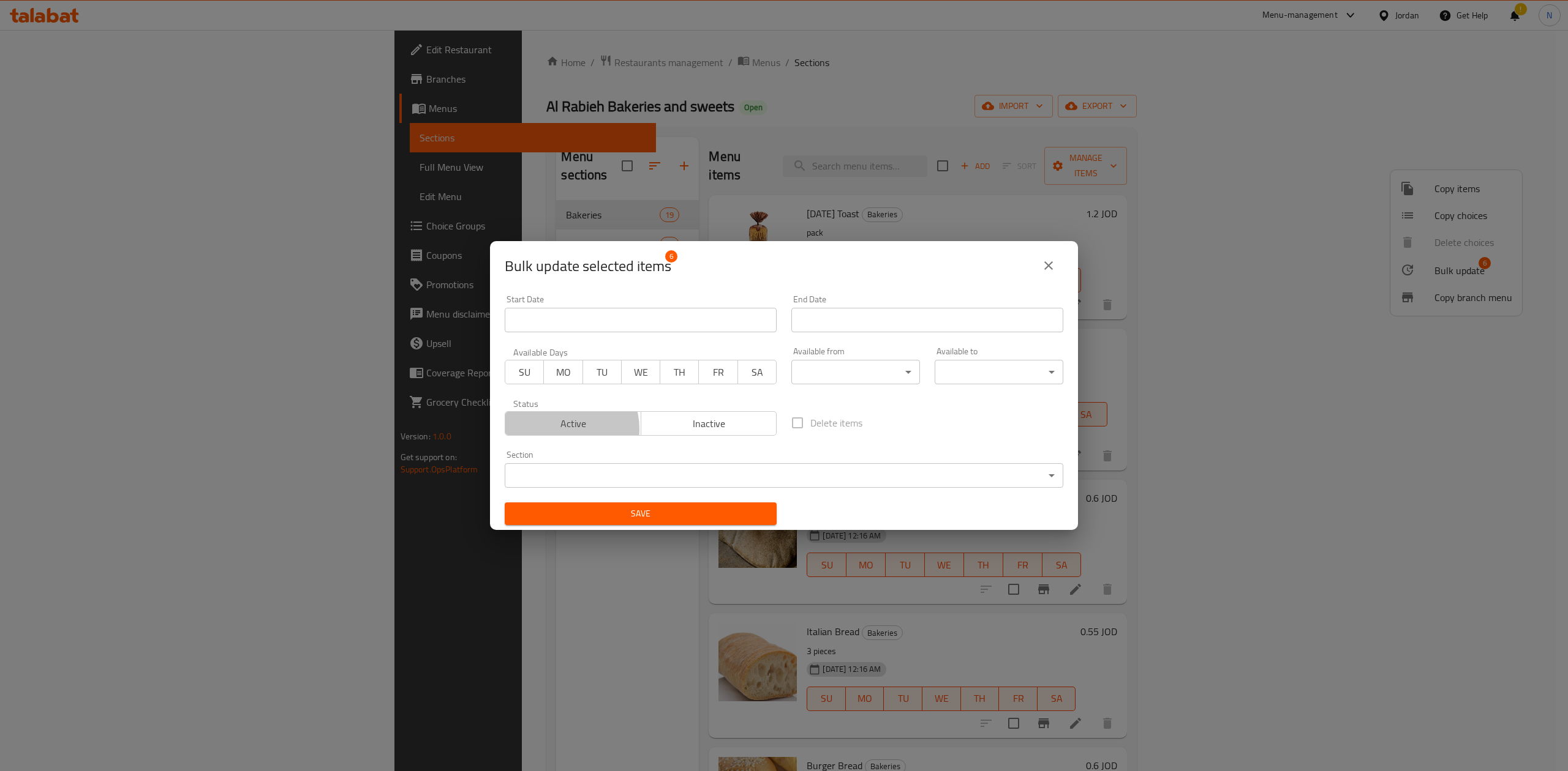
click at [564, 429] on span "Active" at bounding box center [573, 424] width 126 height 18
click at [1049, 258] on icon "close" at bounding box center [1048, 265] width 15 height 15
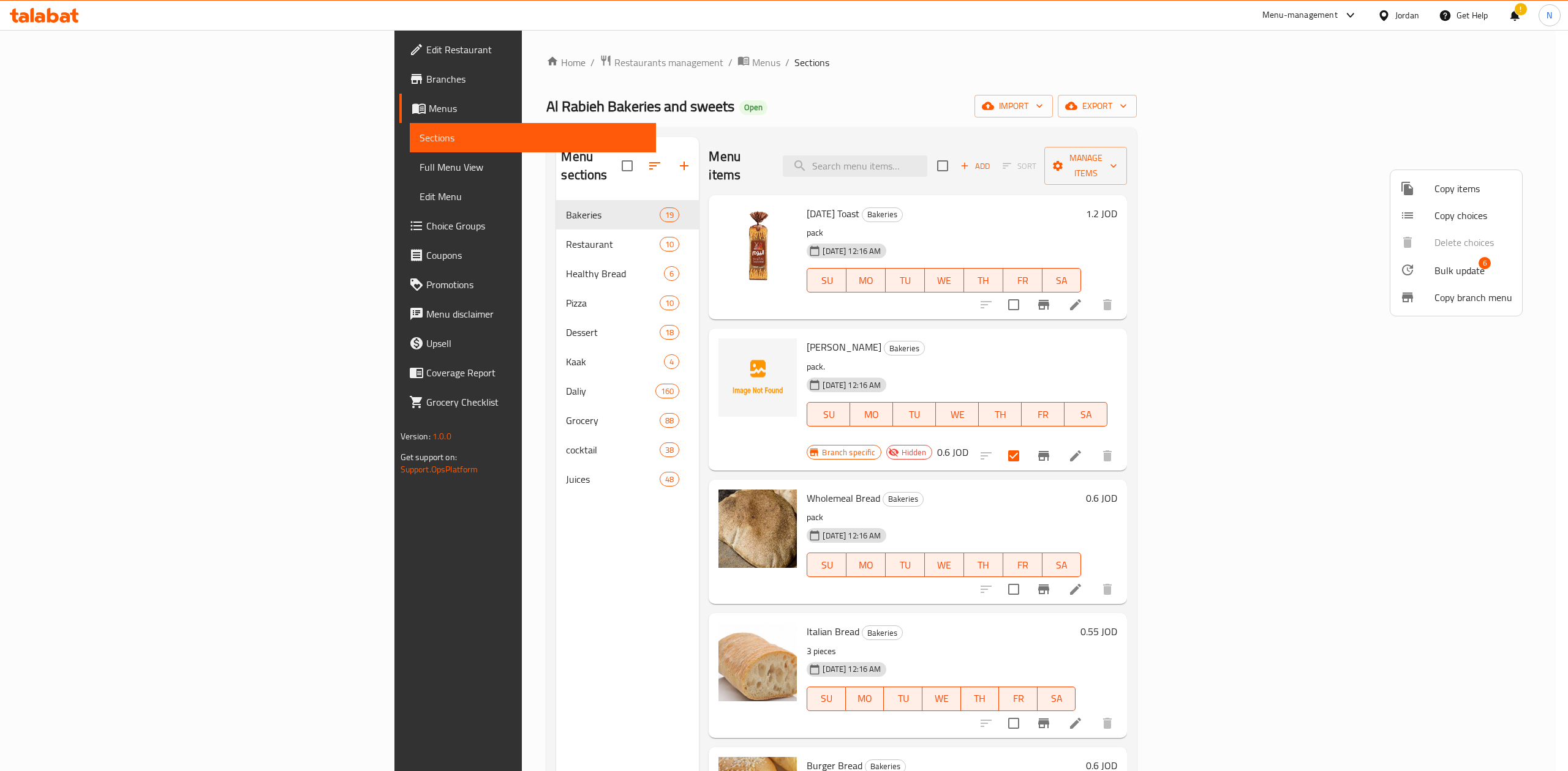
click at [82, 166] on div at bounding box center [784, 385] width 1568 height 771
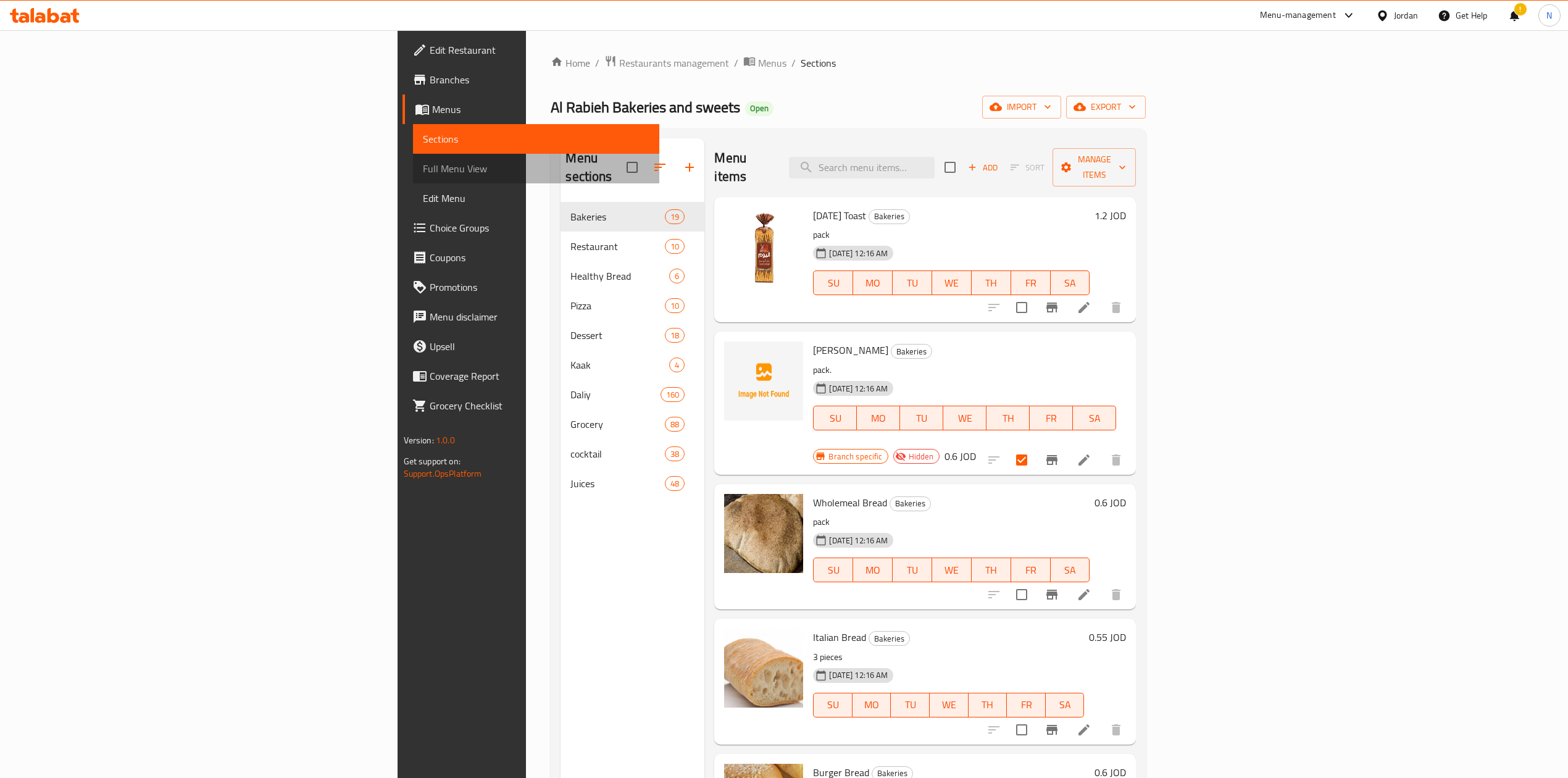
click at [423, 162] on span "Full Menu View" at bounding box center [536, 168] width 226 height 15
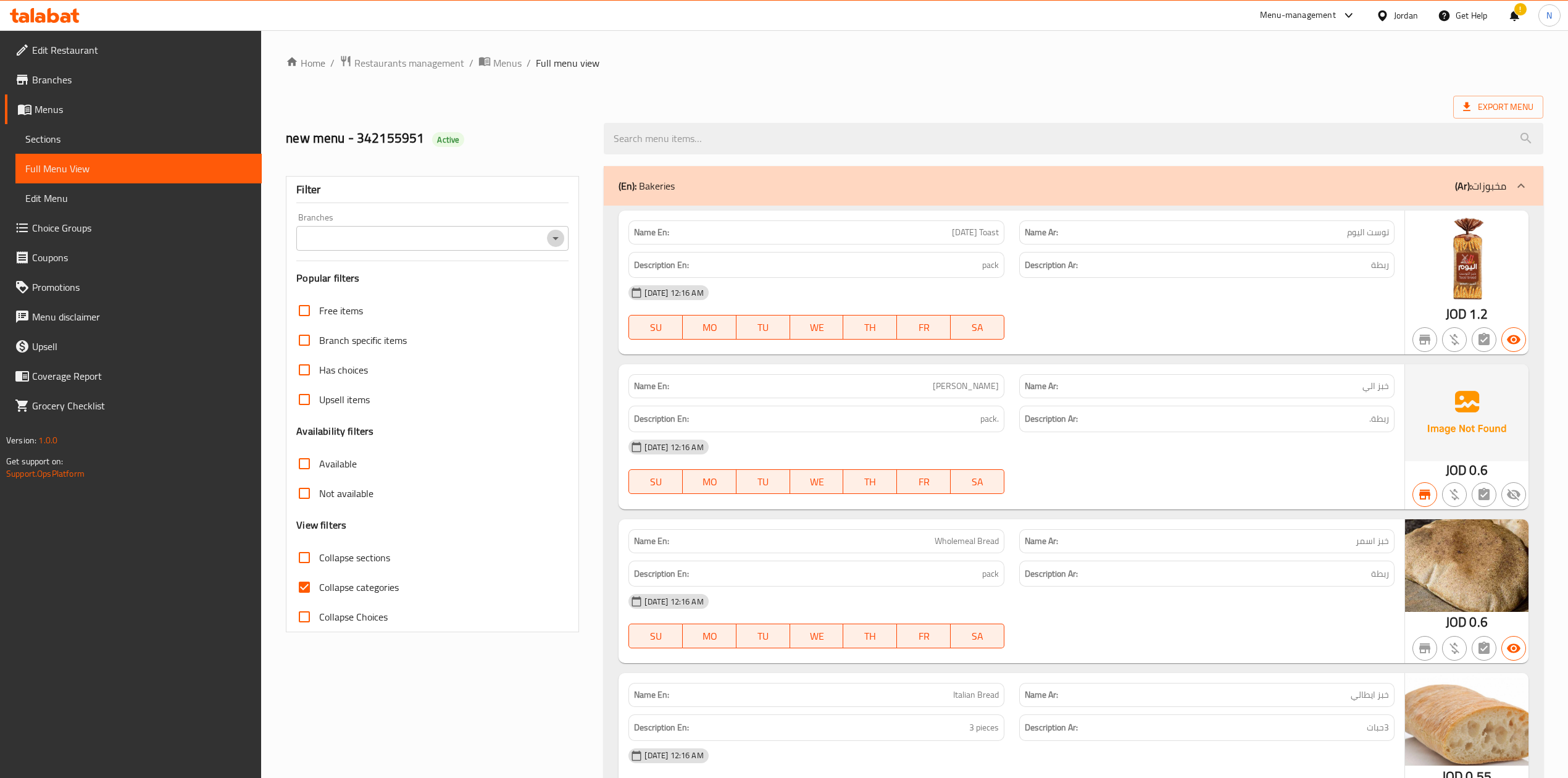
click at [561, 242] on icon "Open" at bounding box center [555, 238] width 15 height 15
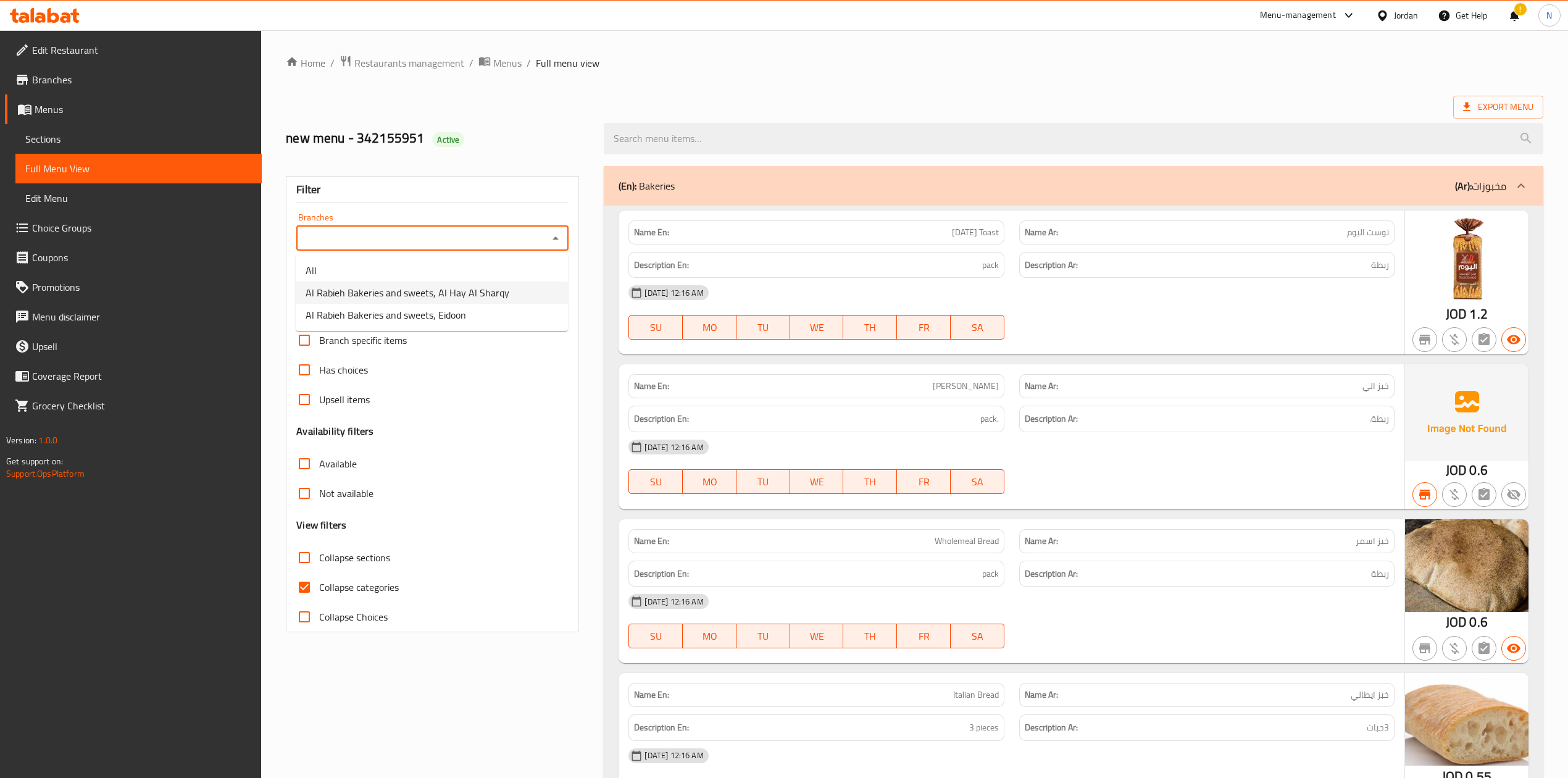
click at [511, 299] on li "Al Rabieh Bakeries and sweets, Al Hay Al Sharqy" at bounding box center [432, 292] width 272 height 22
type input "Al Rabieh Bakeries and sweets, Al Hay Al Sharqy"
click at [1379, 11] on icon at bounding box center [1383, 15] width 8 height 11
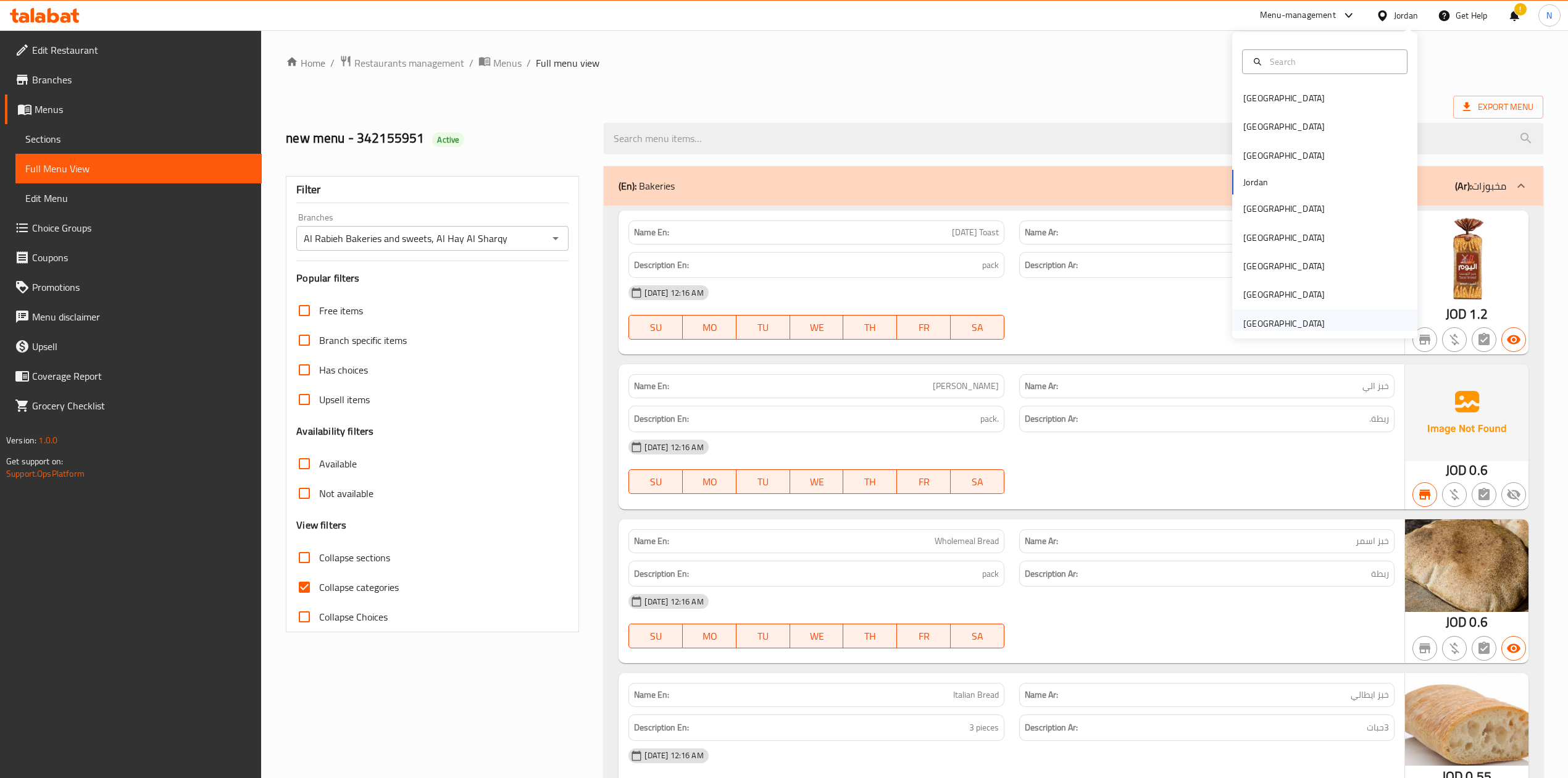
click at [1364, 322] on div "[GEOGRAPHIC_DATA]" at bounding box center [1325, 324] width 185 height 28
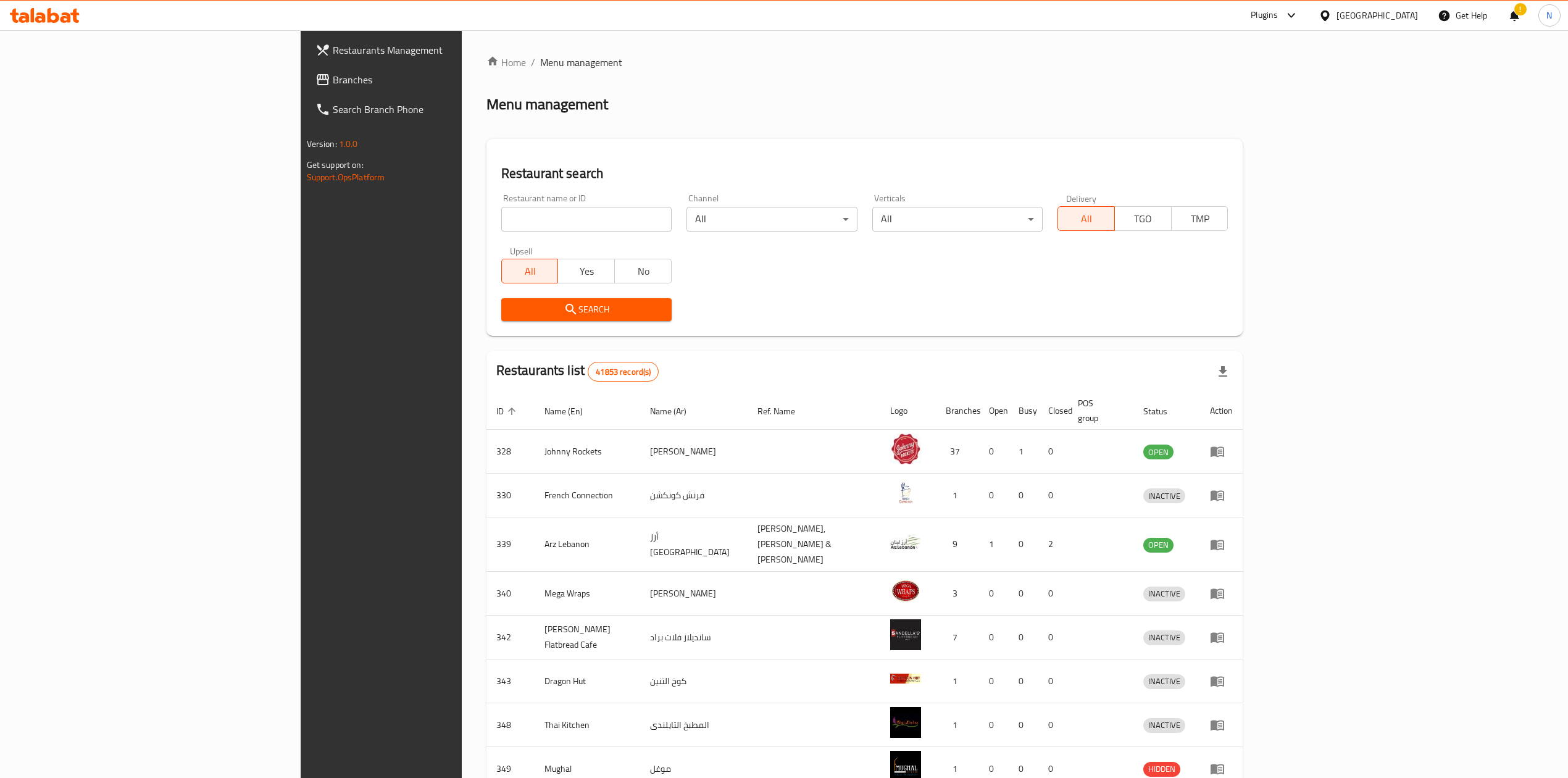
click at [333, 75] on span "Branches" at bounding box center [442, 79] width 220 height 15
